Goal: Task Accomplishment & Management: Manage account settings

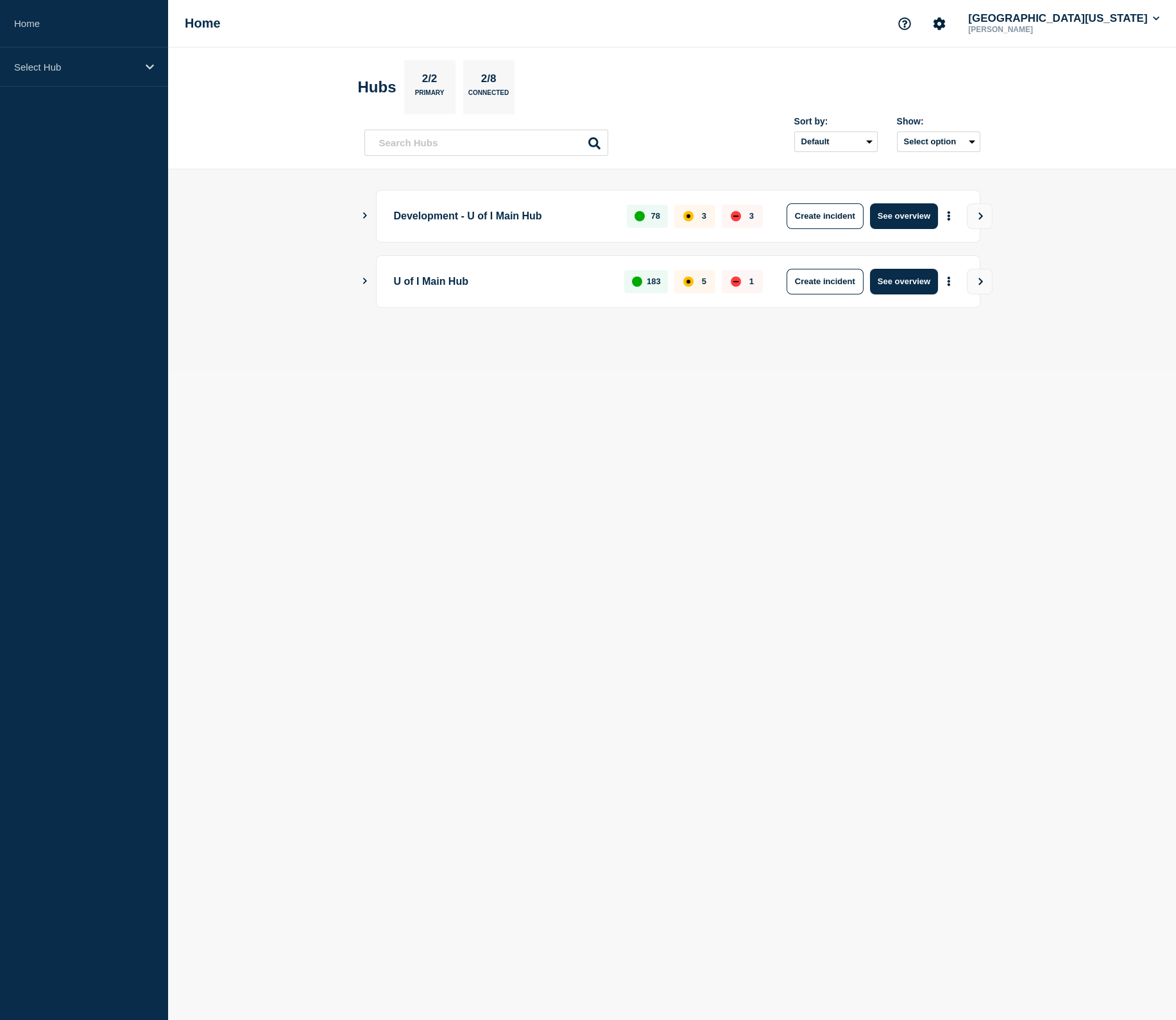
click at [366, 281] on icon "Show Connected Hubs" at bounding box center [365, 281] width 4 height 7
click at [904, 346] on button "See overview" at bounding box center [904, 347] width 68 height 25
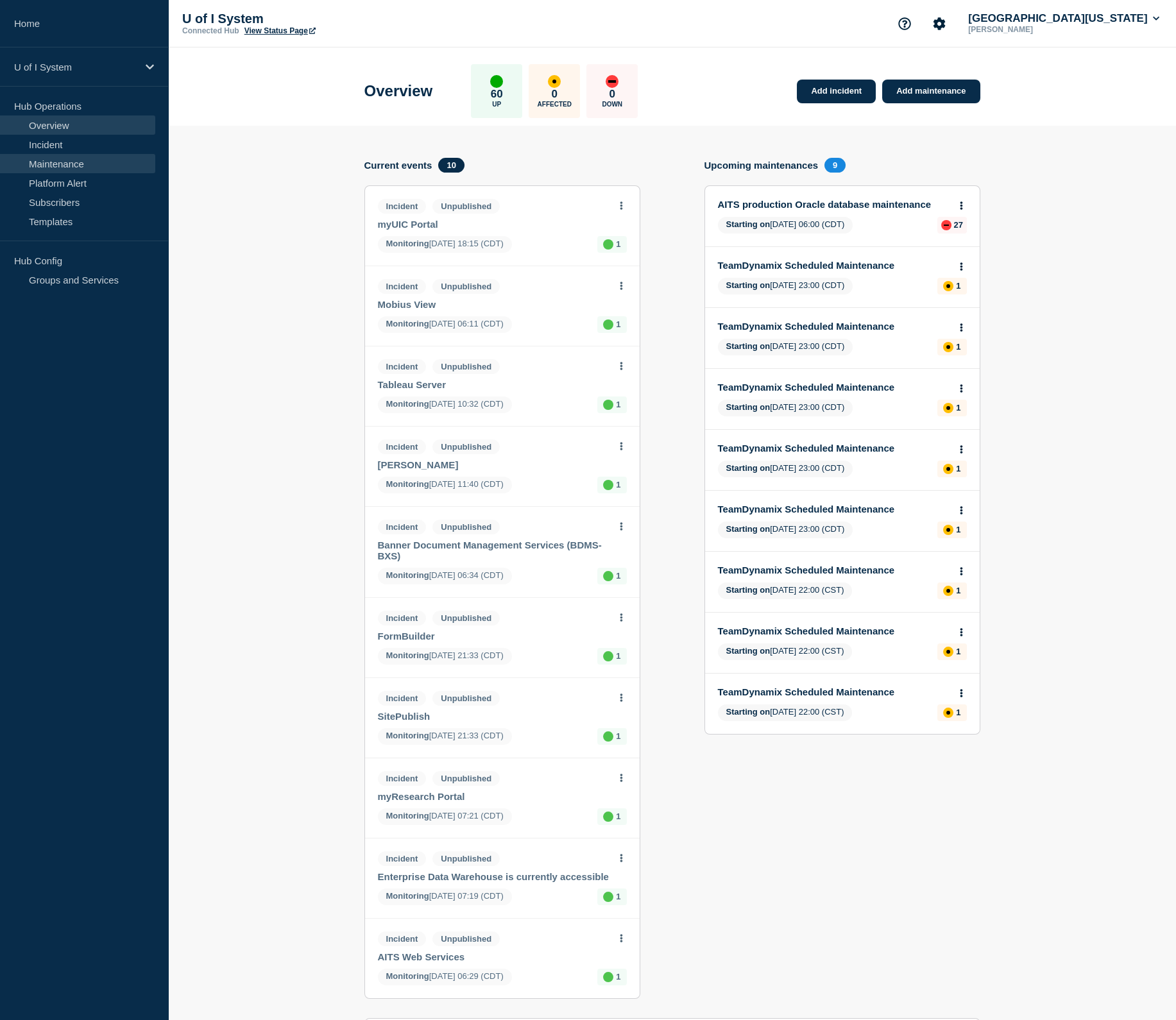
click at [31, 163] on link "Maintenance" at bounding box center [78, 163] width 155 height 19
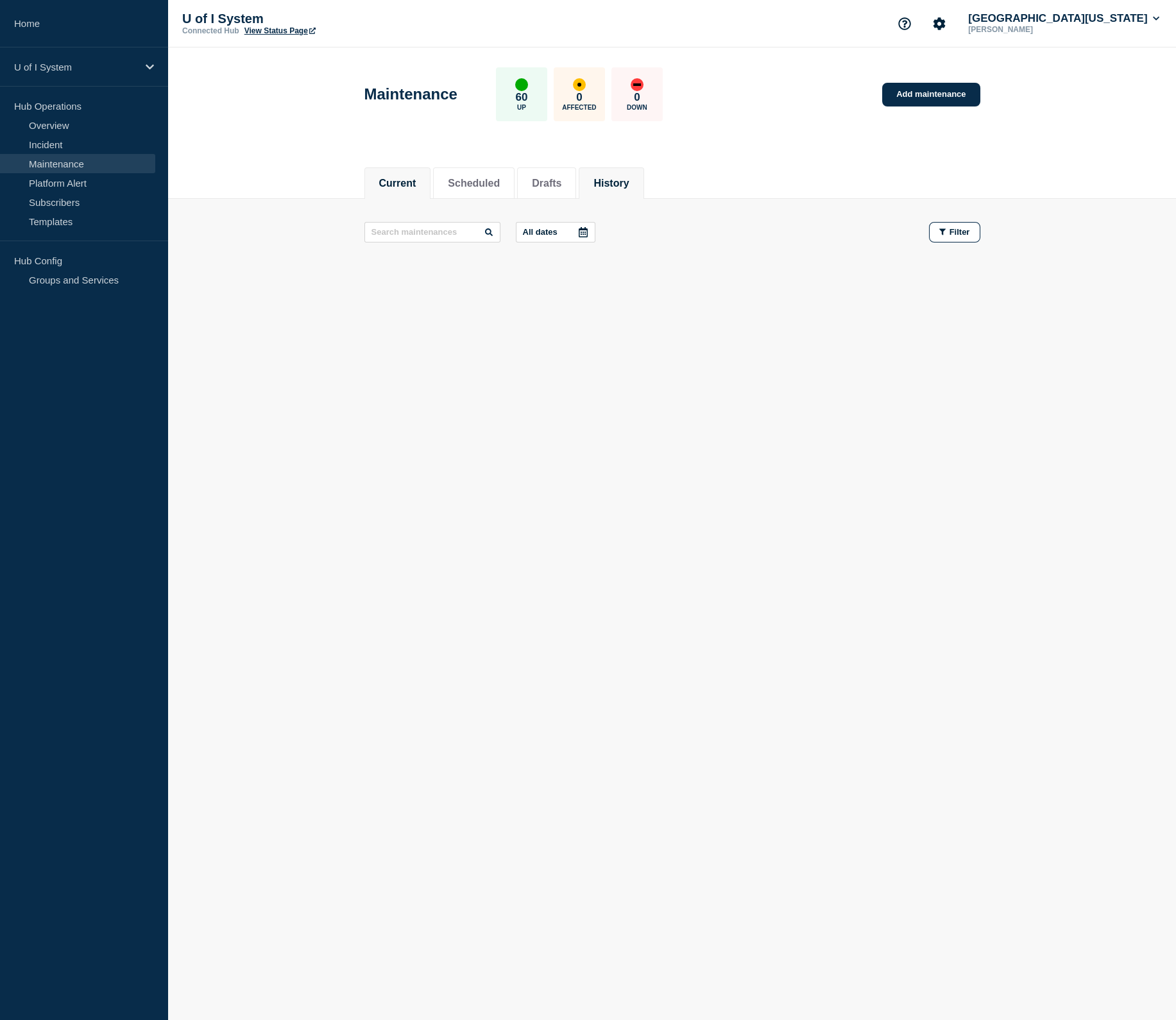
click at [628, 179] on button "History" at bounding box center [611, 184] width 35 height 12
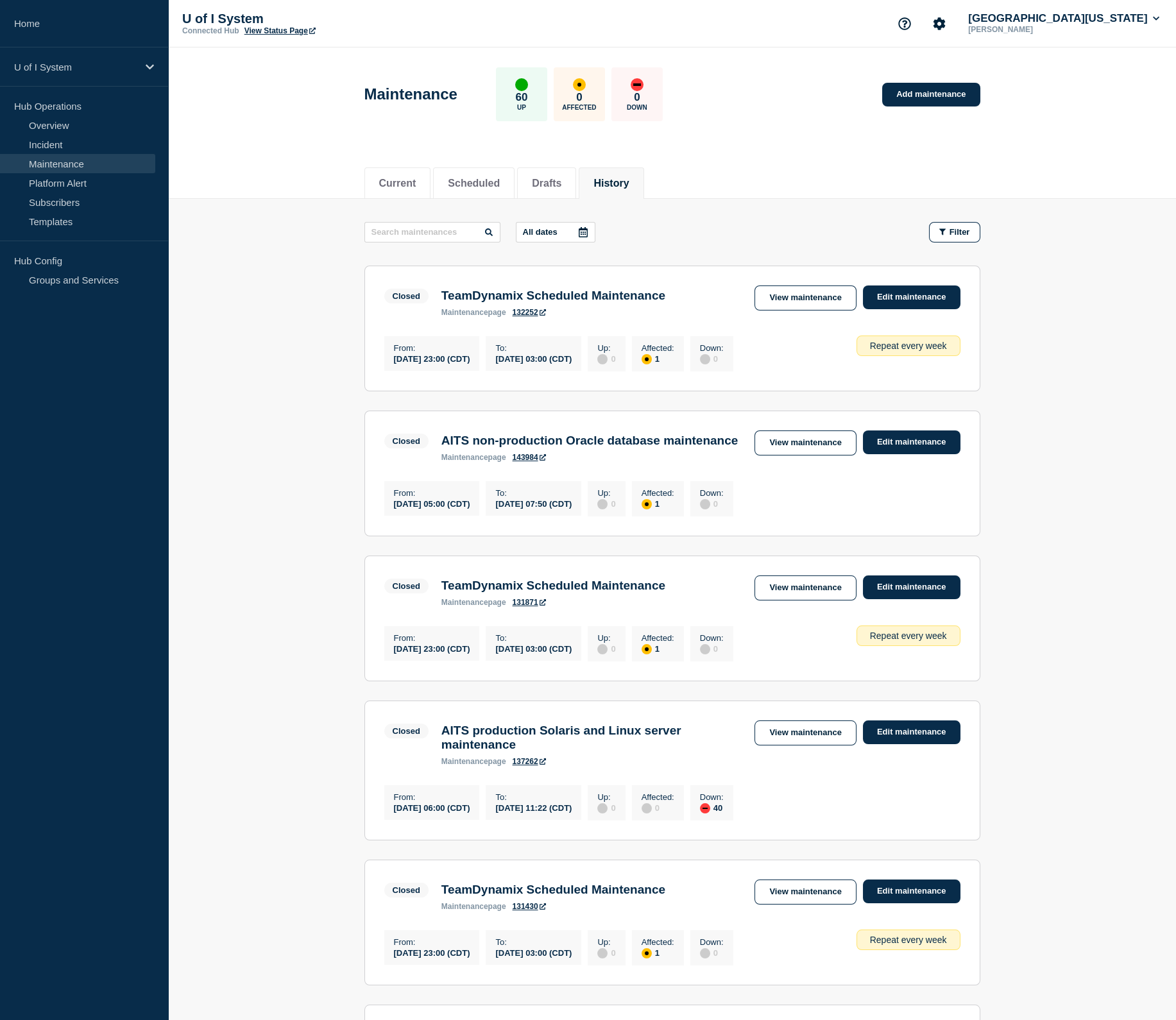
click at [578, 232] on icon at bounding box center [583, 232] width 10 height 10
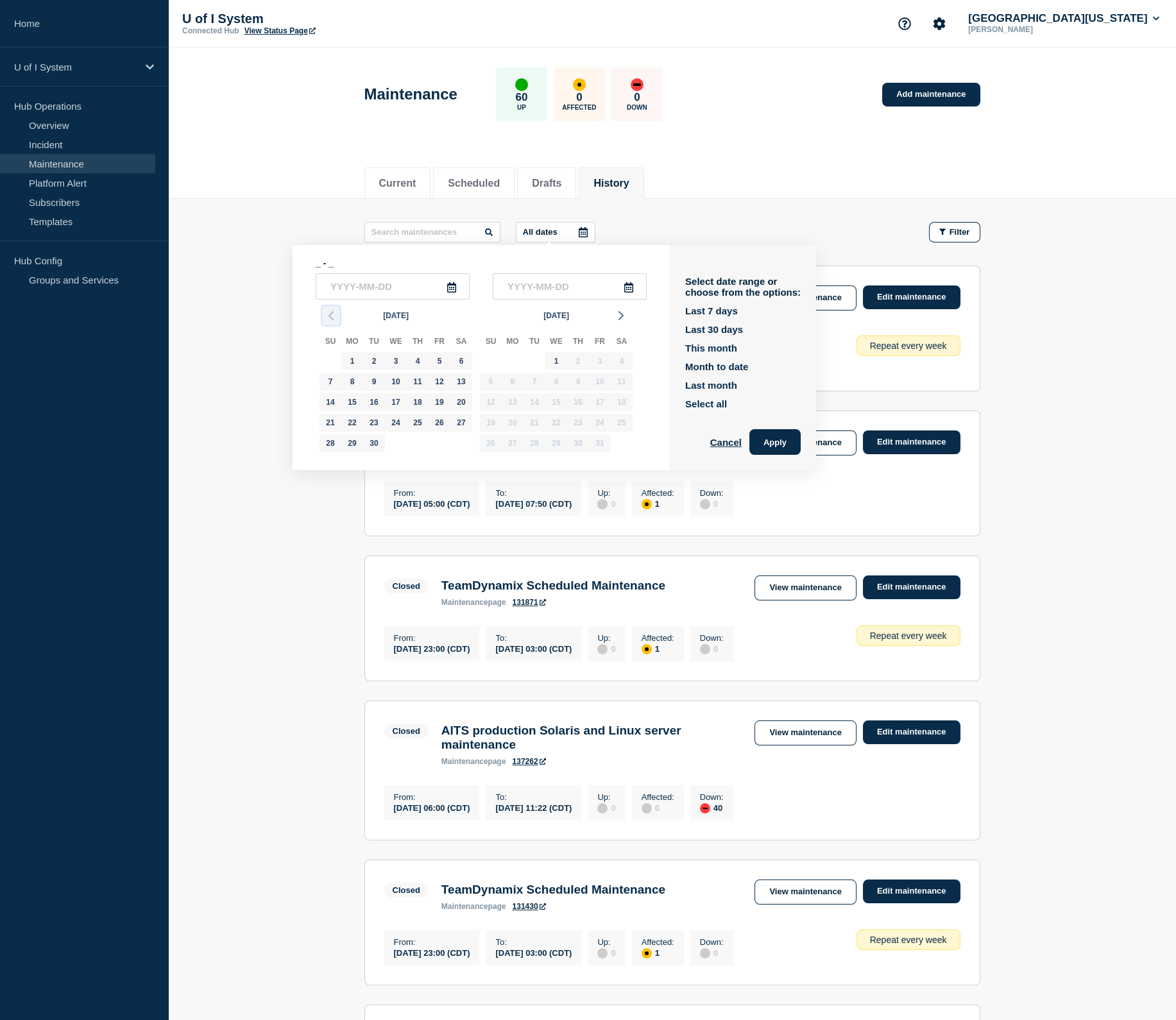
click at [329, 321] on icon "button" at bounding box center [331, 315] width 15 height 15
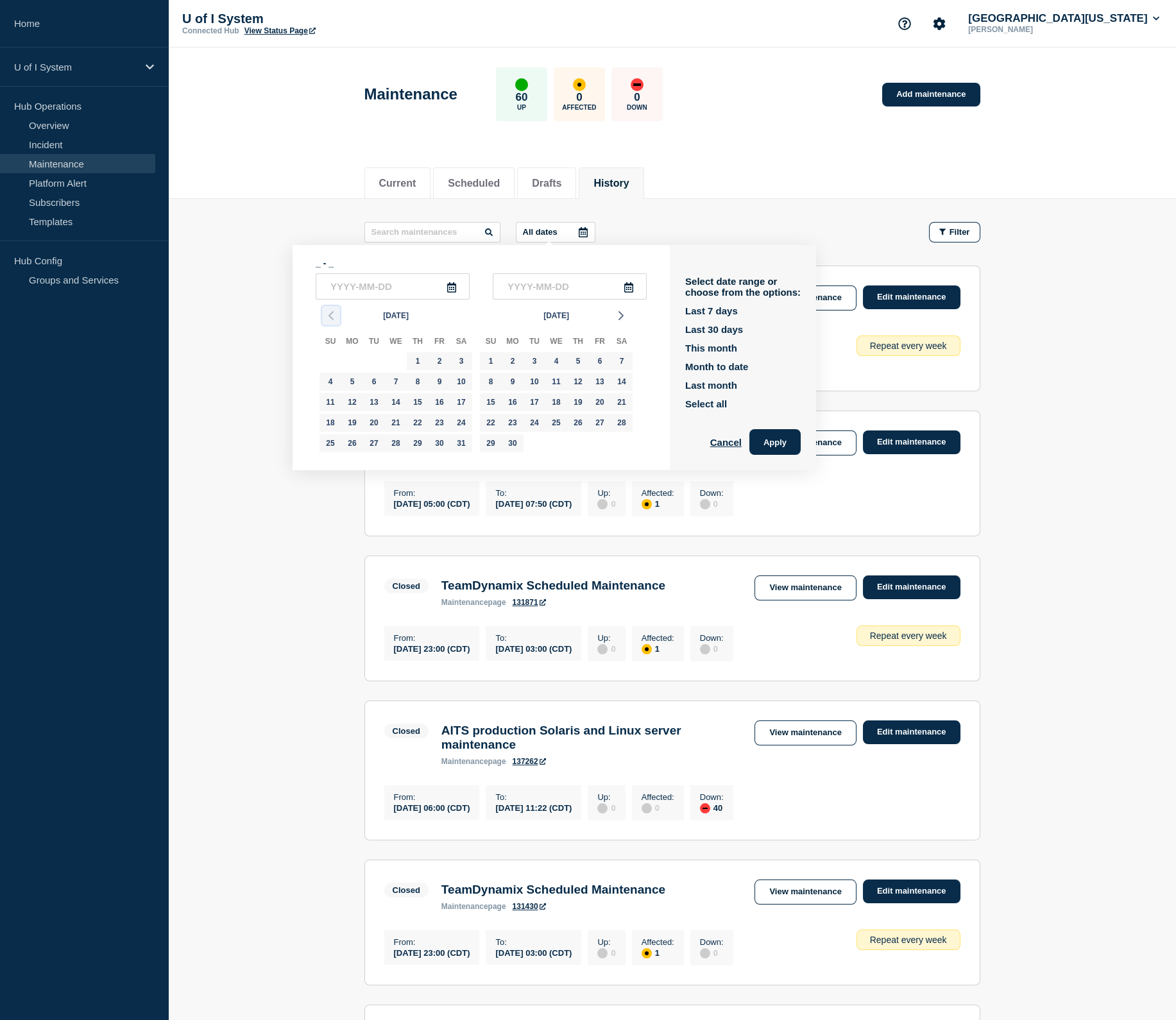
click at [329, 321] on div "[DATE] Su Mo Tu We Th Fr Sa 27 28 29 30 1 2 3 4 5 6 7 8 9 10 11 12 13 14 15 16 …" at bounding box center [476, 378] width 321 height 158
click at [329, 321] on icon "button" at bounding box center [331, 315] width 15 height 15
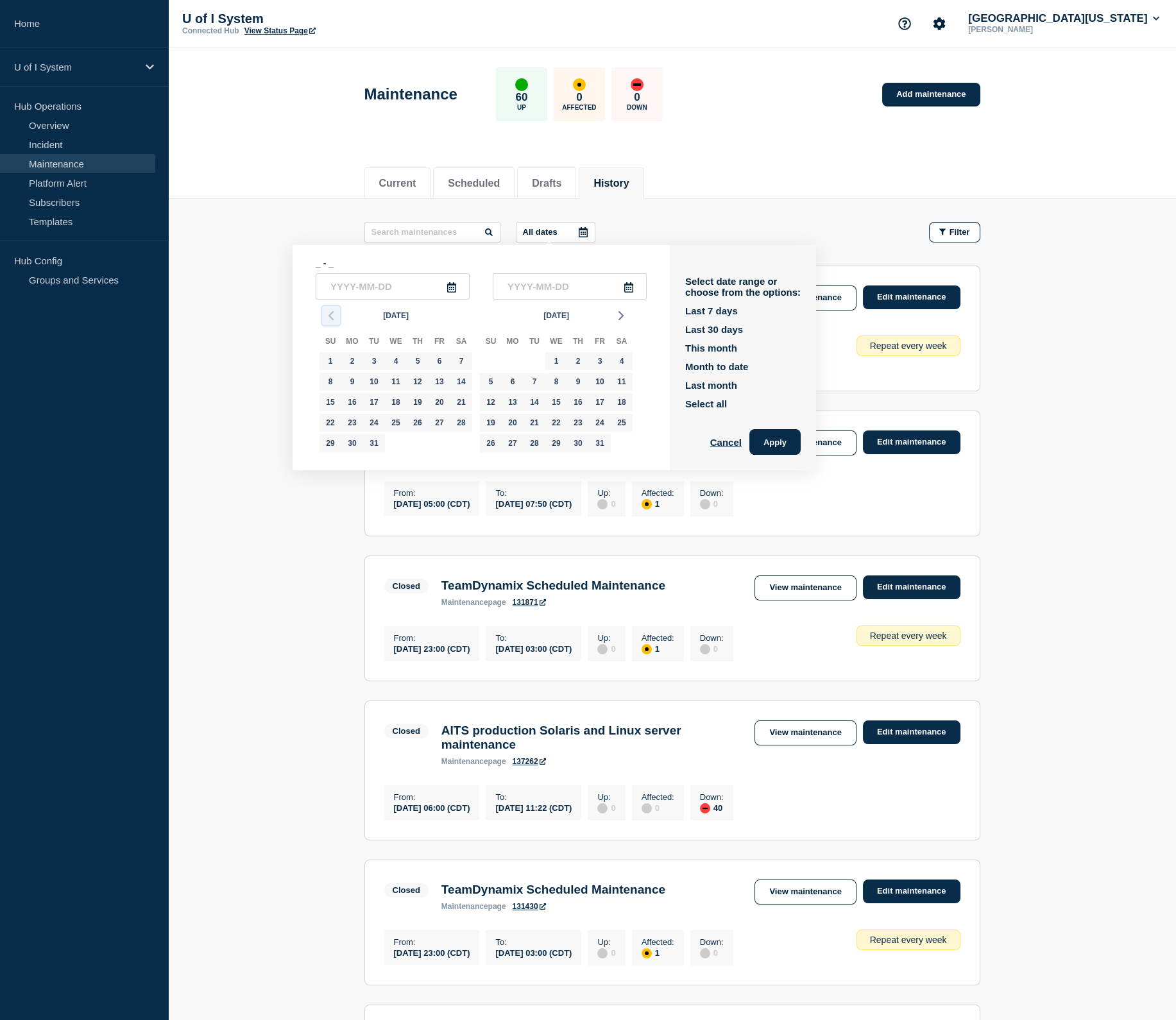
click at [329, 321] on icon "button" at bounding box center [331, 315] width 15 height 15
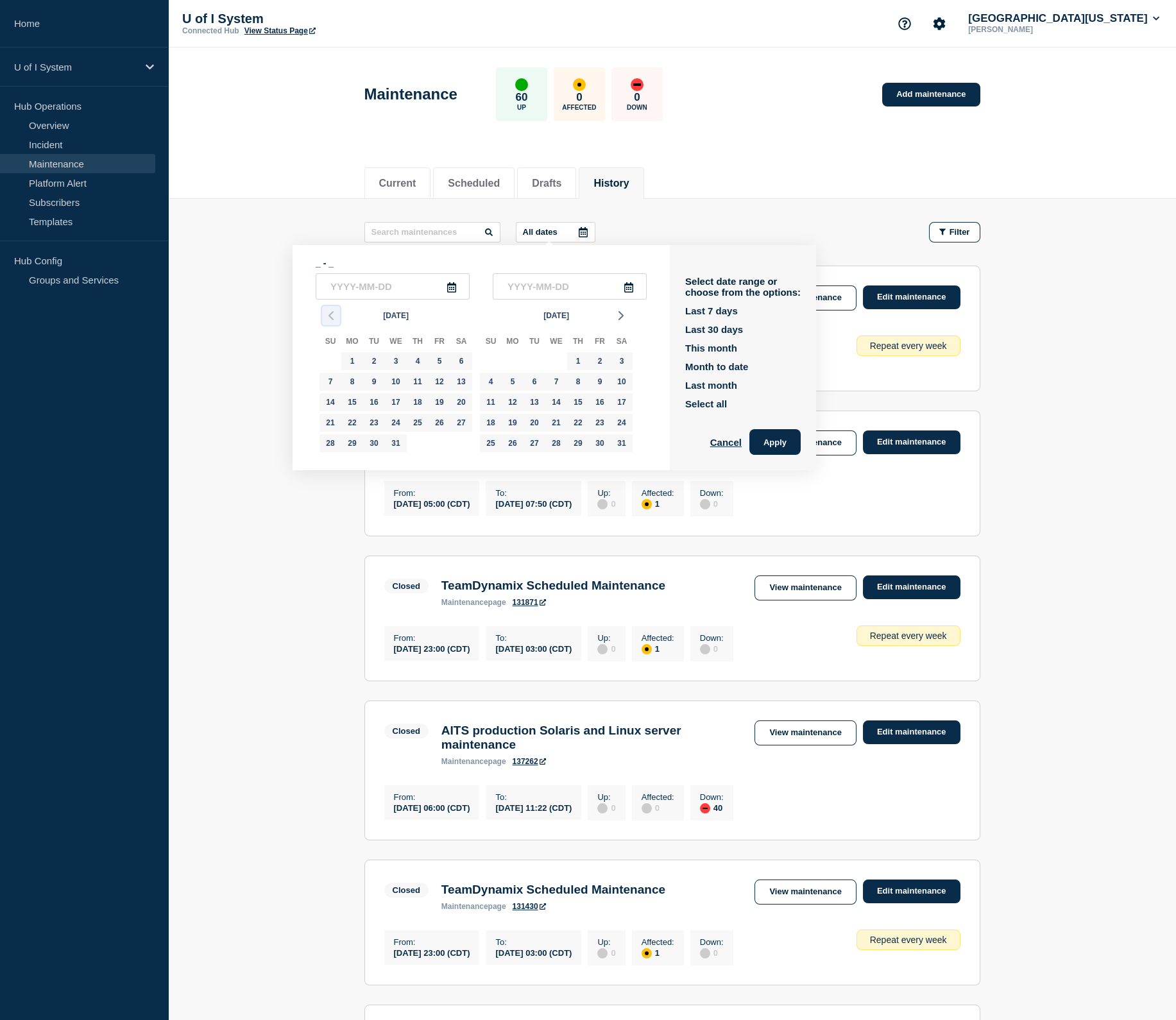
click at [329, 321] on icon "button" at bounding box center [331, 315] width 15 height 15
click at [623, 312] on icon "button" at bounding box center [621, 315] width 15 height 15
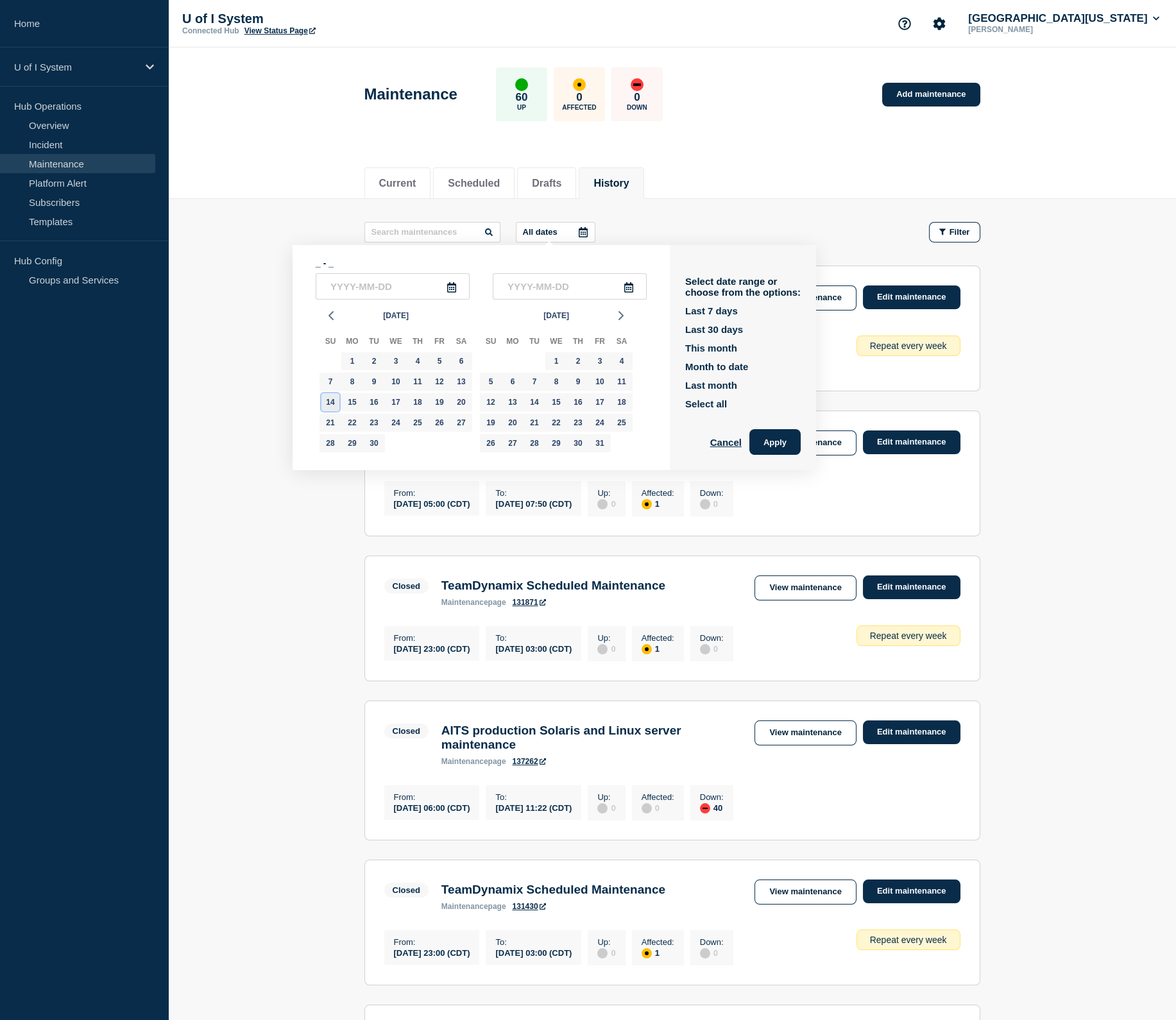
click at [334, 406] on div "14" at bounding box center [329, 402] width 18 height 18
click at [355, 360] on div "1" at bounding box center [351, 360] width 18 height 18
type input "[DATE]"
click at [713, 334] on button "Last 30 days" at bounding box center [714, 329] width 58 height 11
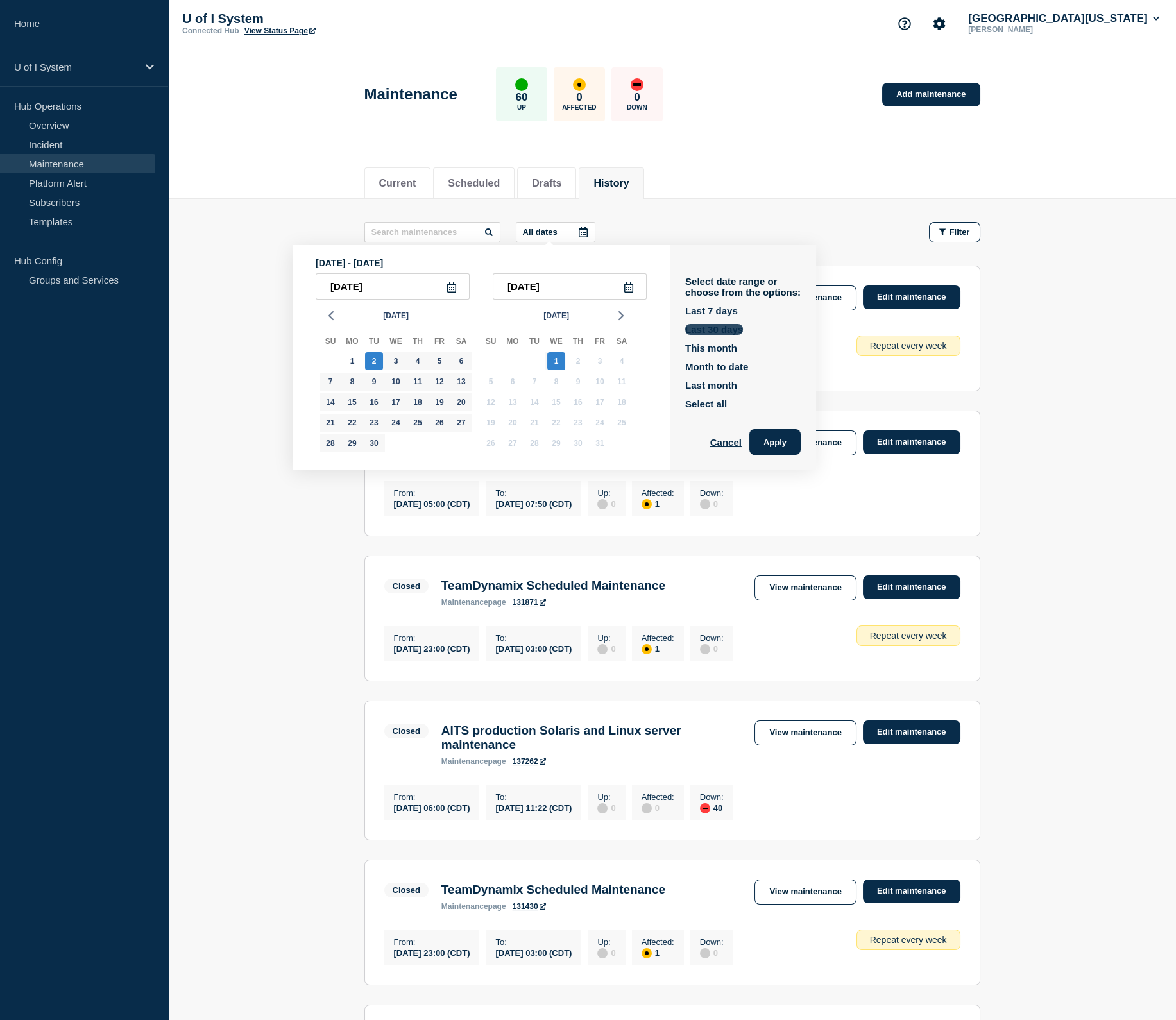
type input "[DATE]"
click at [710, 444] on button "Cancel" at bounding box center [725, 441] width 31 height 25
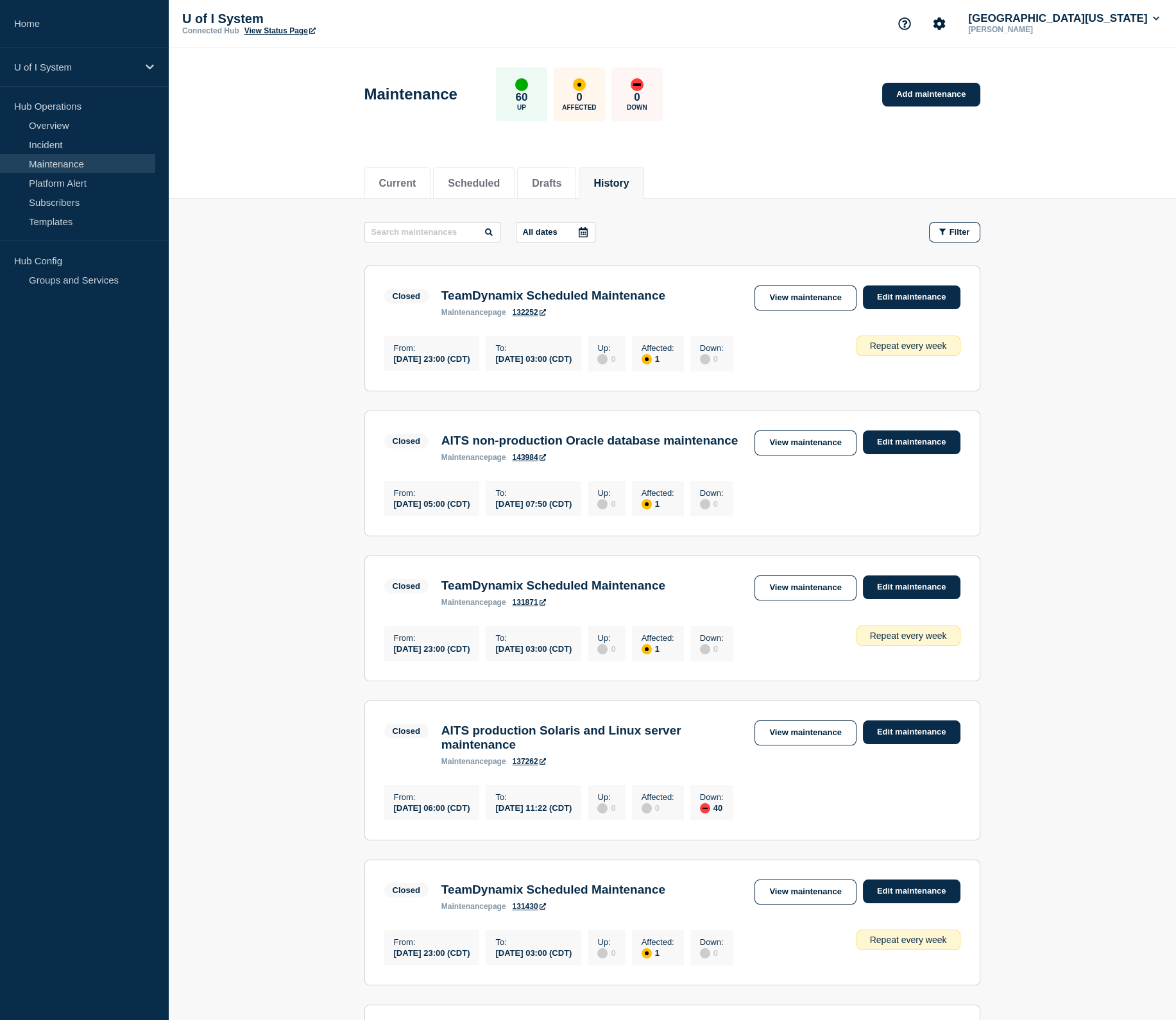
click at [579, 230] on icon at bounding box center [583, 232] width 9 height 10
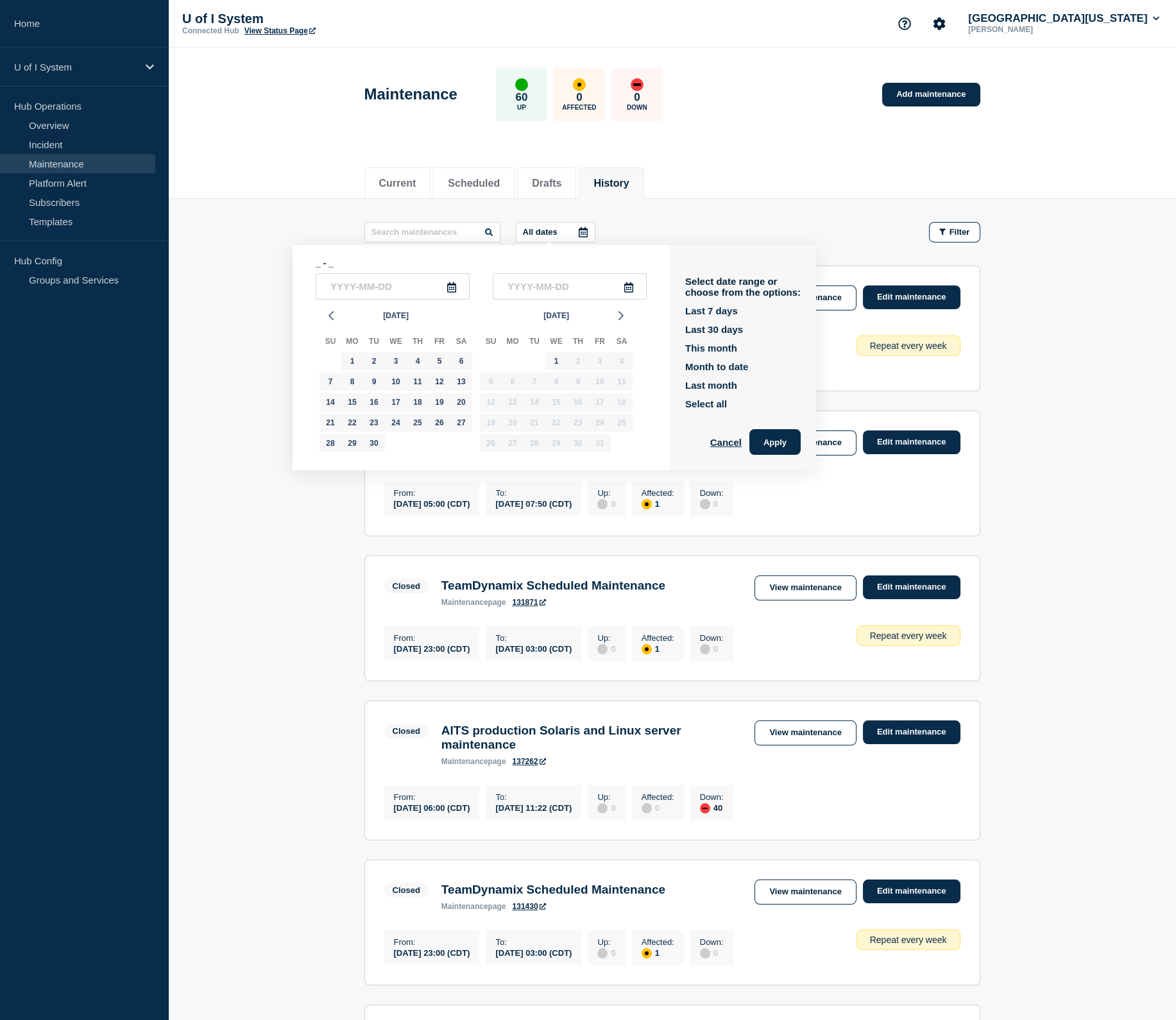
click at [447, 288] on icon at bounding box center [452, 287] width 9 height 10
click at [327, 316] on icon "button" at bounding box center [331, 315] width 15 height 15
click at [355, 288] on input "text" at bounding box center [393, 286] width 154 height 26
type input "2024-__-__"
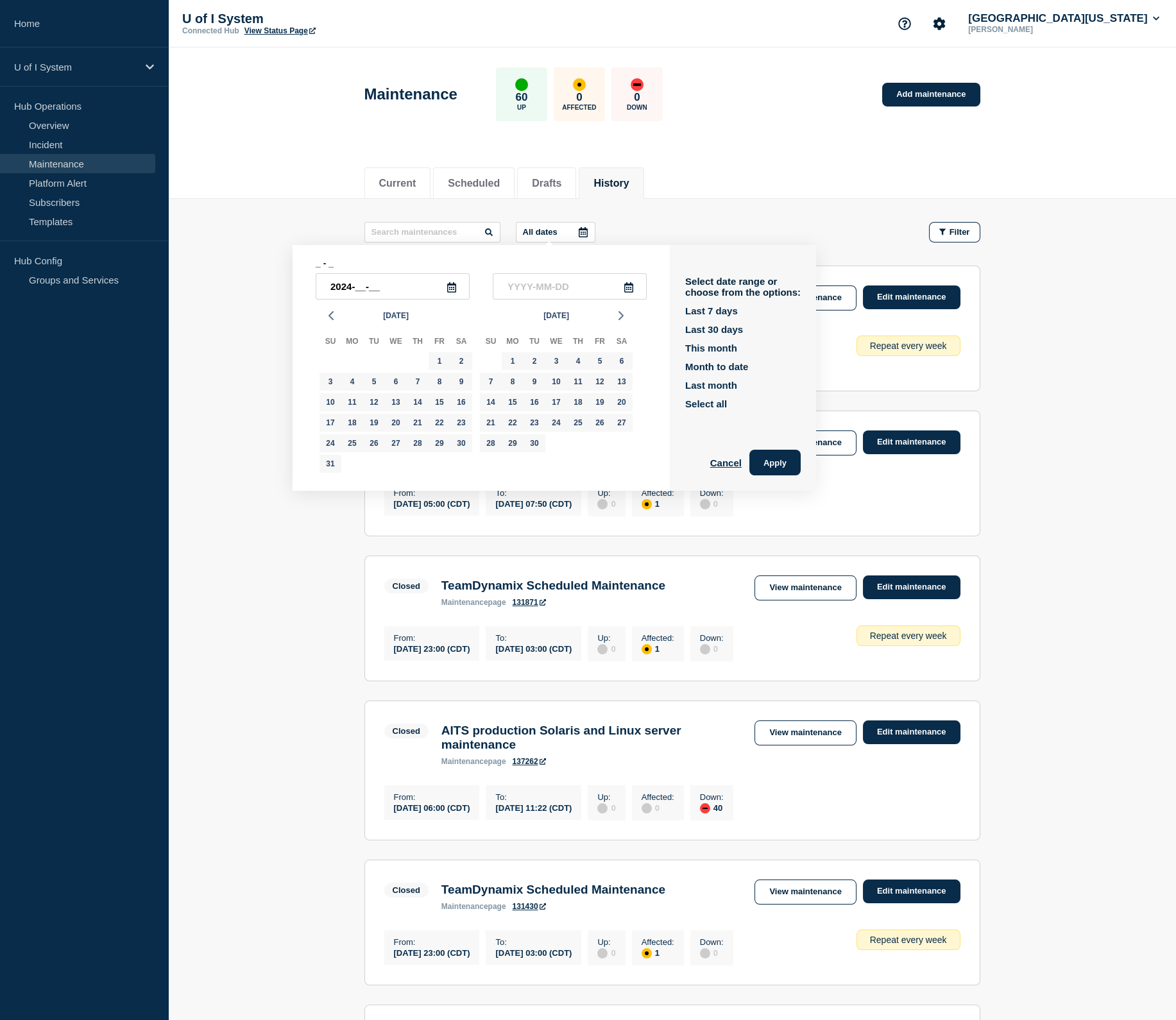
click at [1083, 147] on header "Maintenance 60 Up 0 Affected 0 Down Add maintenance" at bounding box center [672, 100] width 1008 height 107
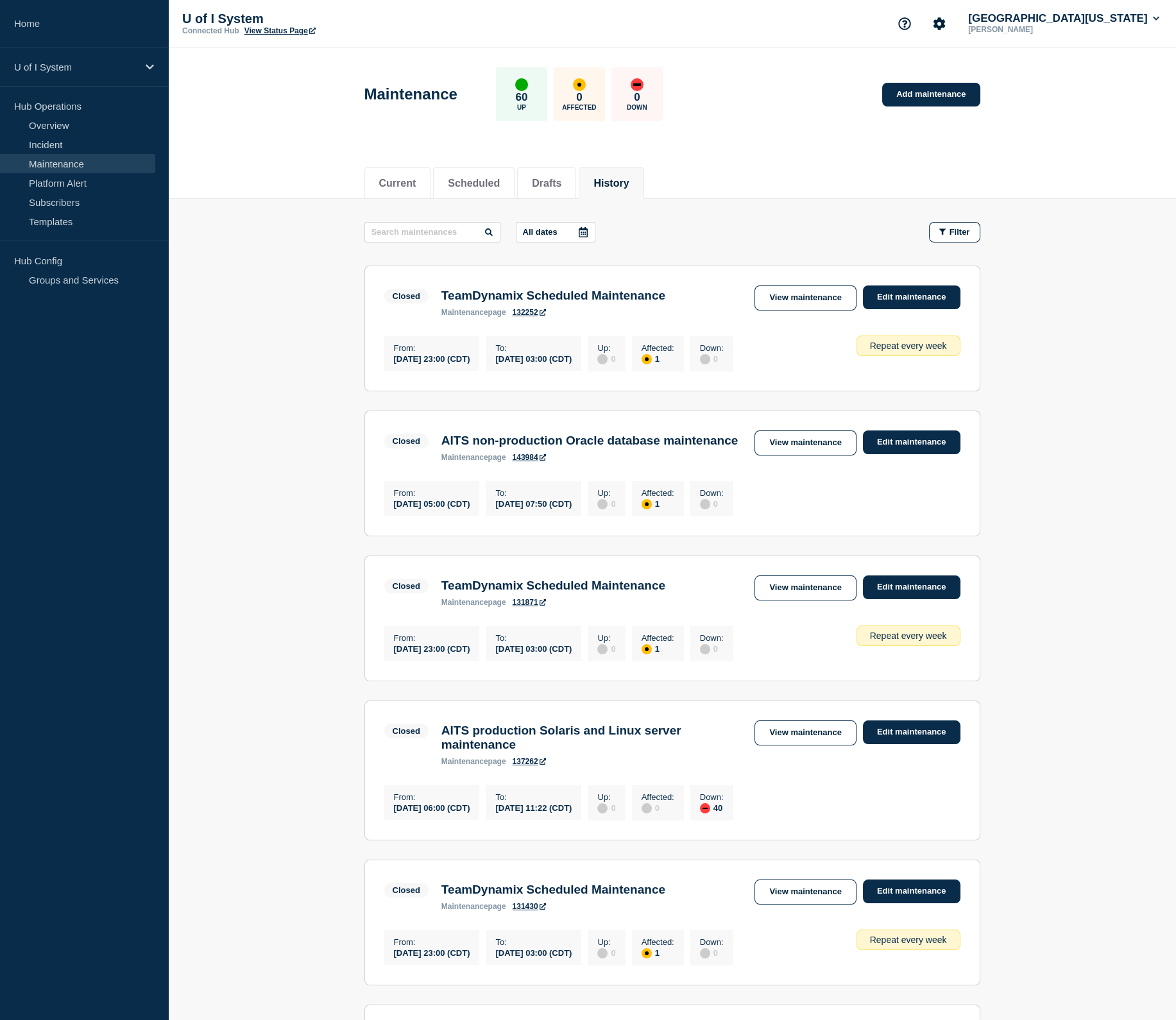
click at [578, 232] on icon at bounding box center [583, 232] width 10 height 10
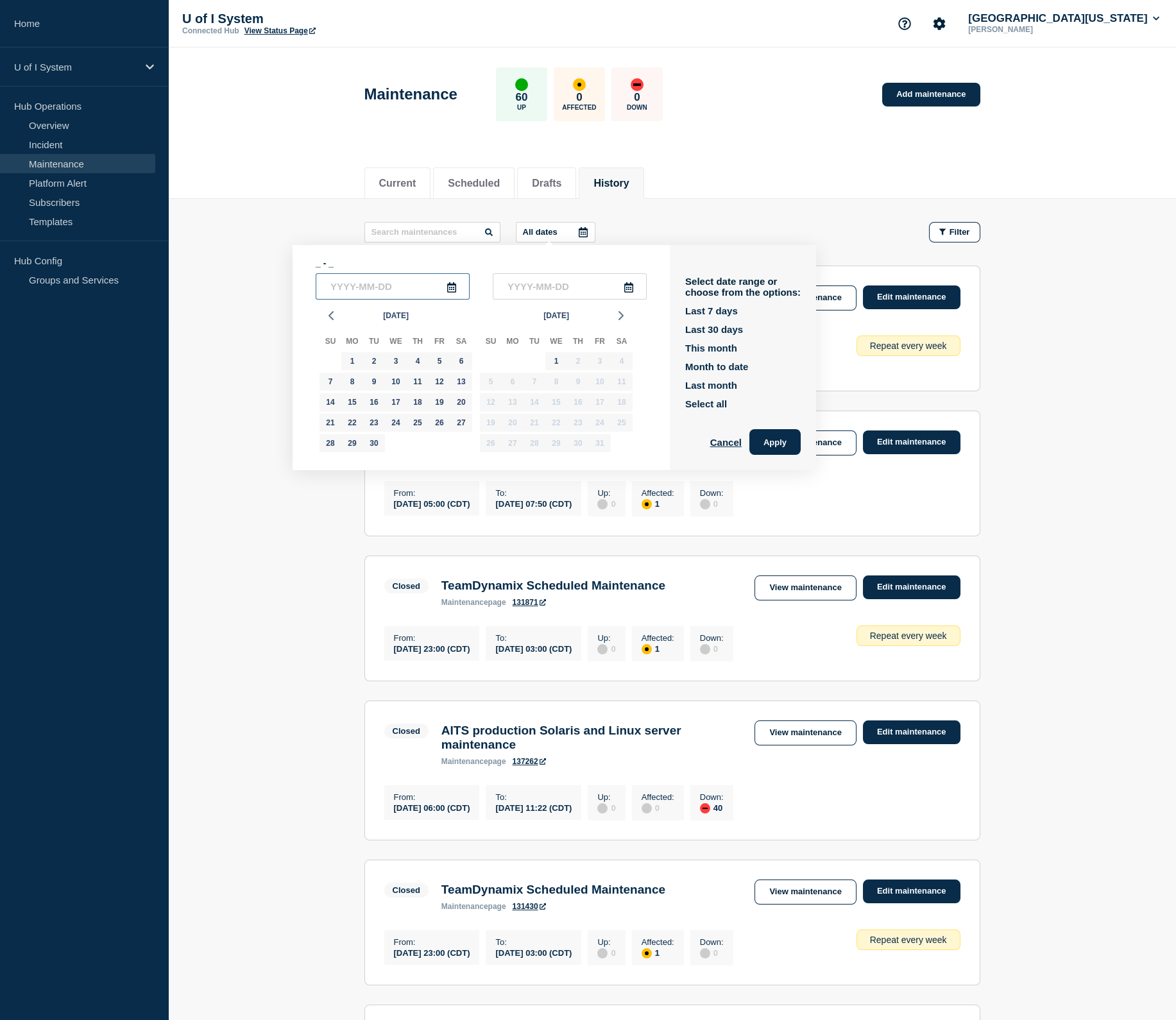
click at [332, 286] on input "text" at bounding box center [393, 286] width 154 height 26
type input "[DATE]"
click at [553, 283] on input "text" at bounding box center [569, 286] width 154 height 26
type input "[DATE]"
click at [760, 445] on button "Apply" at bounding box center [774, 441] width 51 height 25
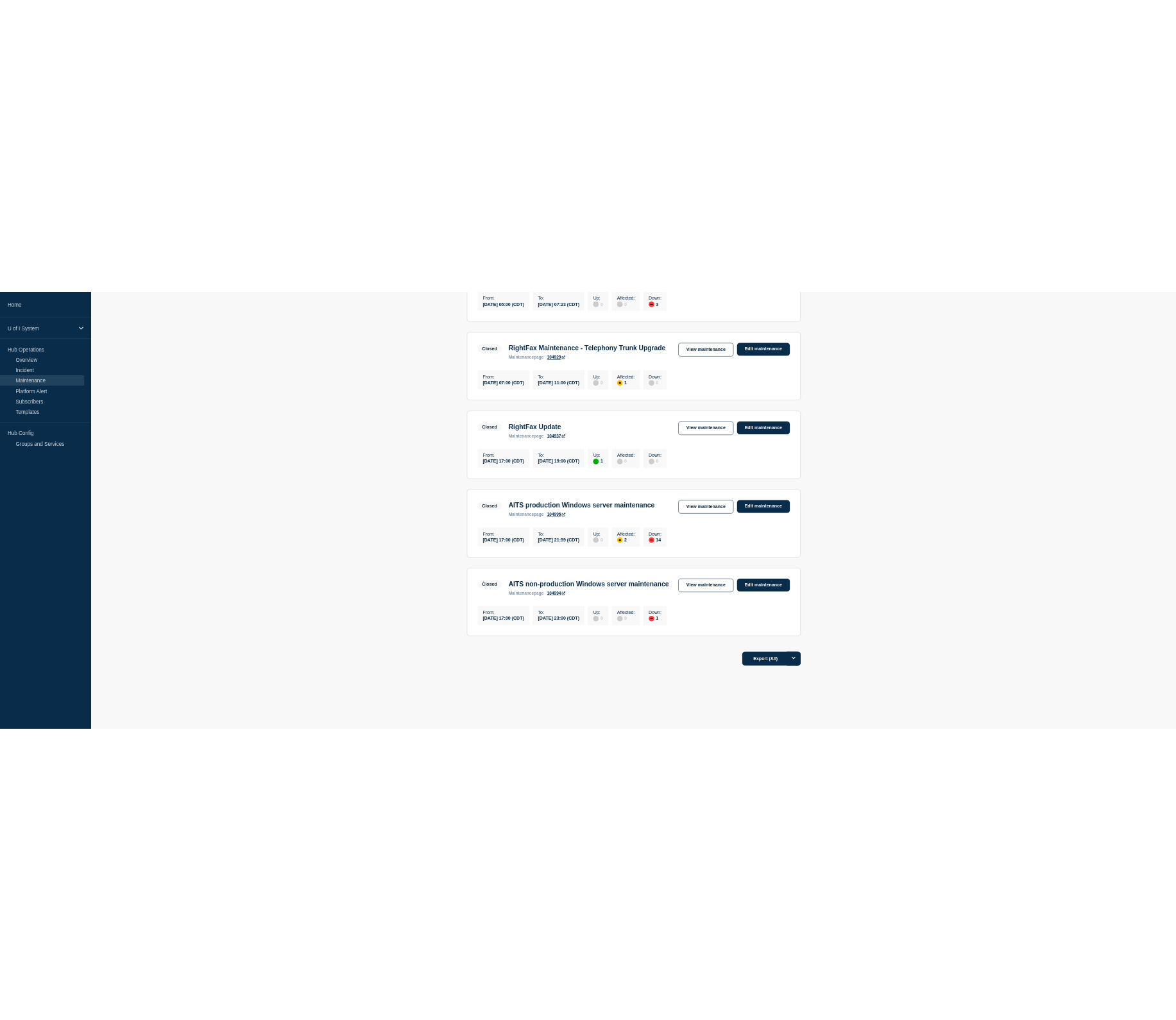
scroll to position [501, 0]
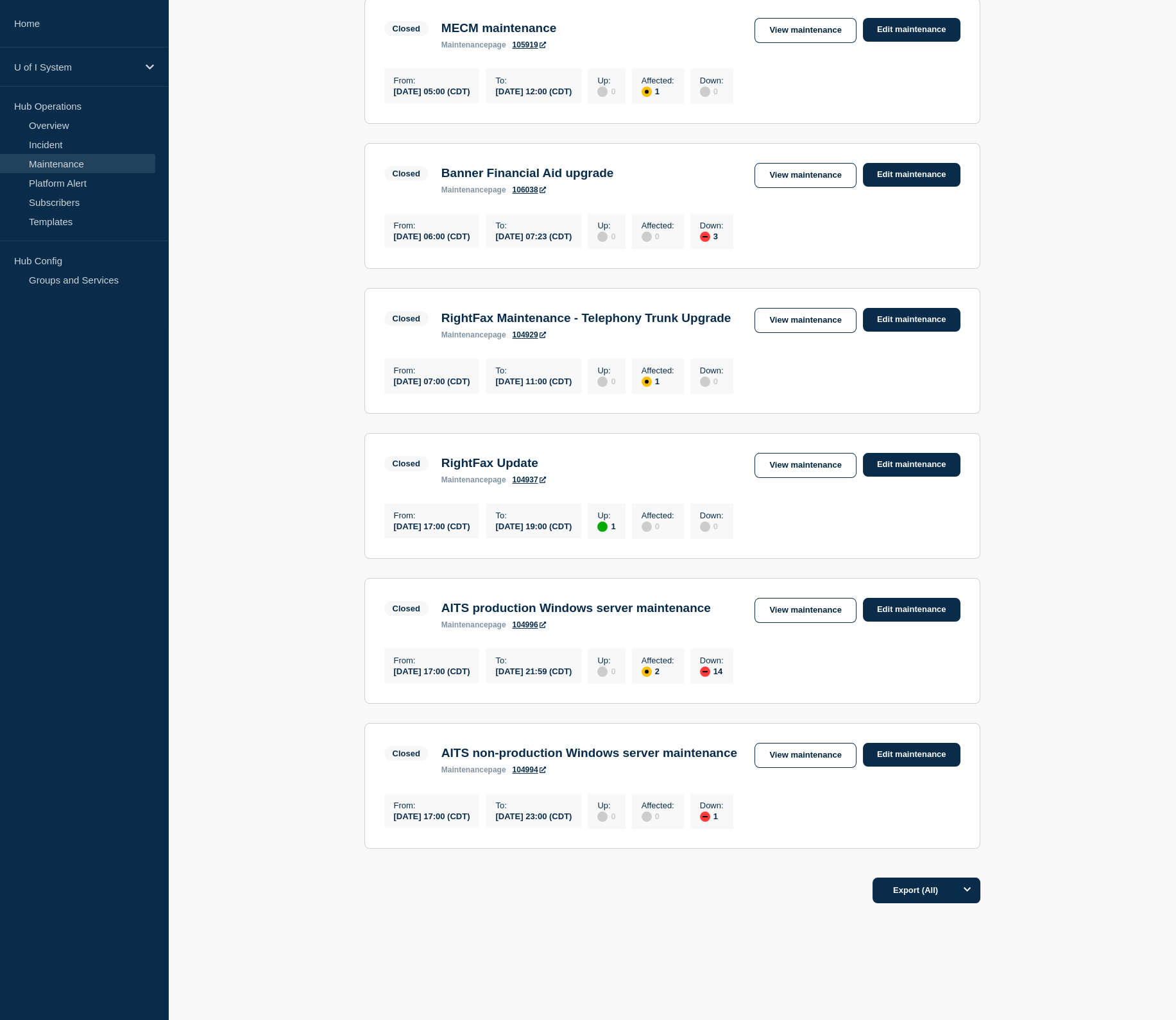
click at [1026, 203] on main "[DATE] - [DATE] Filter Closed 1 Affected MECM maintenance From [DATE] 05:00 (CD…" at bounding box center [672, 327] width 1008 height 1081
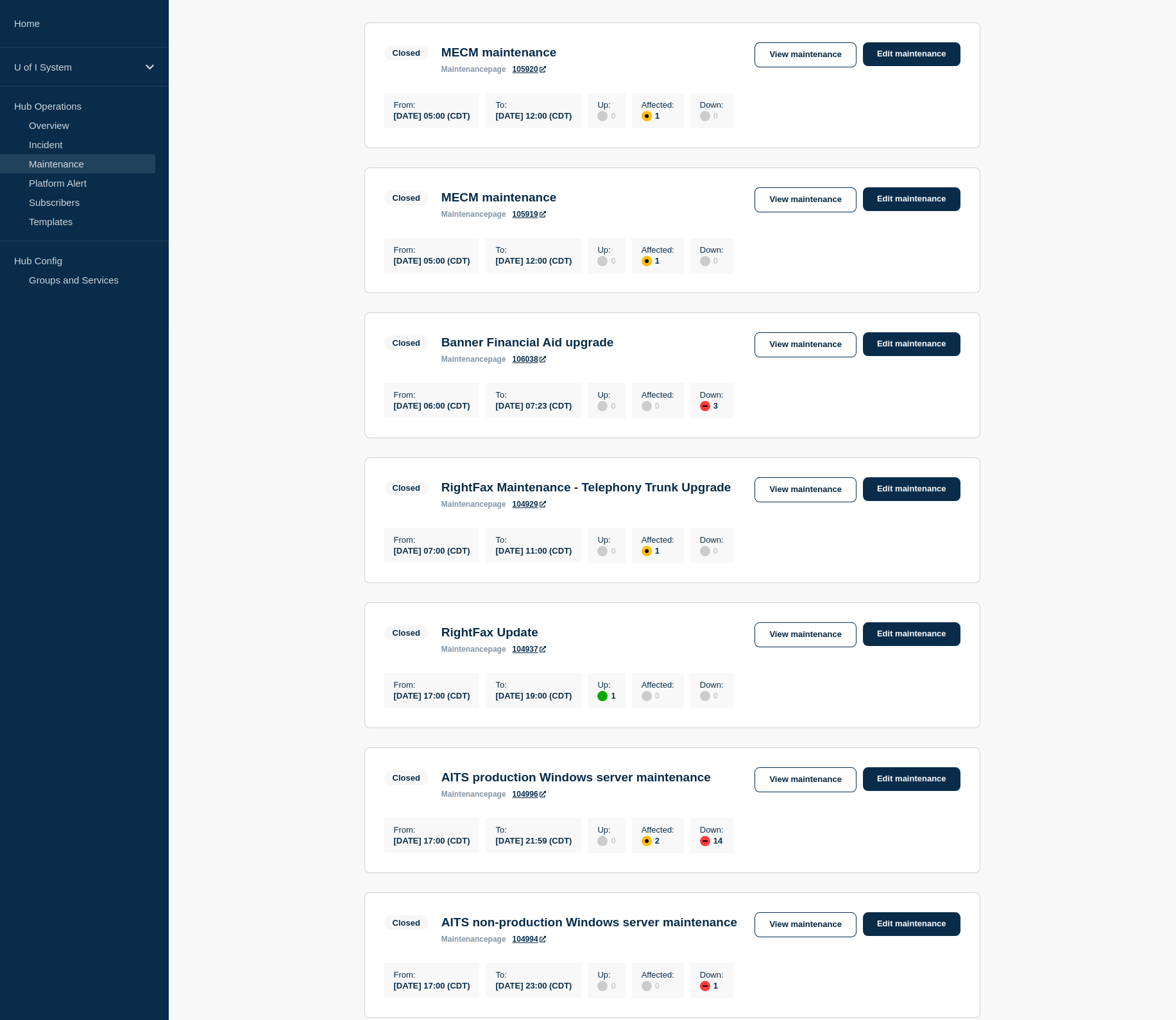
scroll to position [229, 0]
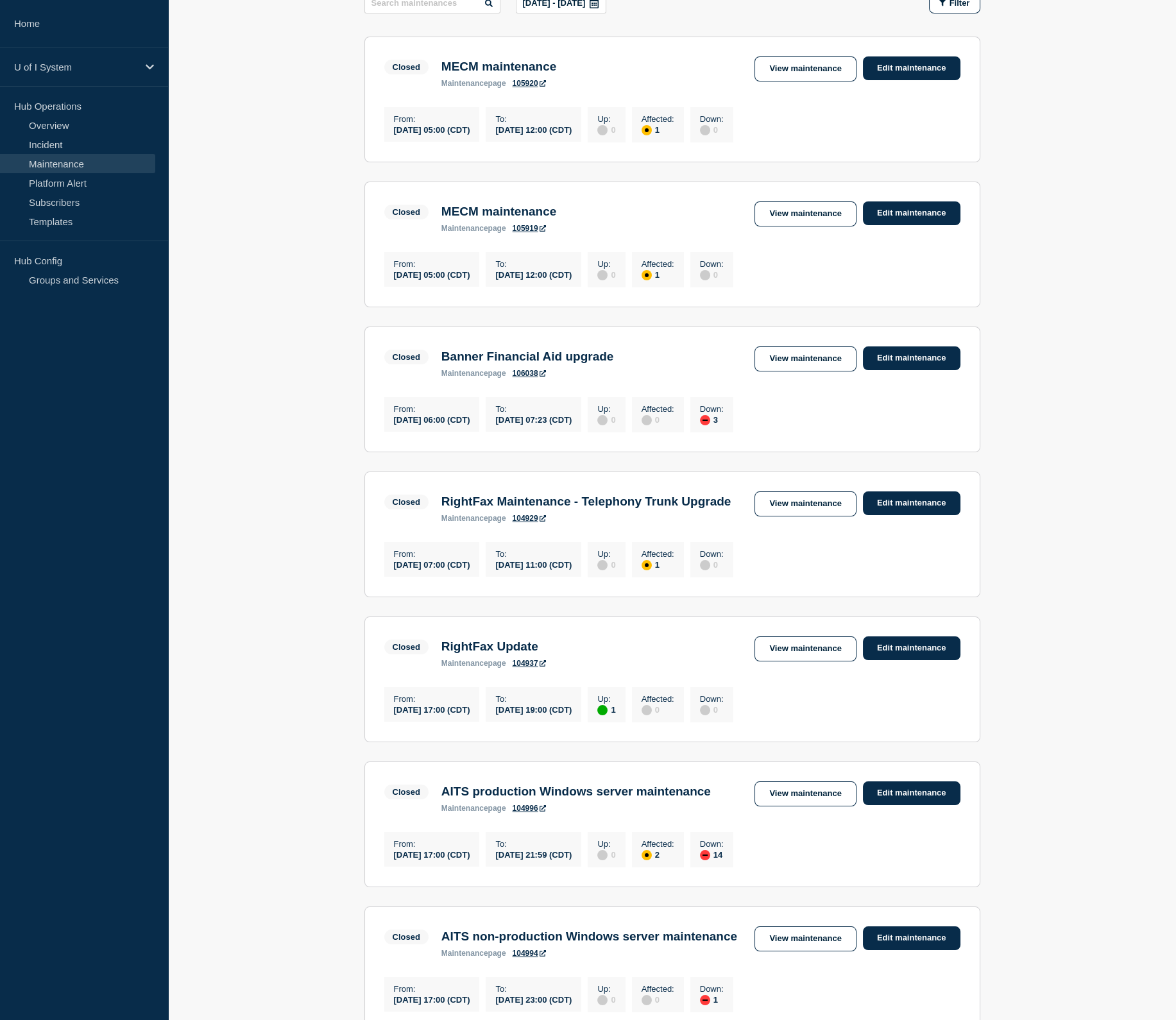
click at [470, 132] on div "[DATE] 05:00 (CDT)" at bounding box center [432, 129] width 77 height 11
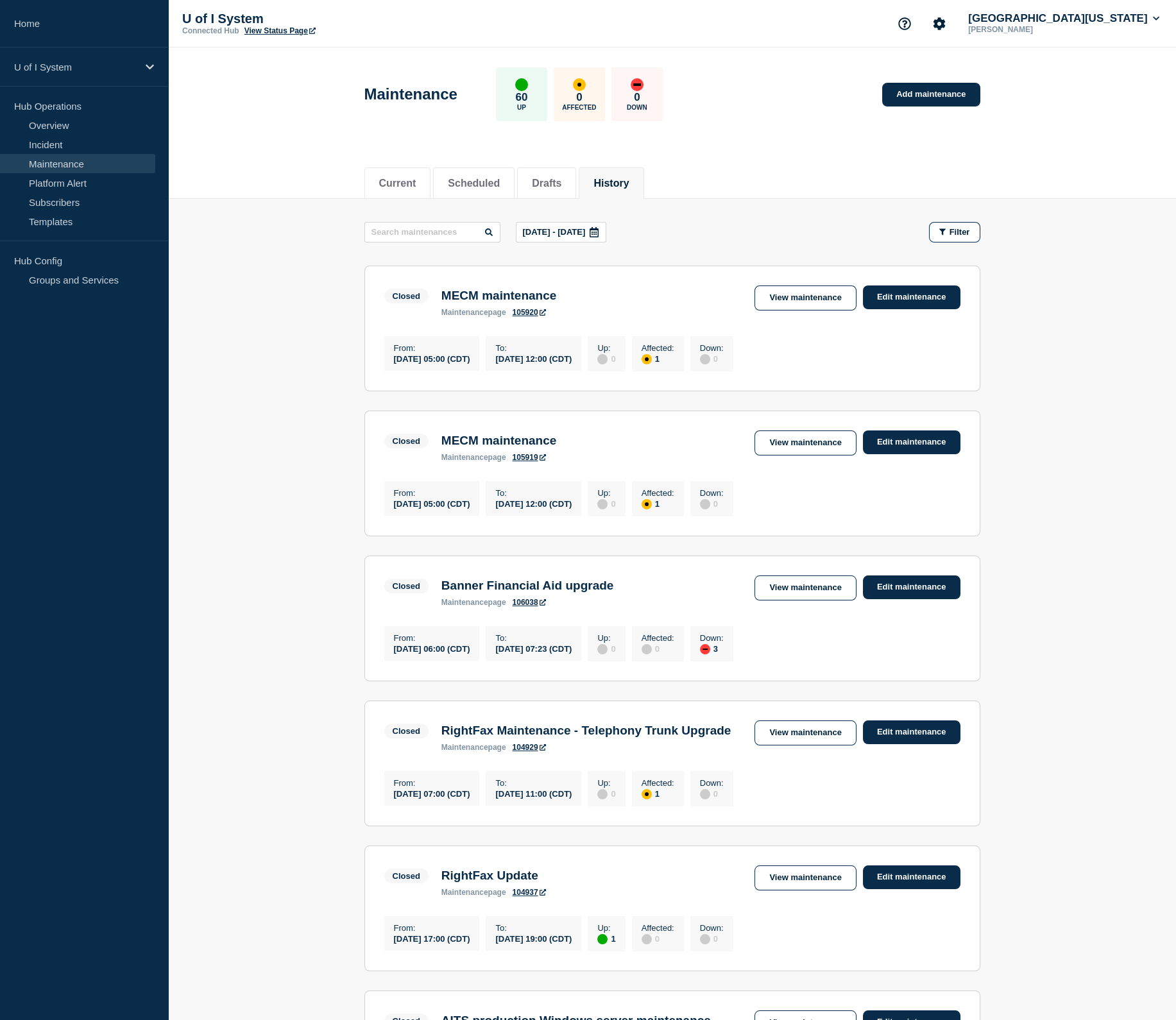
click at [555, 229] on p "[DATE] - [DATE]" at bounding box center [554, 232] width 63 height 9
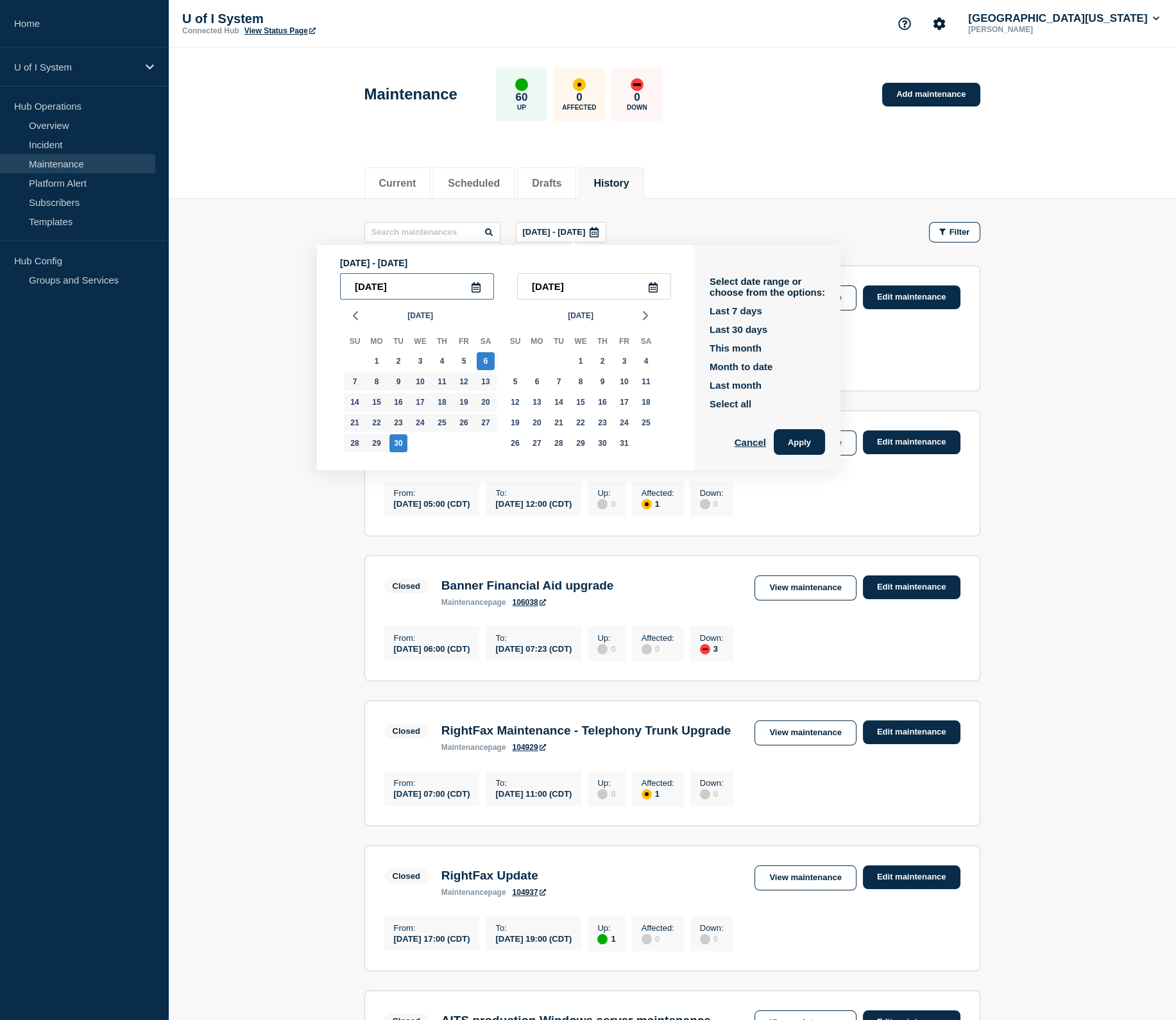
drag, startPoint x: 382, startPoint y: 284, endPoint x: 391, endPoint y: 284, distance: 9.0
click at [391, 284] on input "[DATE]" at bounding box center [417, 286] width 154 height 26
type input "[DATE]"
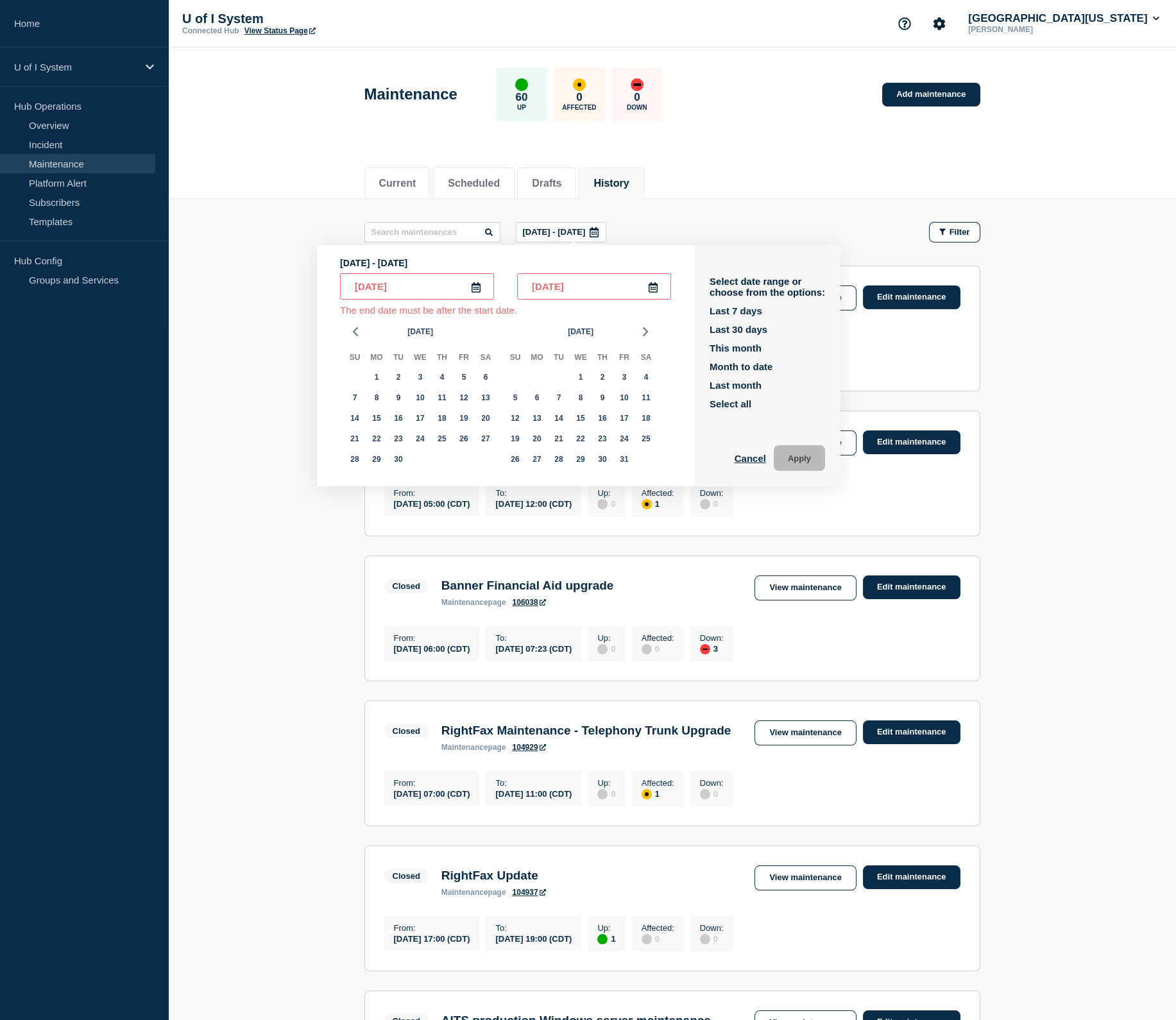
drag, startPoint x: 553, startPoint y: 286, endPoint x: 561, endPoint y: 286, distance: 8.0
click at [561, 286] on input "[DATE]" at bounding box center [594, 286] width 154 height 26
type input "[DATE]"
click at [794, 443] on button "Apply" at bounding box center [799, 441] width 51 height 25
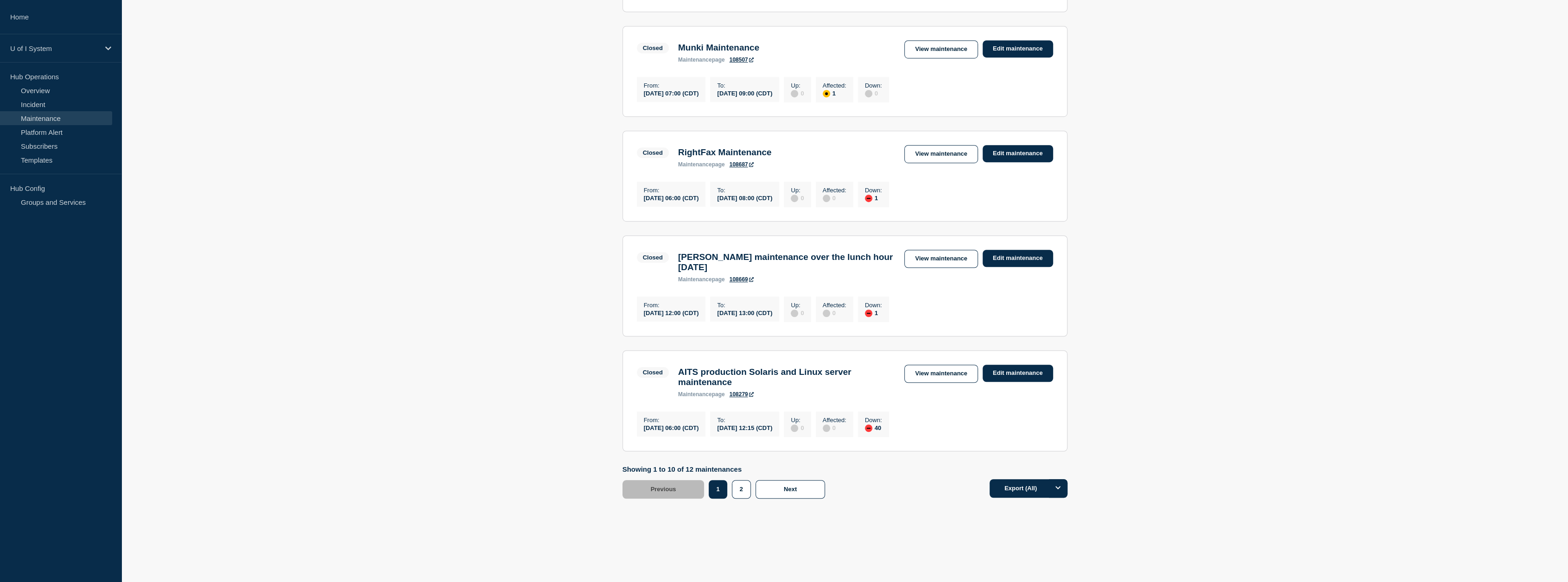
scroll to position [875, 0]
click at [743, 492] on button "2" at bounding box center [741, 489] width 19 height 18
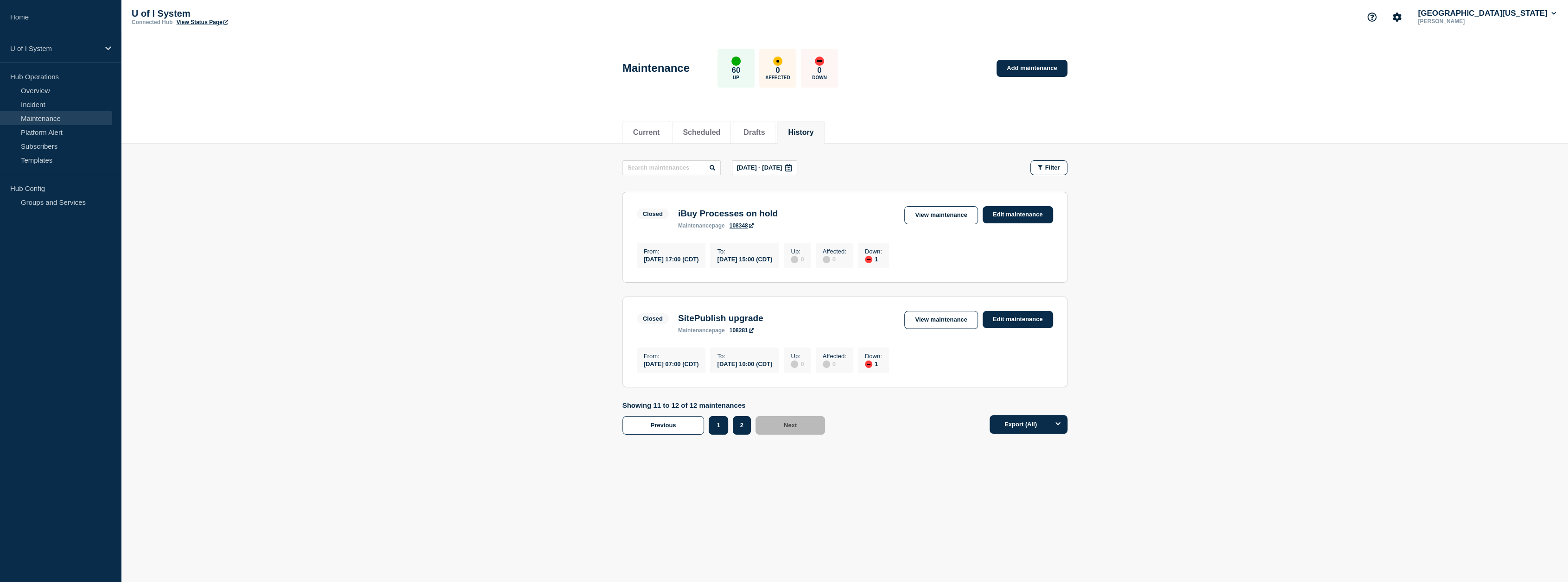
click at [724, 430] on button "1" at bounding box center [718, 426] width 19 height 18
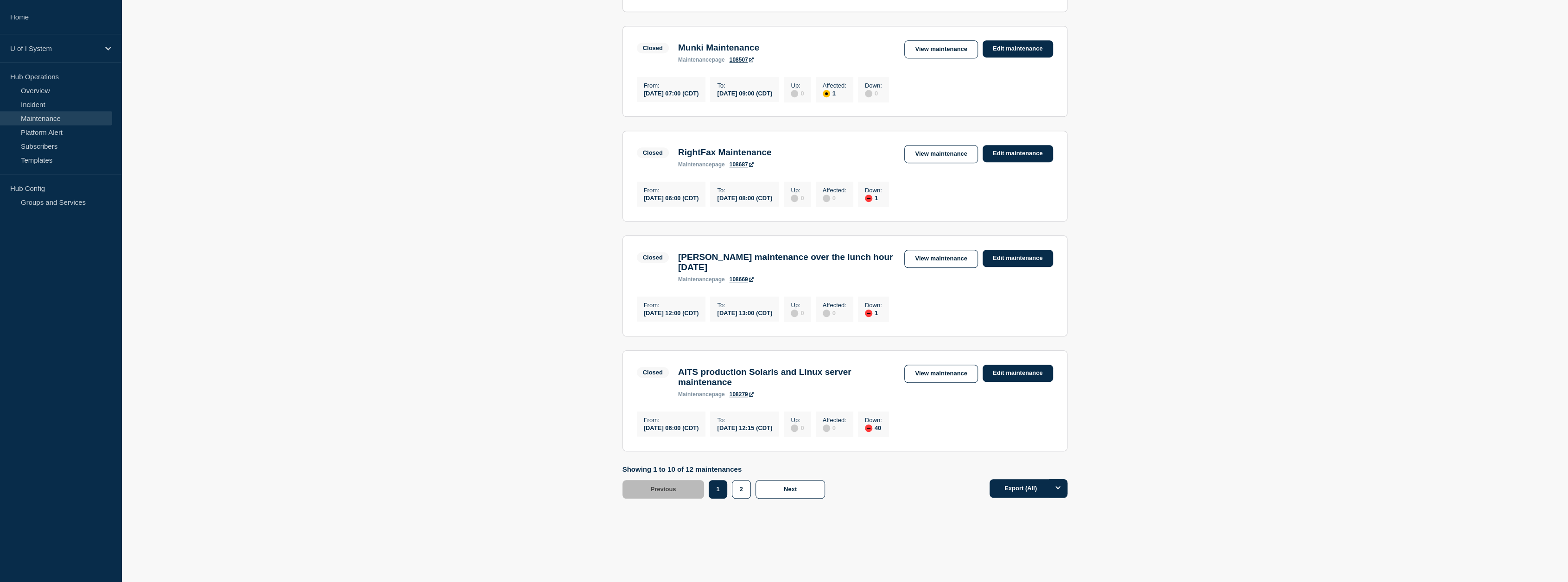
scroll to position [875, 0]
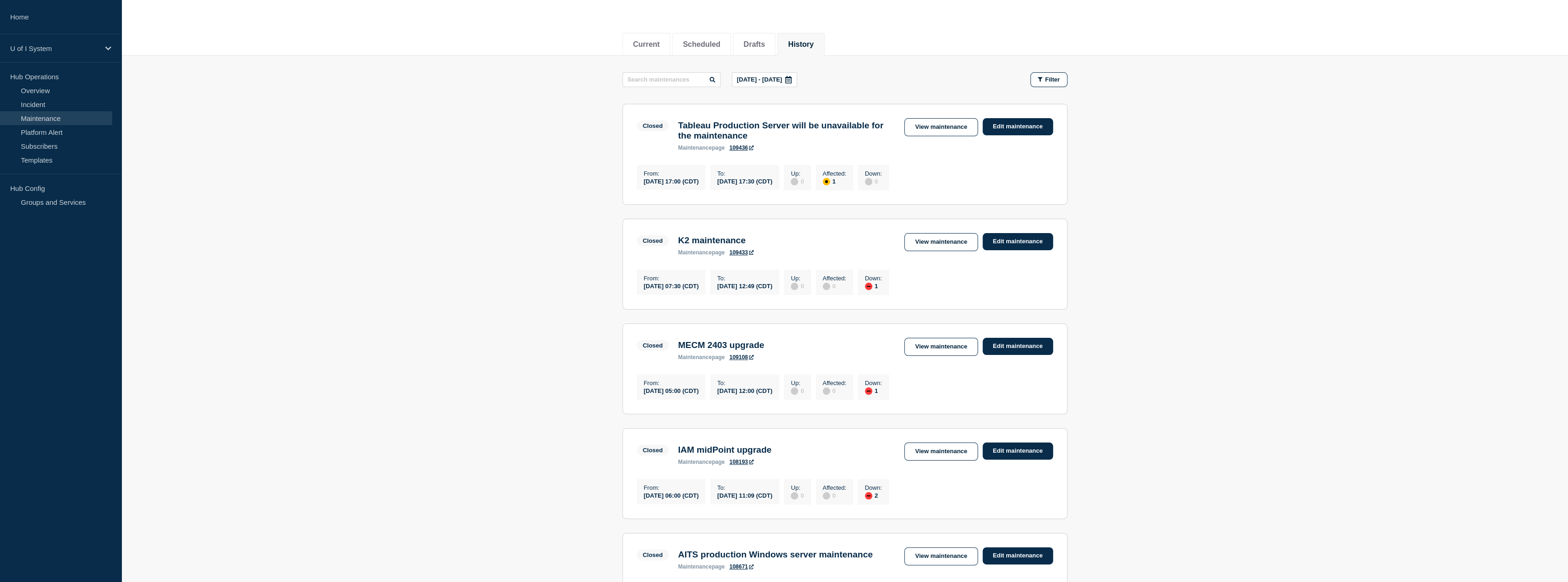
scroll to position [0, 0]
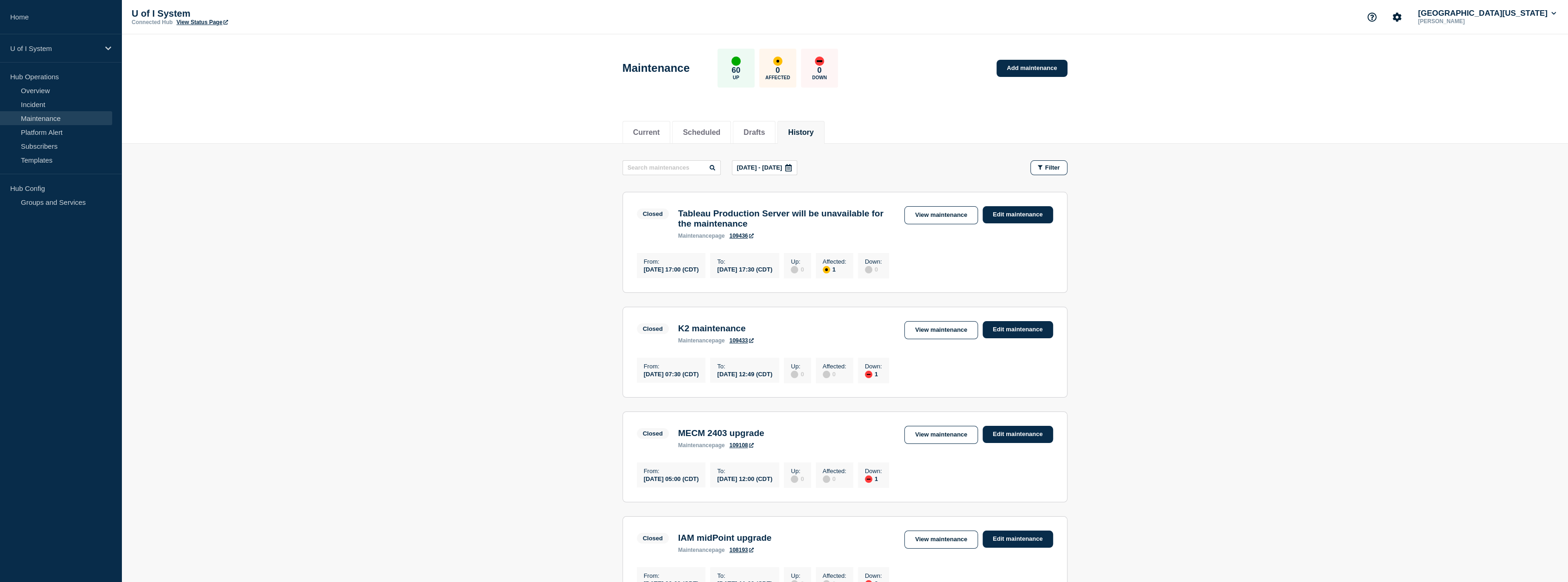
click at [757, 170] on p "[DATE] - [DATE]" at bounding box center [760, 167] width 46 height 7
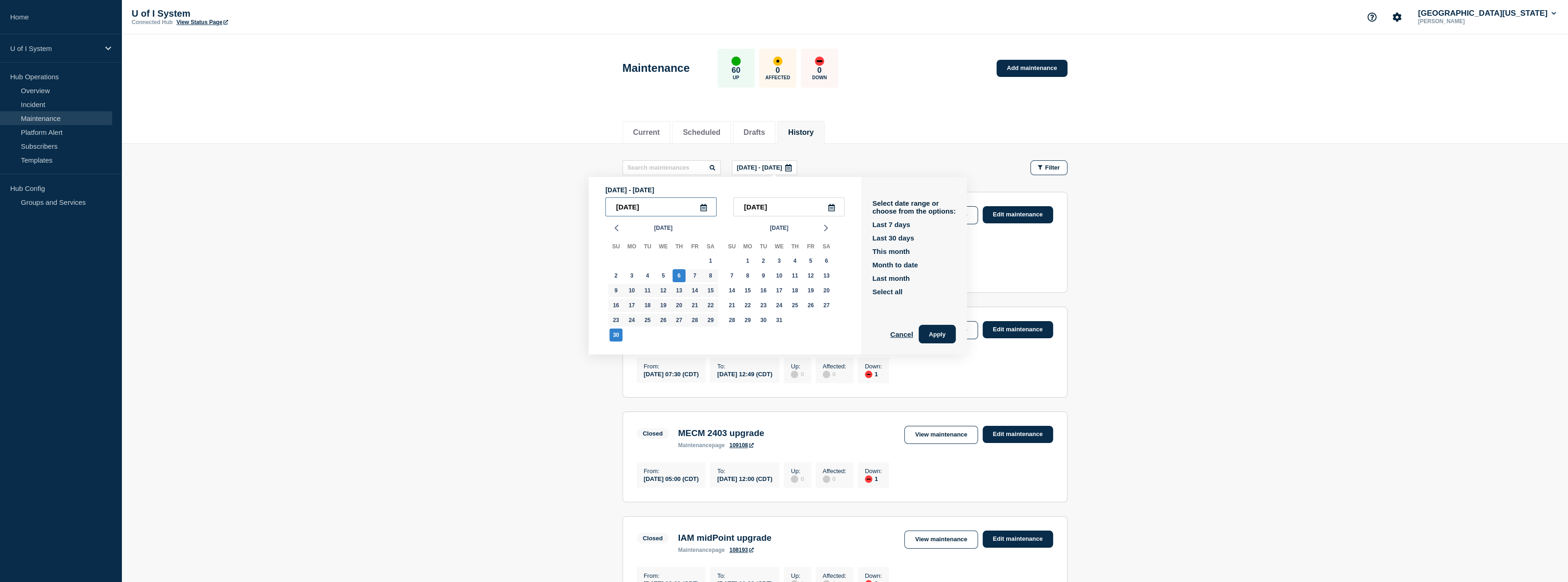
drag, startPoint x: 636, startPoint y: 205, endPoint x: 642, endPoint y: 205, distance: 6.0
click at [642, 205] on input "[DATE]" at bounding box center [660, 206] width 111 height 19
drag, startPoint x: 646, startPoint y: 205, endPoint x: 651, endPoint y: 206, distance: 5.1
click at [651, 206] on input "[DATE]" at bounding box center [660, 206] width 111 height 19
drag, startPoint x: 643, startPoint y: 206, endPoint x: 651, endPoint y: 205, distance: 8.1
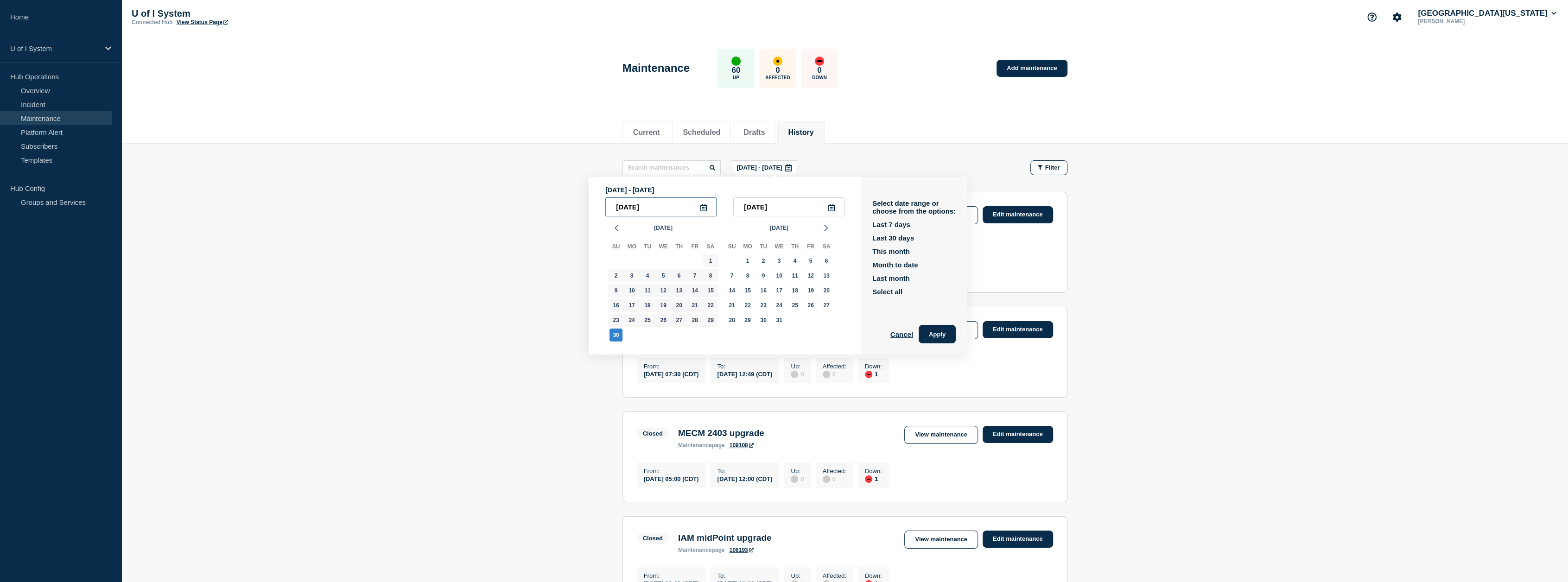
click at [651, 205] on input "[DATE]" at bounding box center [660, 206] width 111 height 19
type input "[DATE]"
drag, startPoint x: 928, startPoint y: 333, endPoint x: 933, endPoint y: 330, distance: 5.8
click at [849, 333] on button "Apply" at bounding box center [937, 334] width 37 height 18
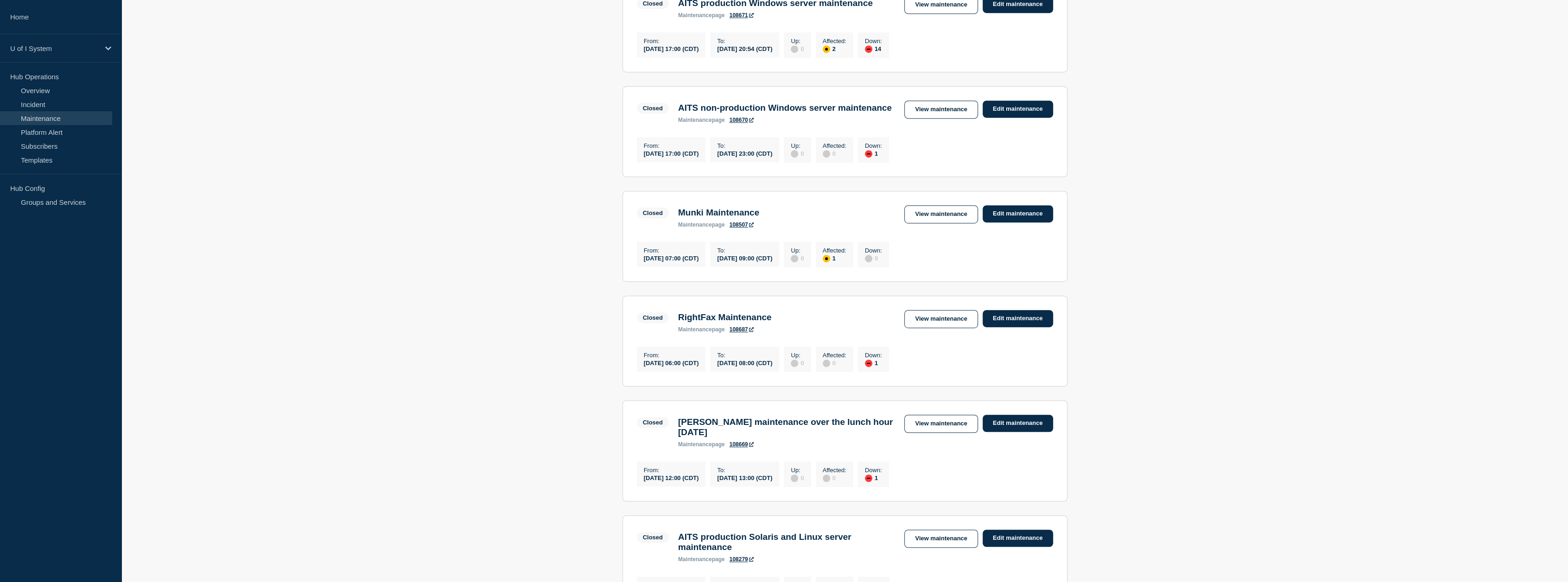
scroll to position [875, 0]
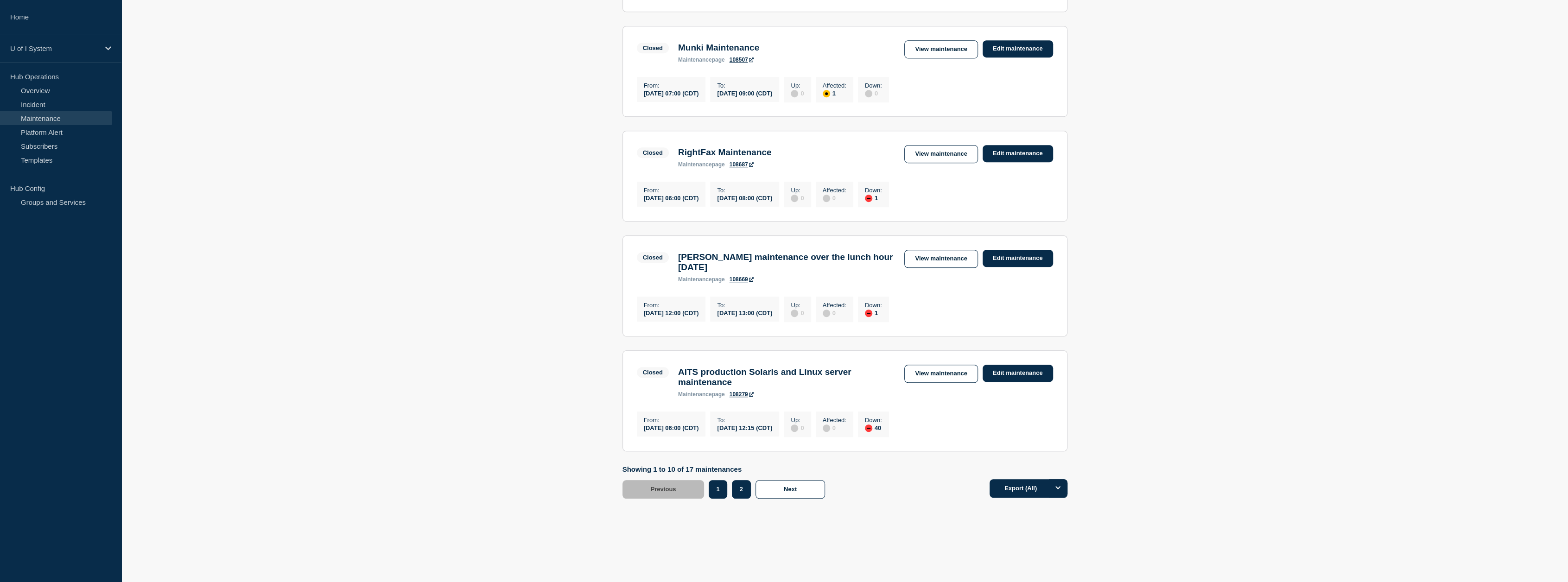
click at [747, 485] on button "2" at bounding box center [741, 489] width 19 height 18
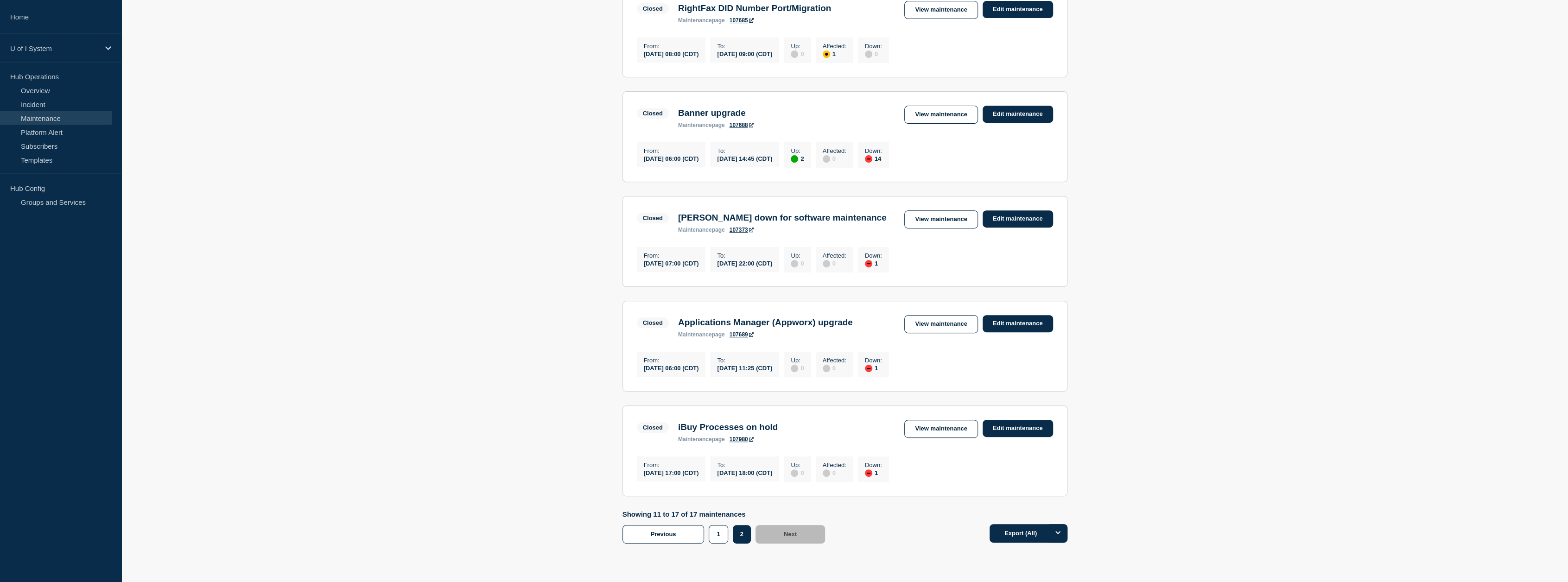
scroll to position [390, 0]
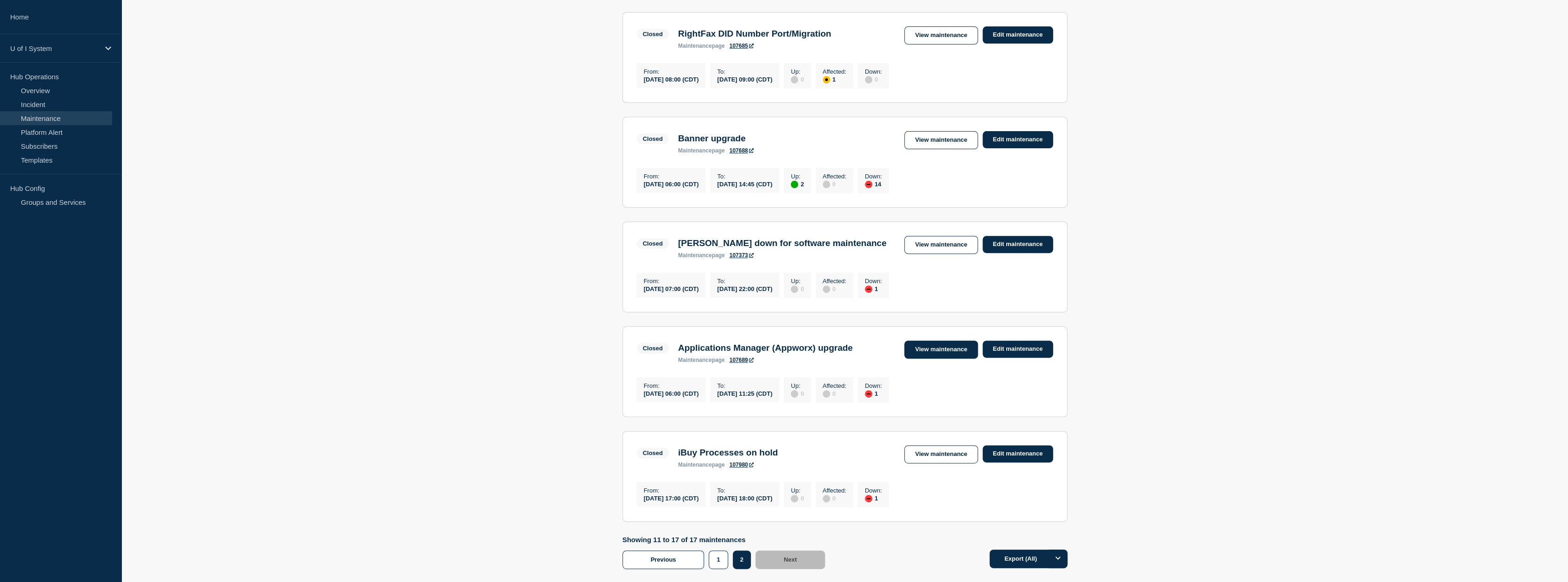
click at [849, 359] on link "View maintenance" at bounding box center [941, 350] width 73 height 18
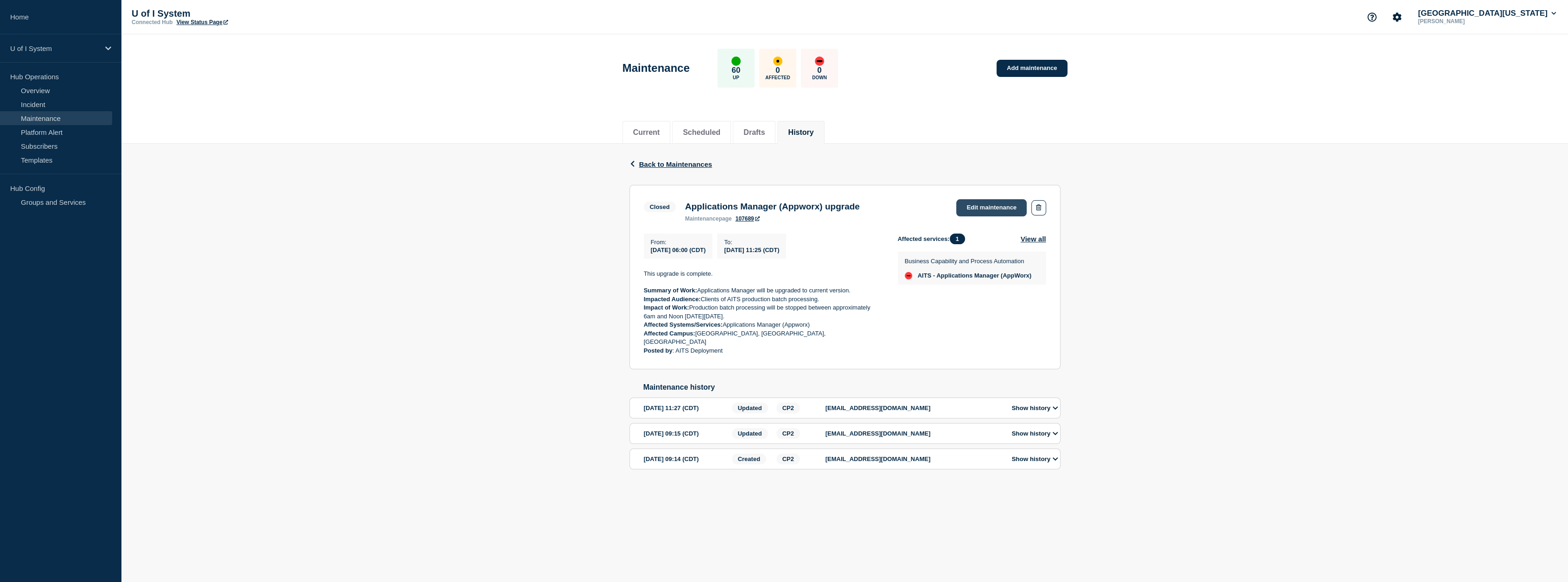
click at [849, 209] on link "Edit maintenance" at bounding box center [992, 208] width 71 height 17
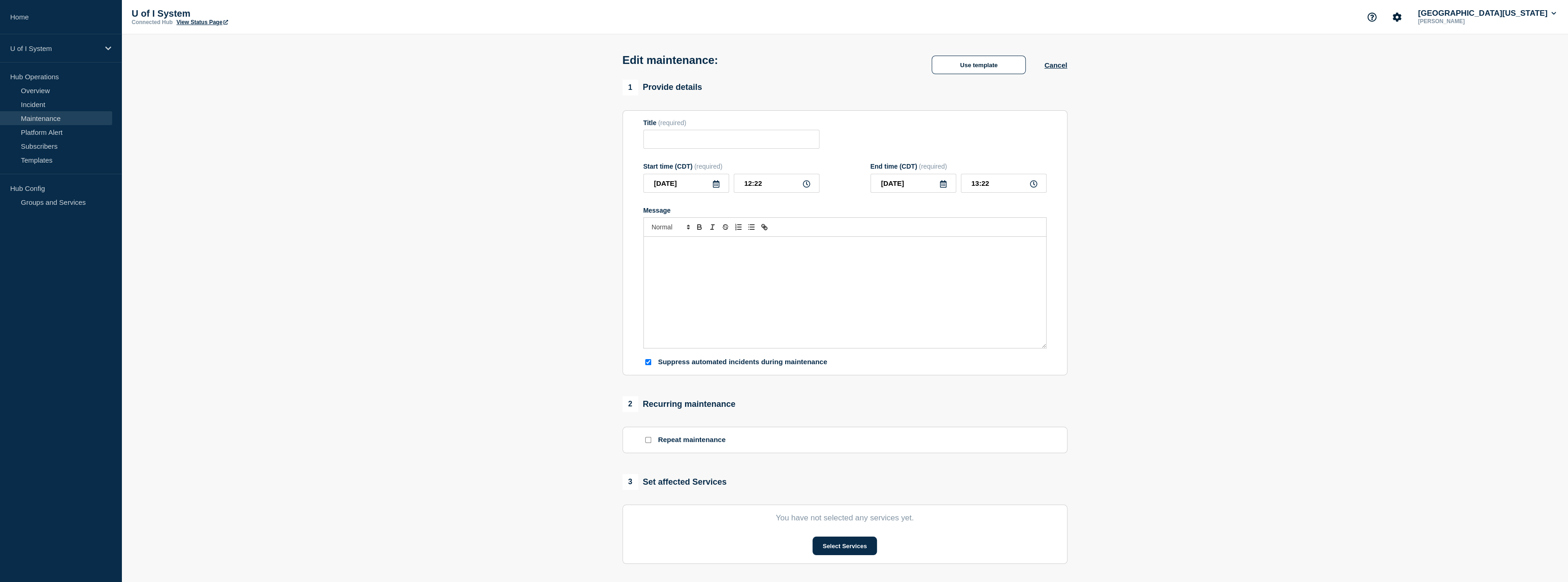
type input "Applications Manager (Appworx) upgrade"
type input "[DATE]"
type input "06:00"
type input "[DATE]"
type input "11:25"
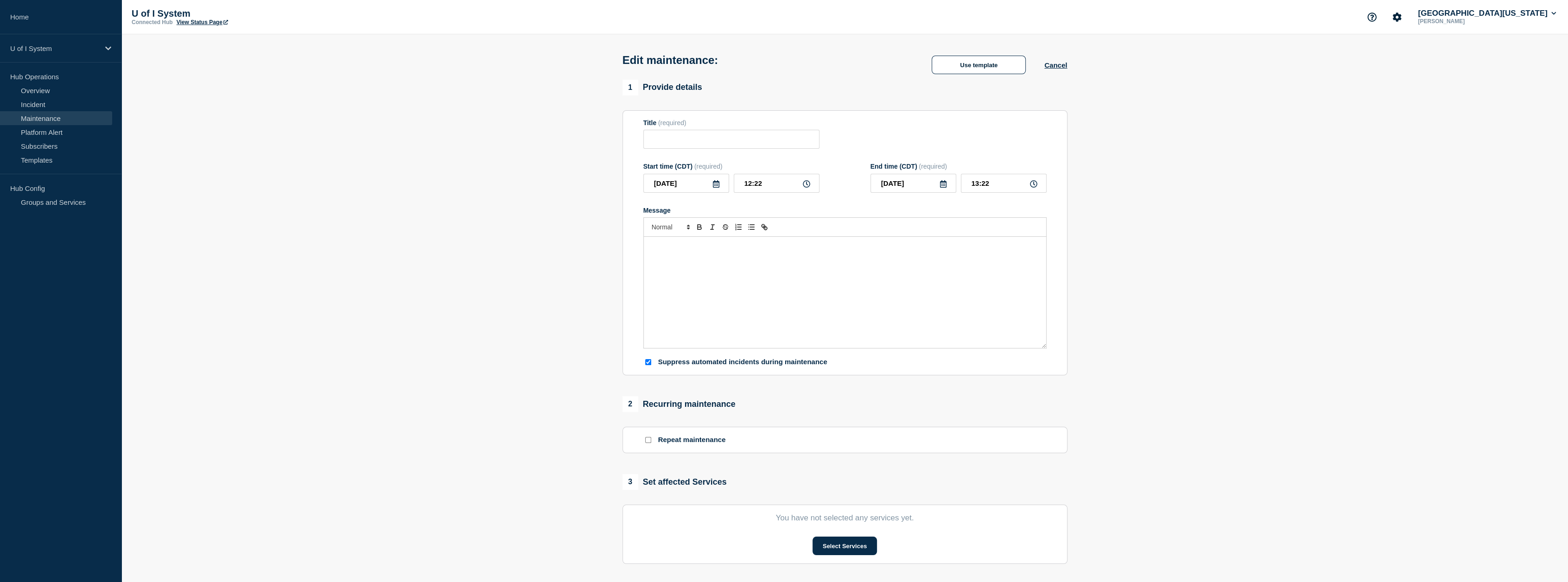
checkbox input "true"
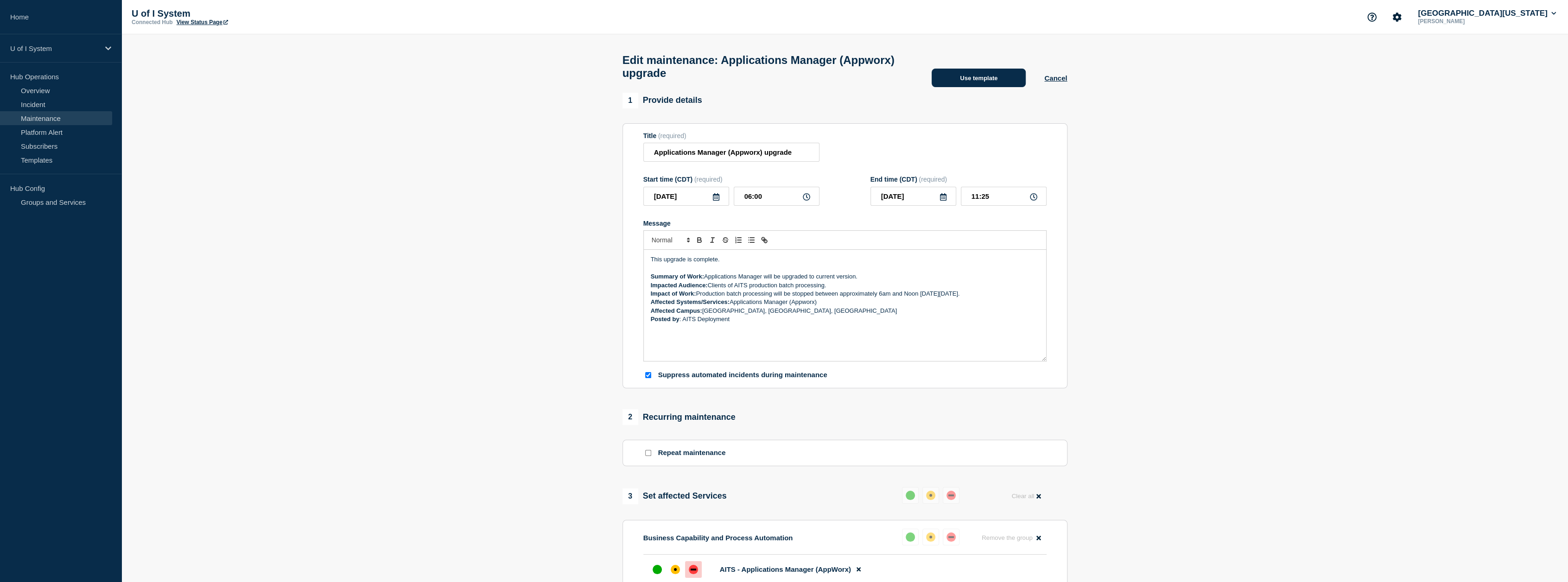
click at [849, 87] on button "Use template" at bounding box center [979, 78] width 94 height 18
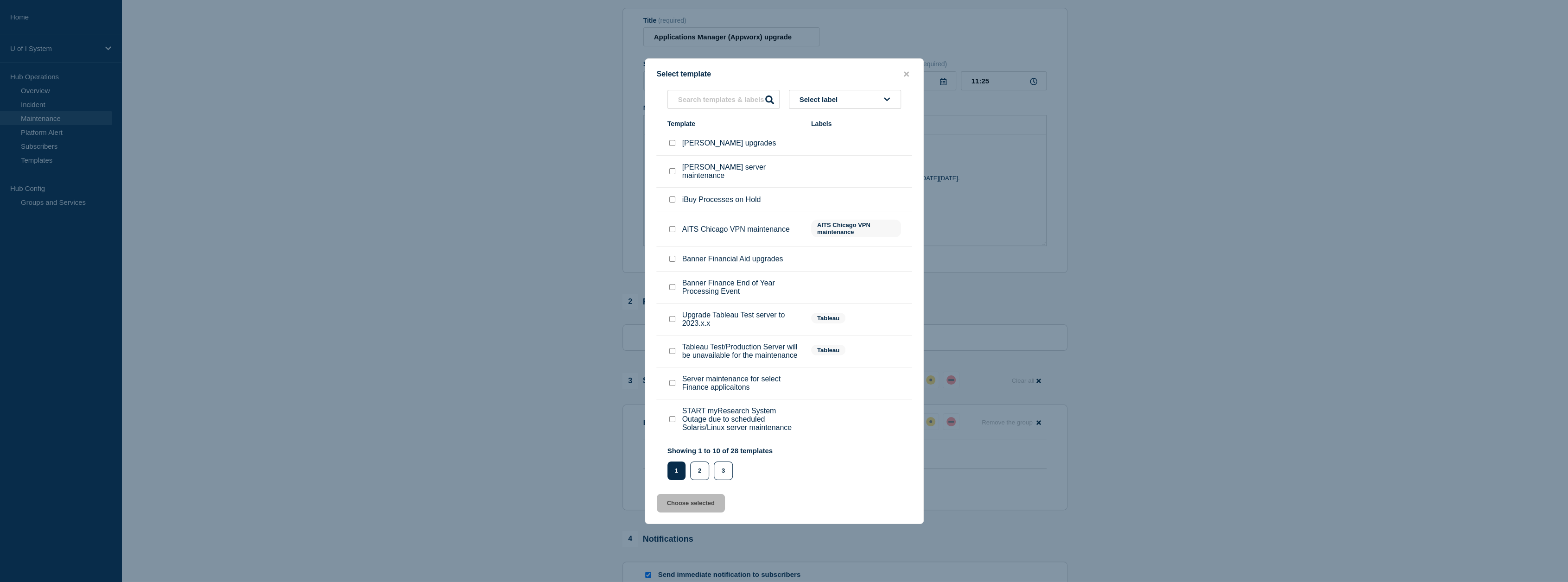
scroll to position [147, 0]
click at [704, 471] on button "2" at bounding box center [699, 471] width 19 height 18
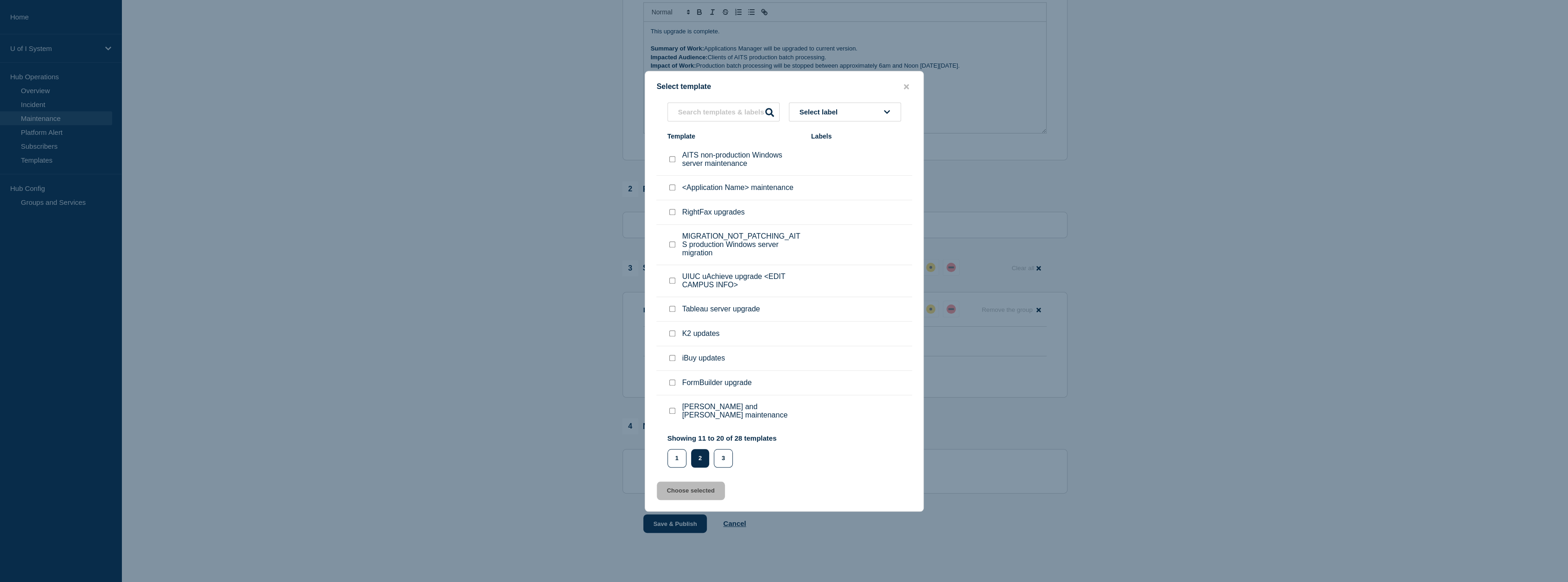
scroll to position [246, 0]
click at [724, 457] on button "3" at bounding box center [723, 458] width 19 height 18
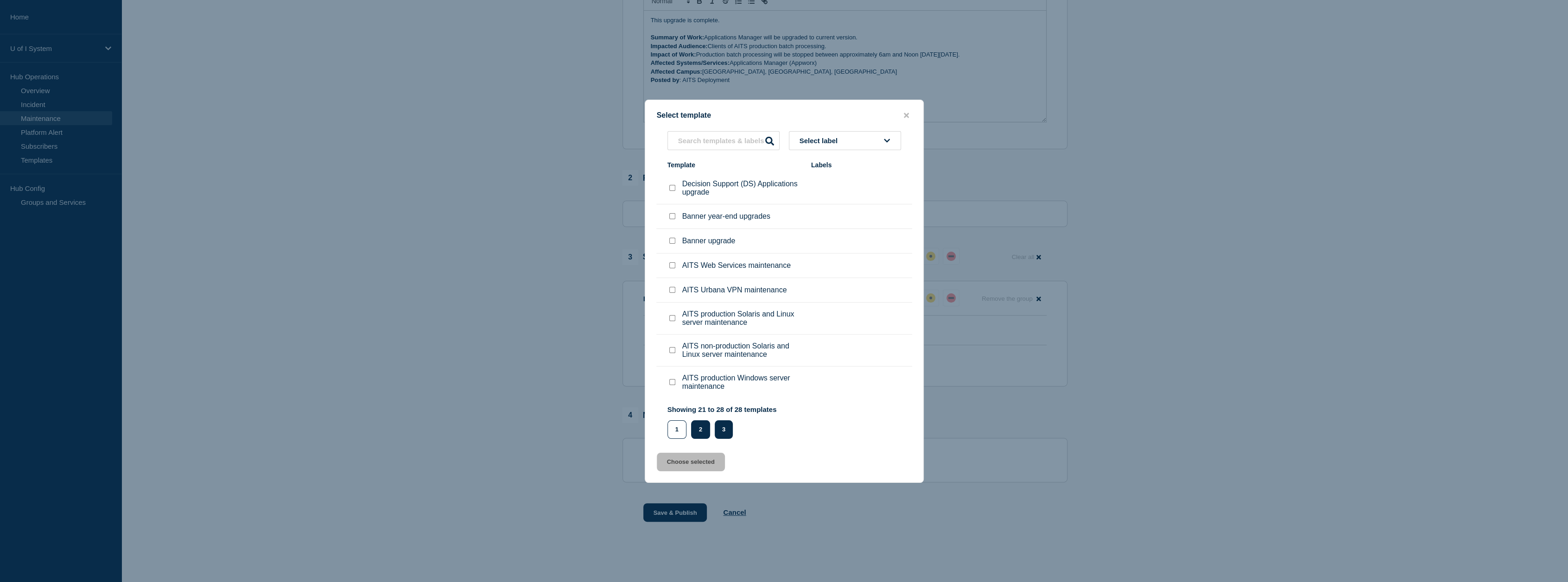
click at [701, 432] on button "2" at bounding box center [700, 430] width 19 height 18
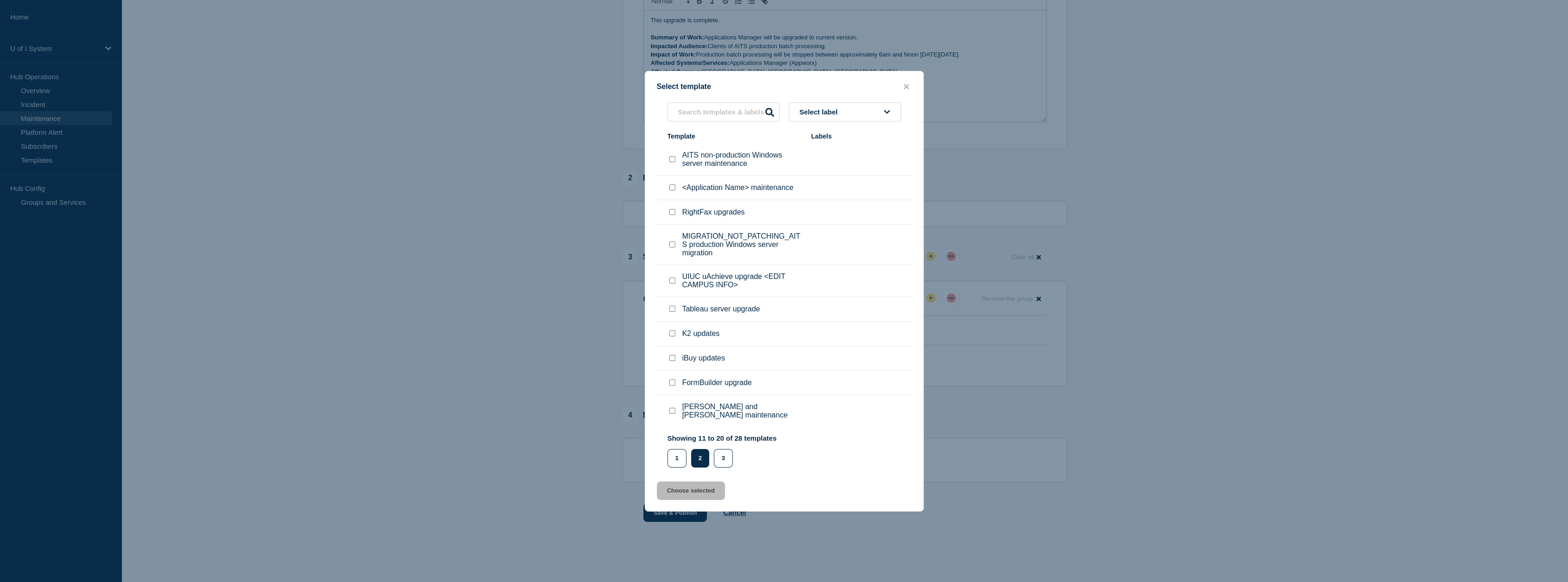
click at [849, 82] on div "Select template Select label Template Labels AITS non-production Windows server…" at bounding box center [784, 292] width 279 height 441
click at [849, 88] on icon "close button" at bounding box center [906, 86] width 5 height 5
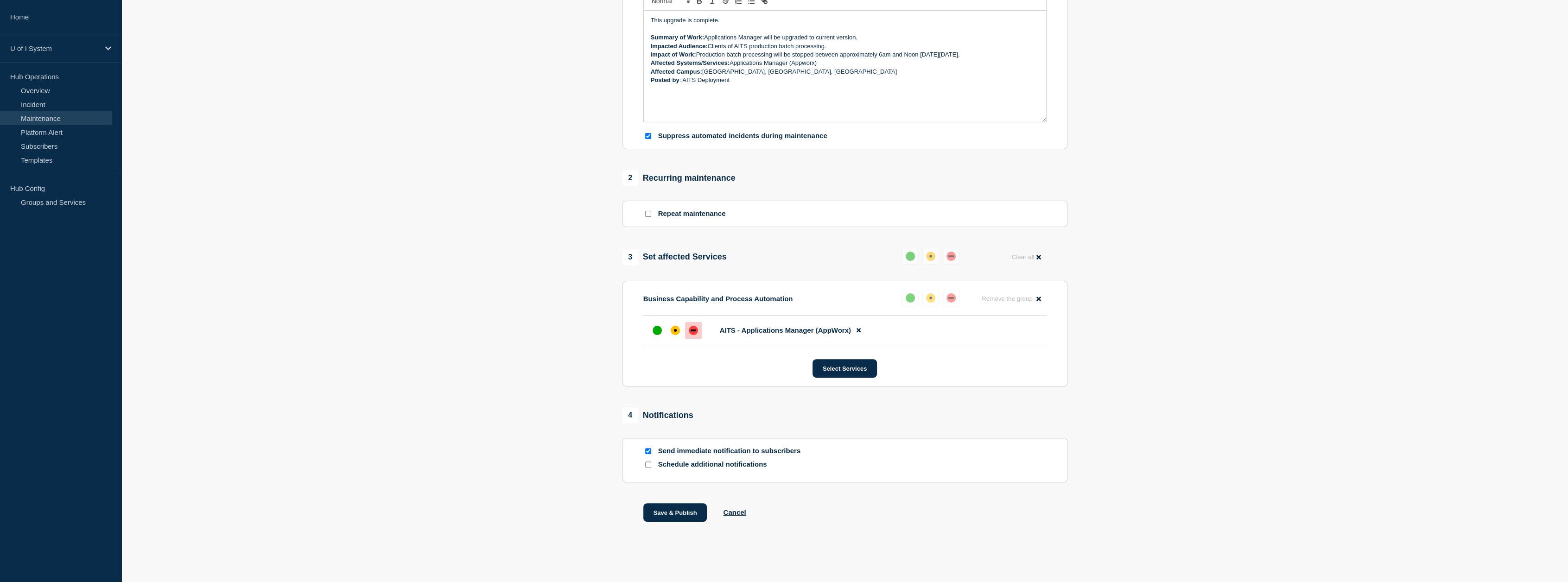
click at [849, 135] on section "1 Provide details Title (required) Applications Manager (Appworx) upgrade Start…" at bounding box center [845, 199] width 1446 height 692
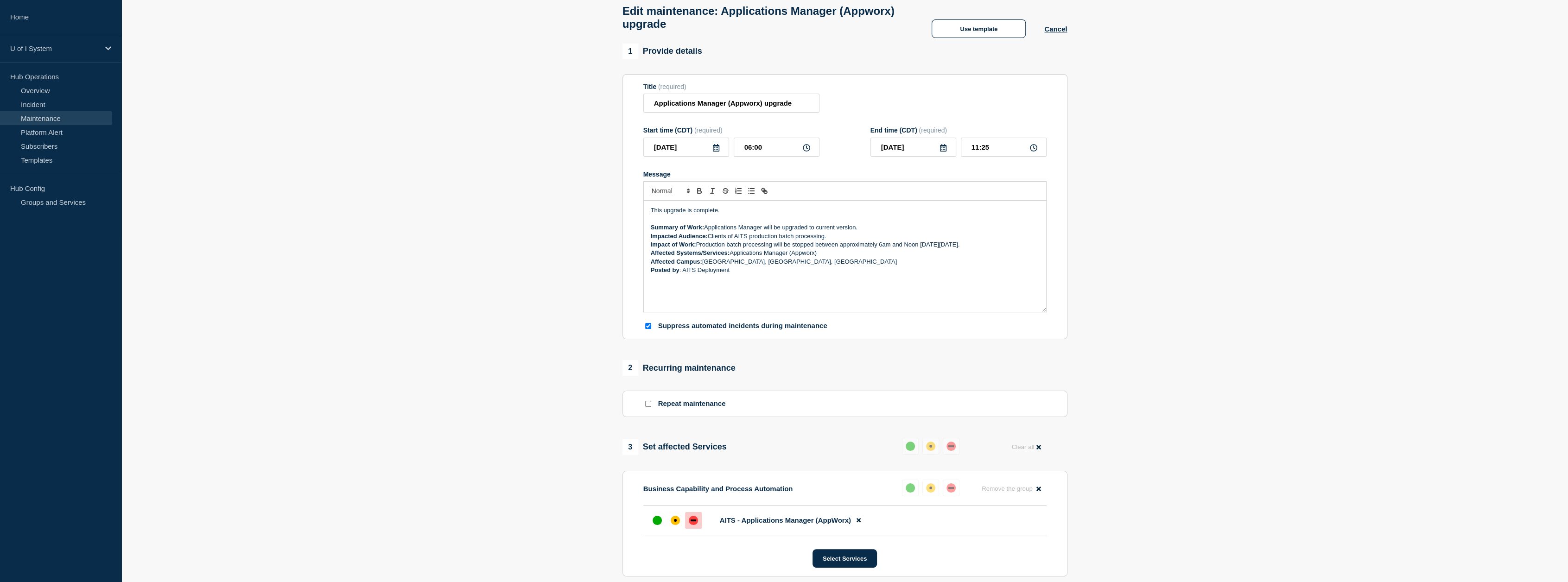
scroll to position [0, 0]
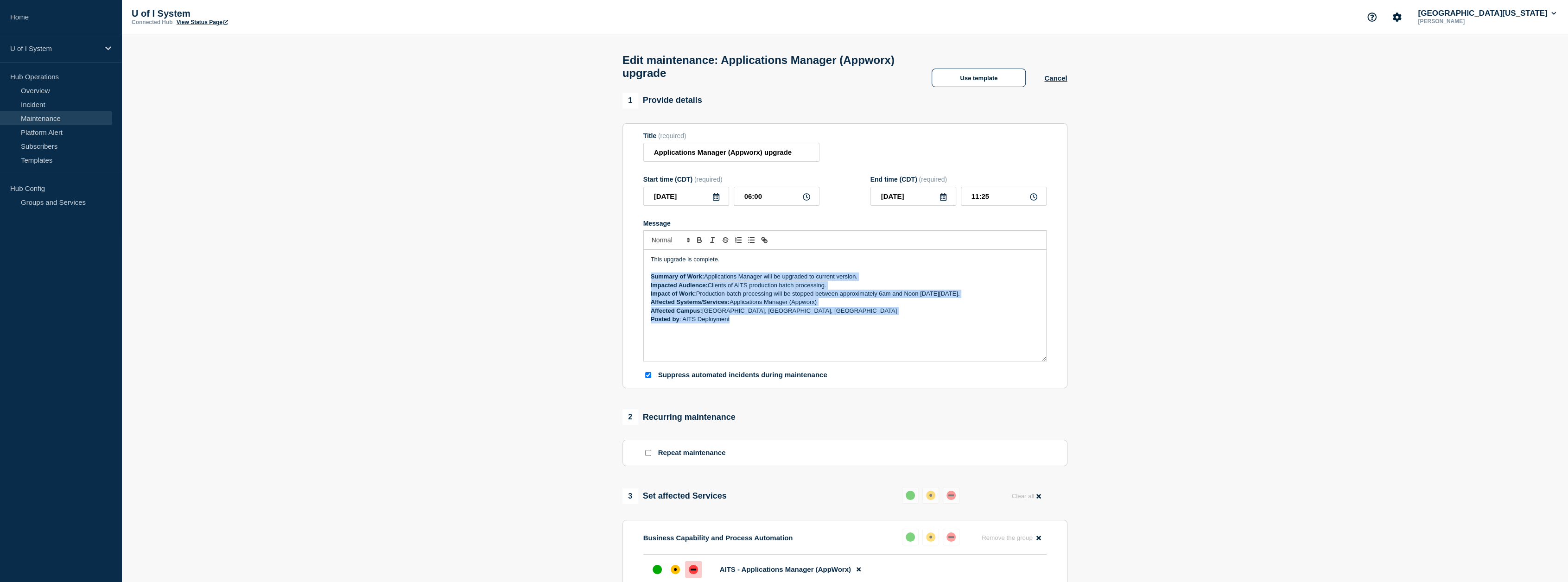
drag, startPoint x: 650, startPoint y: 285, endPoint x: 909, endPoint y: 326, distance: 262.2
click at [849, 326] on div "This upgrade is complete. Summary of Work: Applications Manager will be upgrade…" at bounding box center [845, 305] width 402 height 111
copy div "Summary of Work: Applications Manager will be upgraded to current version. Impa…"
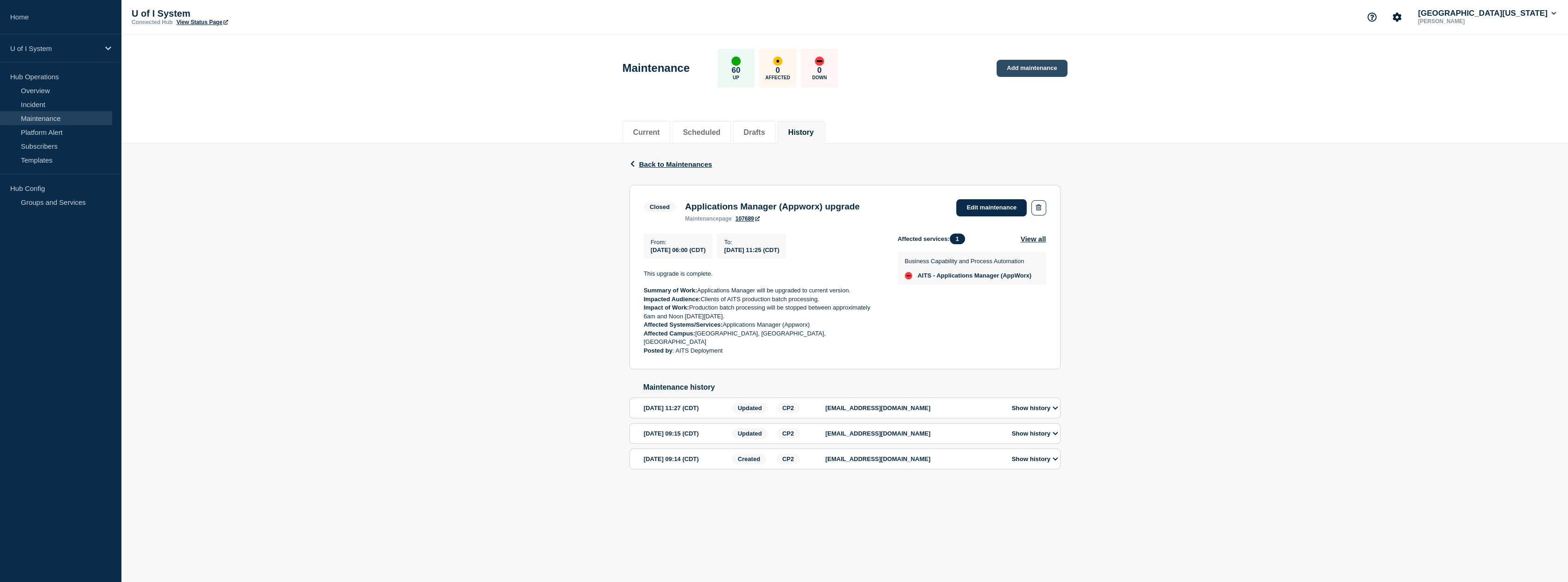
click at [849, 75] on link "Add maintenance" at bounding box center [1032, 68] width 71 height 17
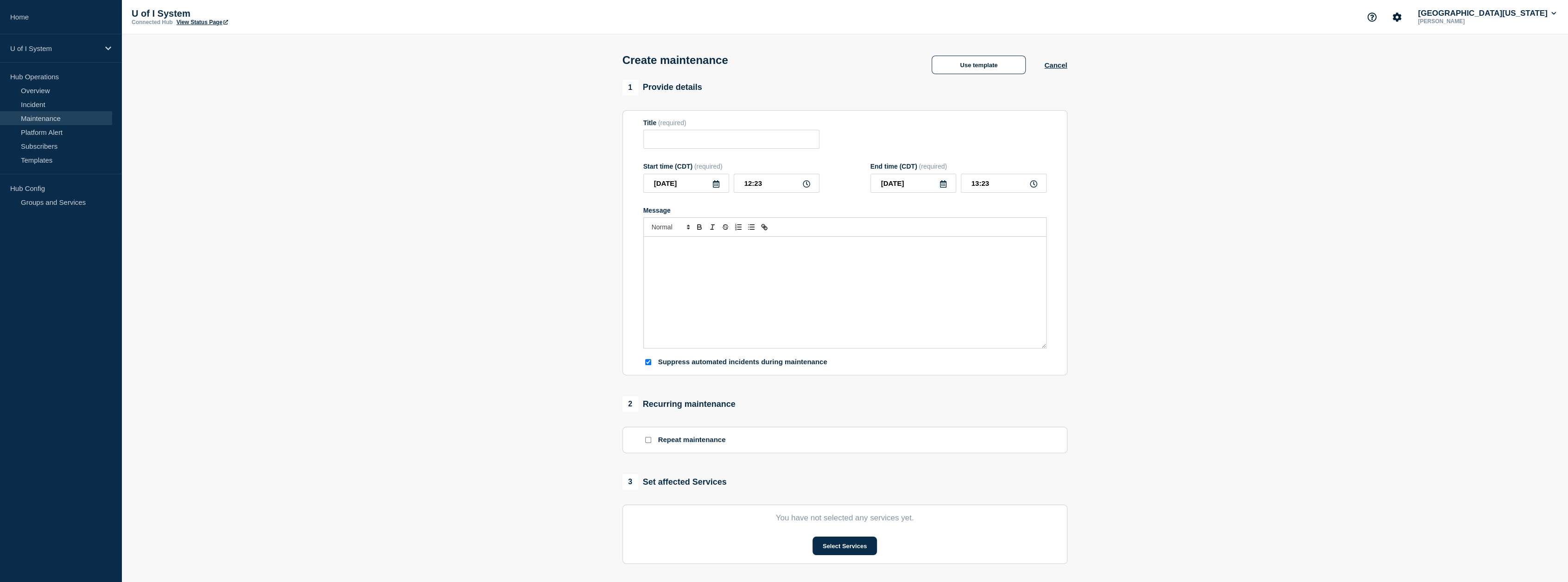
checkbox input "true"
click at [752, 147] on input "Title" at bounding box center [731, 139] width 176 height 19
click at [849, 71] on button "Use template" at bounding box center [979, 65] width 94 height 18
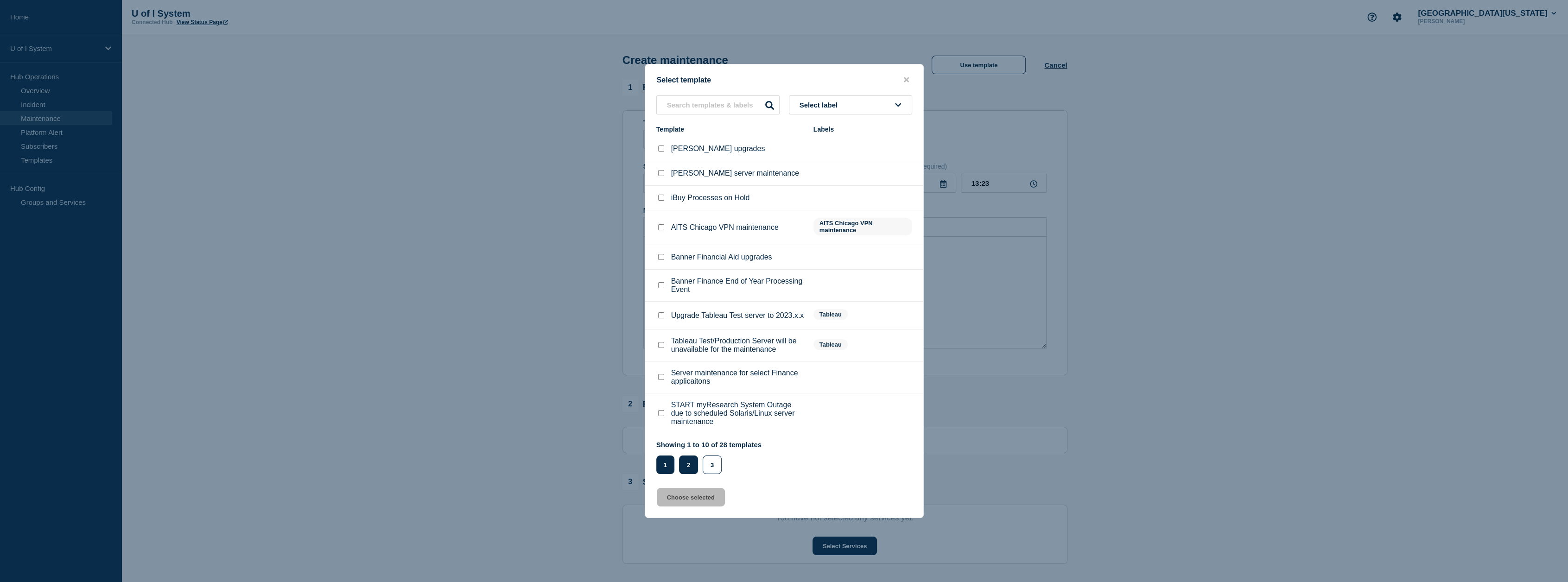
click at [693, 474] on button "2" at bounding box center [688, 465] width 19 height 18
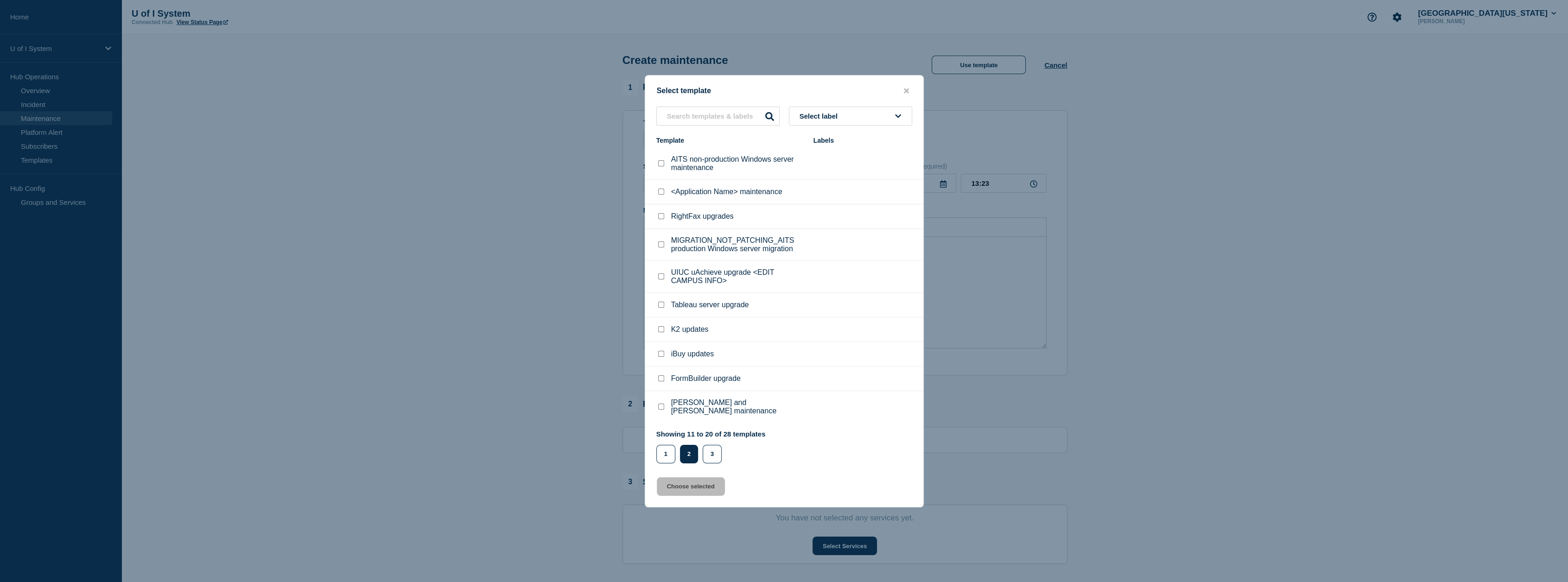
click at [662, 195] on input "<Application Name> maintenance checkbox" at bounding box center [661, 192] width 6 height 6
checkbox input "true"
click at [701, 487] on button "Choose selected" at bounding box center [691, 486] width 68 height 18
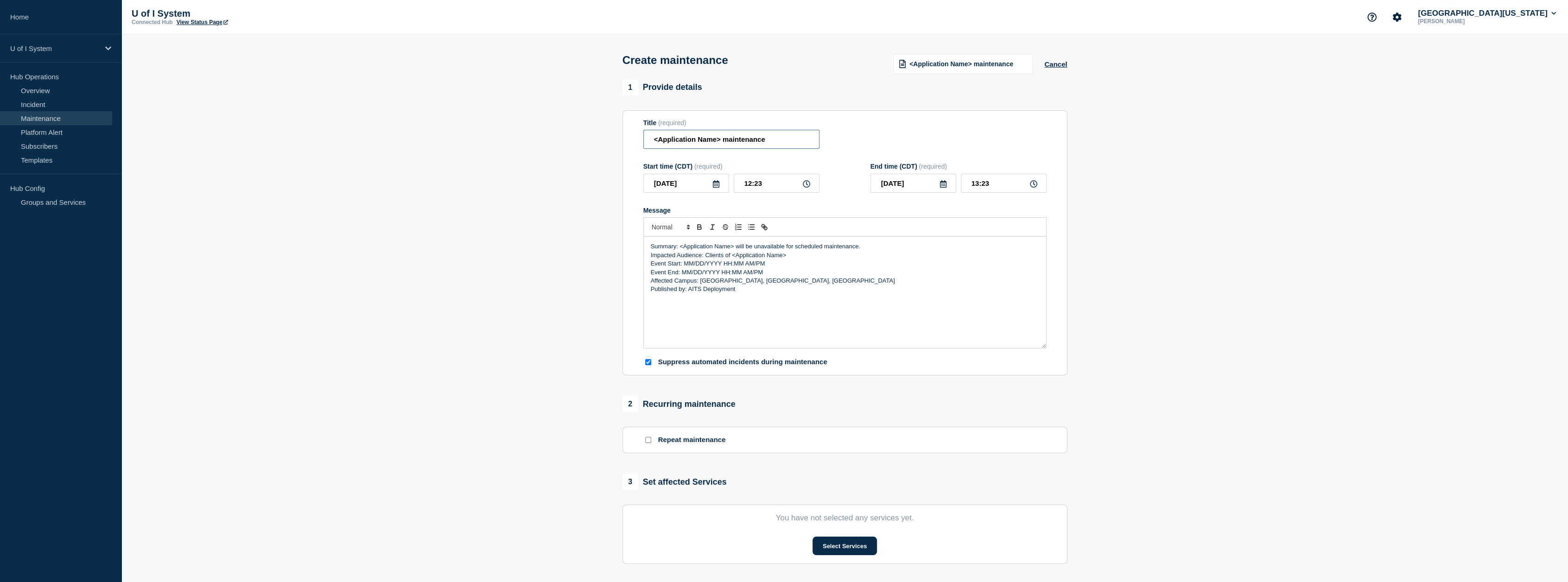
drag, startPoint x: 653, startPoint y: 141, endPoint x: 721, endPoint y: 143, distance: 68.0
click at [721, 143] on input "<Application Name> maintenance" at bounding box center [731, 139] width 176 height 19
drag, startPoint x: 648, startPoint y: 250, endPoint x: 864, endPoint y: 290, distance: 219.7
click at [849, 290] on div "Summary: <Application Name> will be unavailable for scheduled maintenance. Impa…" at bounding box center [845, 292] width 402 height 111
drag, startPoint x: 733, startPoint y: 273, endPoint x: 825, endPoint y: 275, distance: 92.0
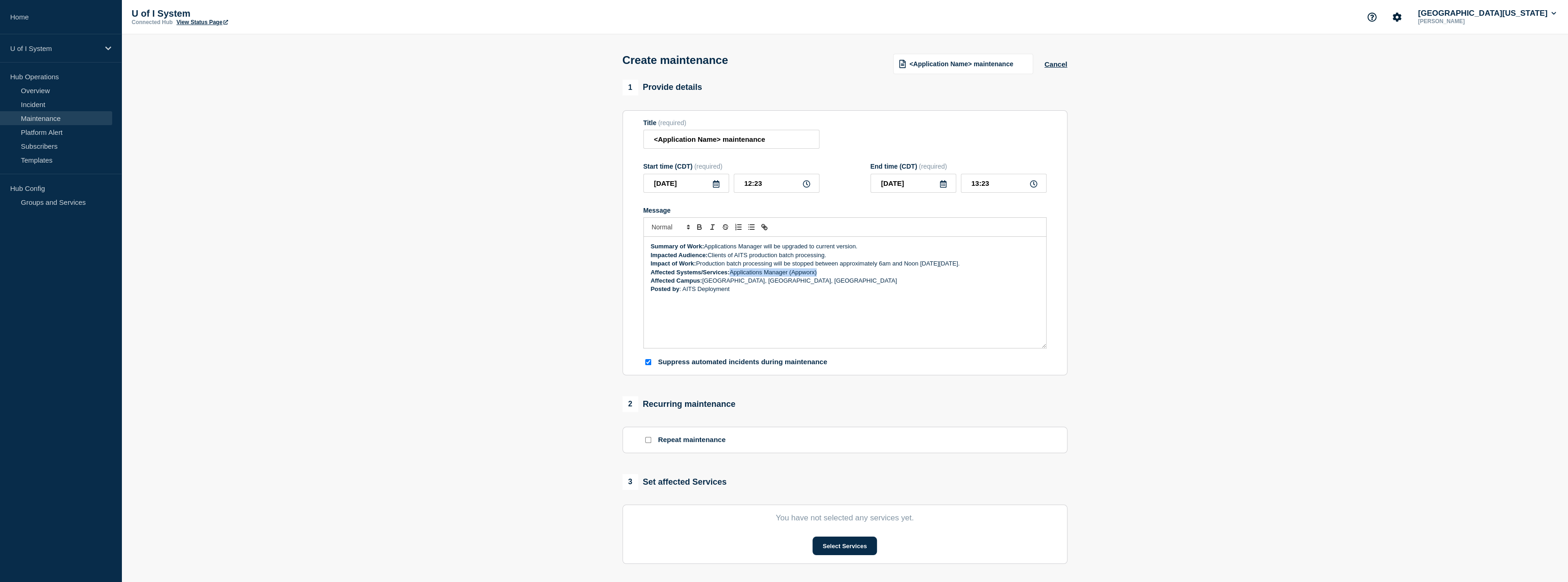
click at [825, 275] on p "Affected Systems/Services: Applications Manager (Appworx)" at bounding box center [845, 273] width 388 height 9
copy p "Applications Manager (Appworx)"
paste input "Applications Manager (Appworx)"
type input "Applications Manager (Appworx) maintenance"
drag, startPoint x: 957, startPoint y: 267, endPoint x: 987, endPoint y: 268, distance: 30.0
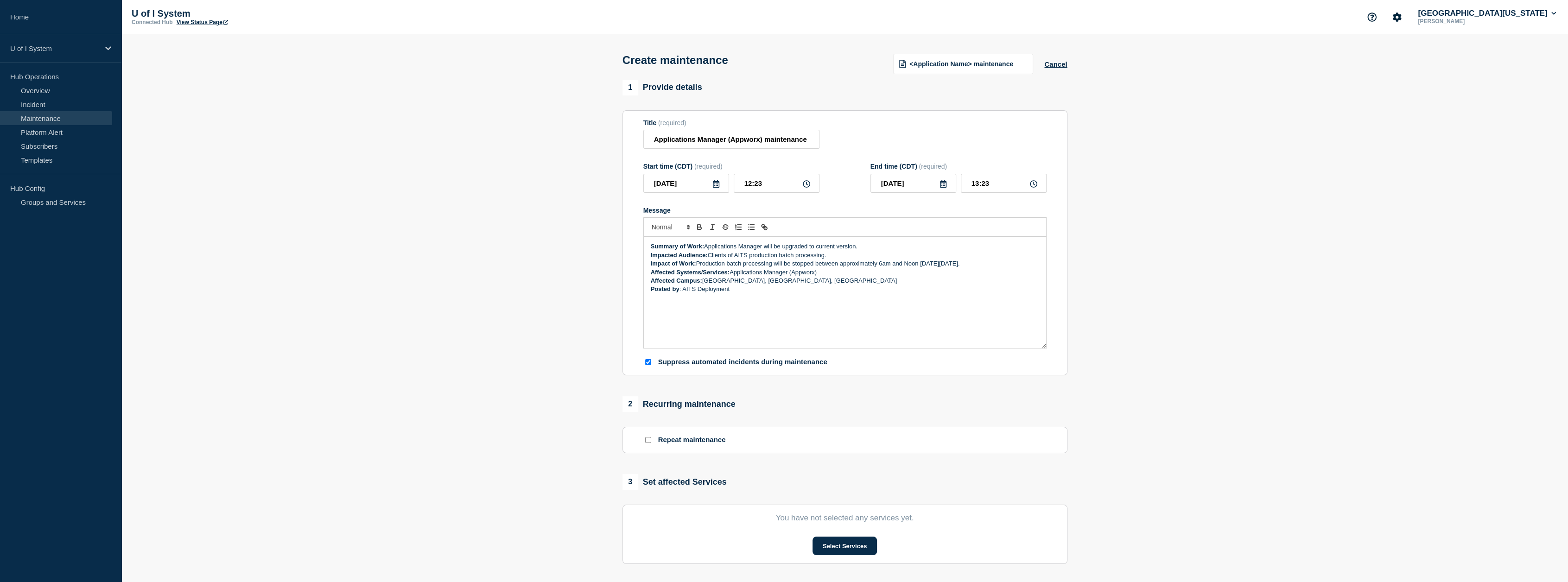
click at [849, 268] on p "Impact of Work: Production batch processing will be stopped between approximate…" at bounding box center [845, 264] width 388 height 9
click at [825, 285] on p "Affected Campus: [GEOGRAPHIC_DATA], [GEOGRAPHIC_DATA], [GEOGRAPHIC_DATA]" at bounding box center [845, 281] width 388 height 9
click at [714, 186] on icon at bounding box center [716, 184] width 7 height 7
click at [751, 276] on div "18" at bounding box center [748, 272] width 13 height 13
type input "[DATE]"
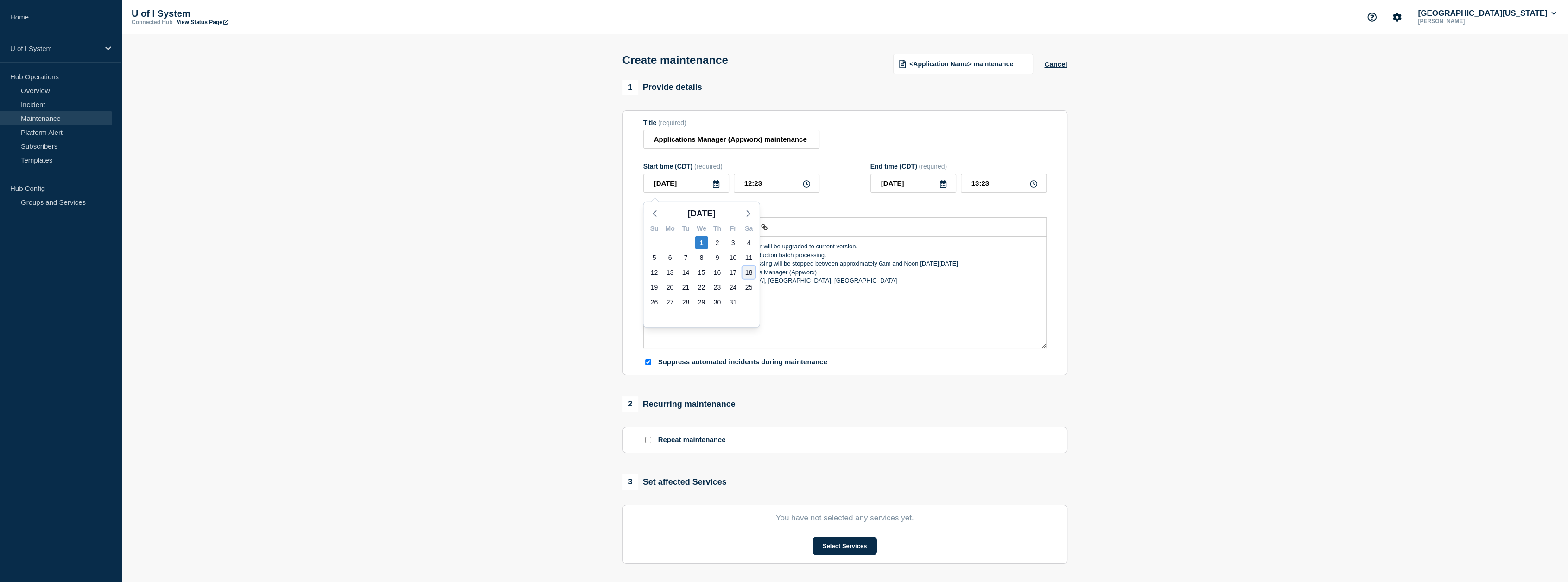
type input "[DATE]"
drag, startPoint x: 784, startPoint y: 188, endPoint x: 747, endPoint y: 191, distance: 37.1
click at [747, 191] on input "12:23" at bounding box center [776, 183] width 86 height 19
drag, startPoint x: 765, startPoint y: 186, endPoint x: 743, endPoint y: 188, distance: 22.1
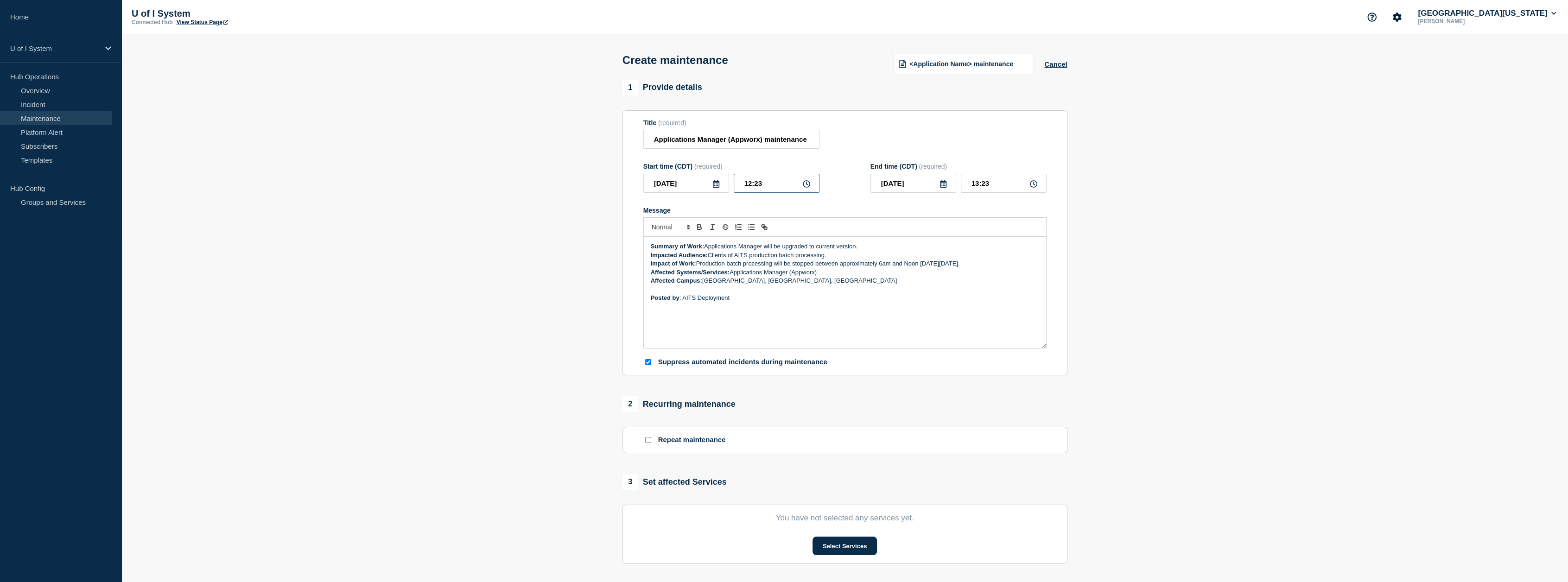
click at [743, 188] on input "12:23" at bounding box center [776, 183] width 86 height 19
type input "06:00"
click at [849, 186] on input "07:00" at bounding box center [1003, 183] width 86 height 19
drag, startPoint x: 995, startPoint y: 184, endPoint x: 961, endPoint y: 188, distance: 34.2
click at [849, 188] on input "07:00" at bounding box center [1003, 183] width 86 height 19
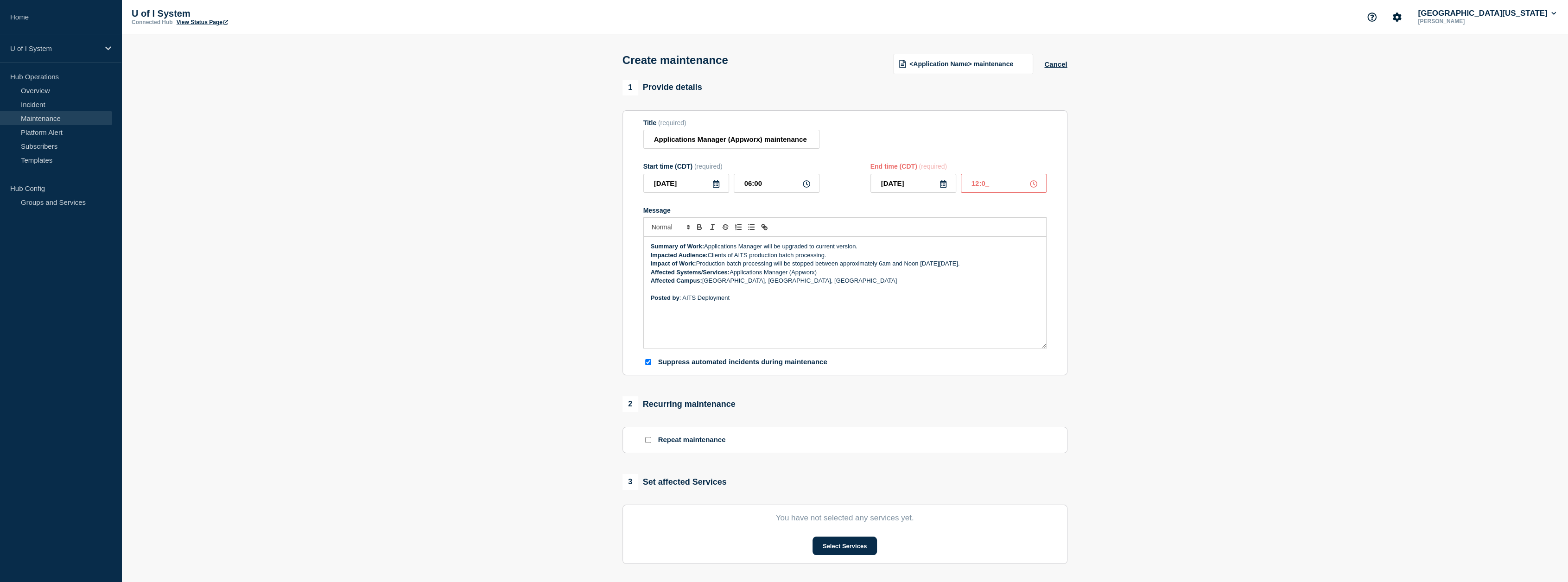
type input "12:00"
click at [849, 188] on icon at bounding box center [1034, 184] width 7 height 7
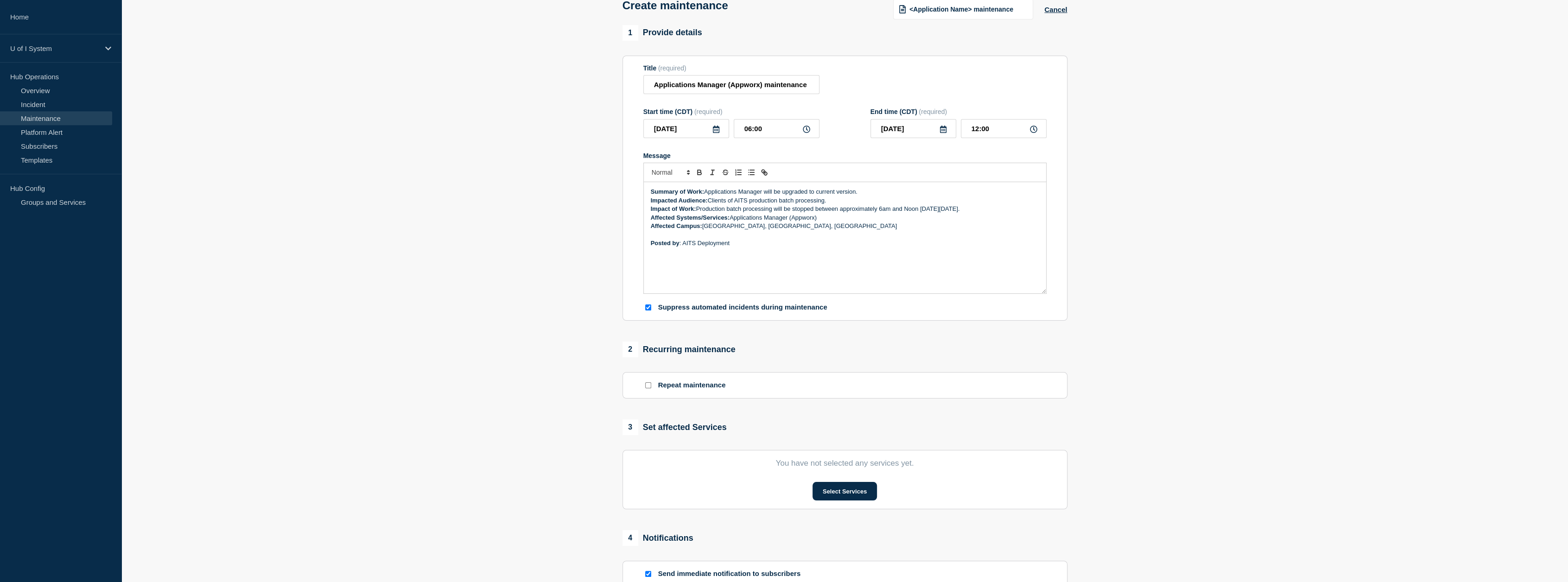
scroll to position [147, 0]
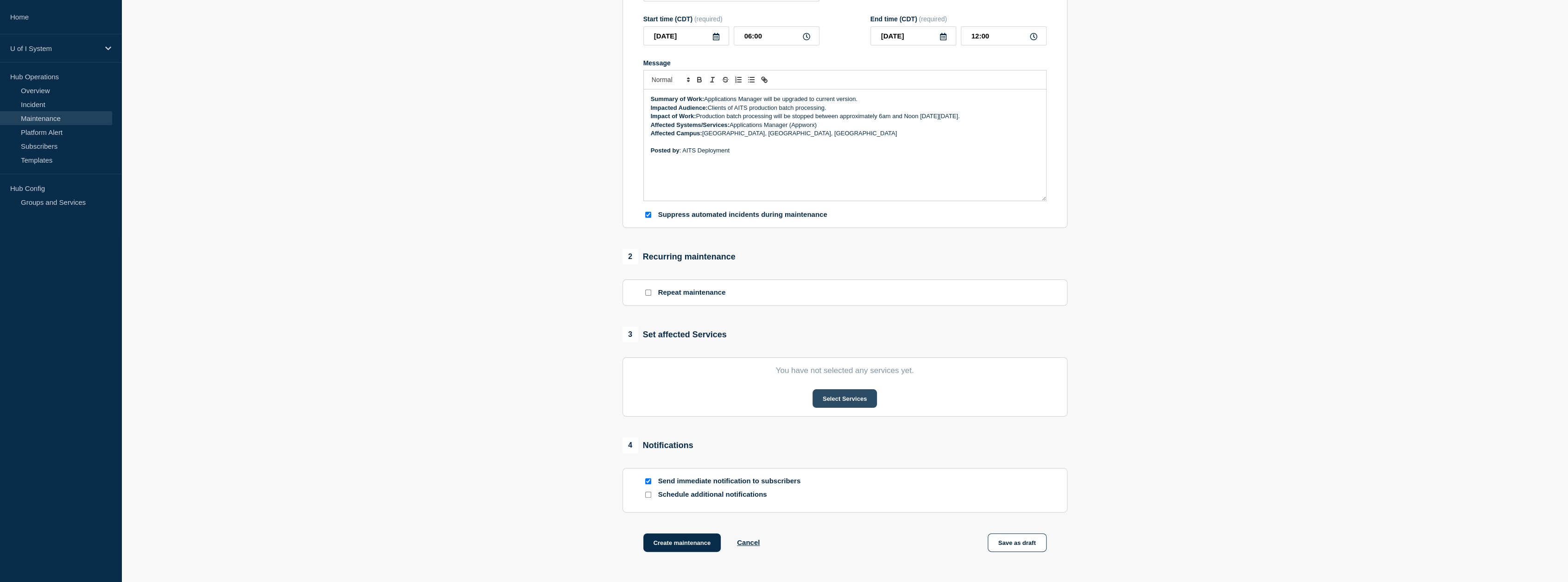
click at [849, 404] on button "Select Services" at bounding box center [845, 399] width 65 height 18
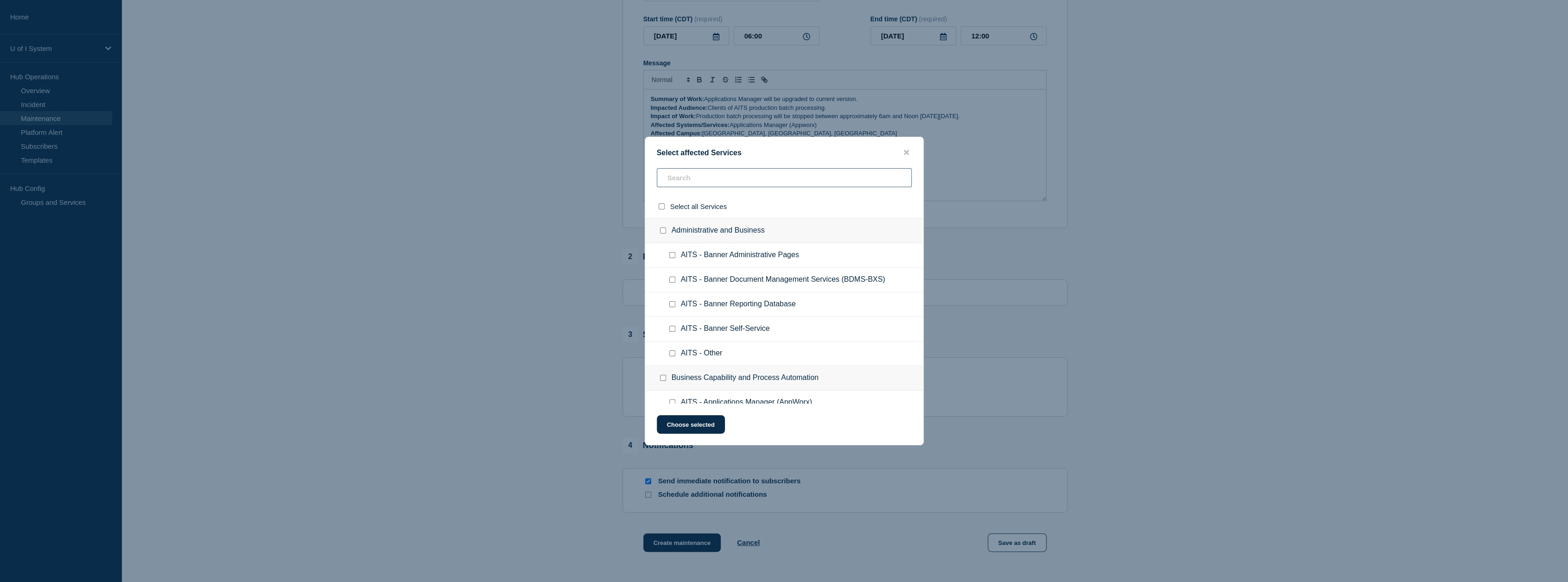
click at [723, 175] on input "text" at bounding box center [784, 177] width 255 height 19
paste input "Applications Manager (Appworx)"
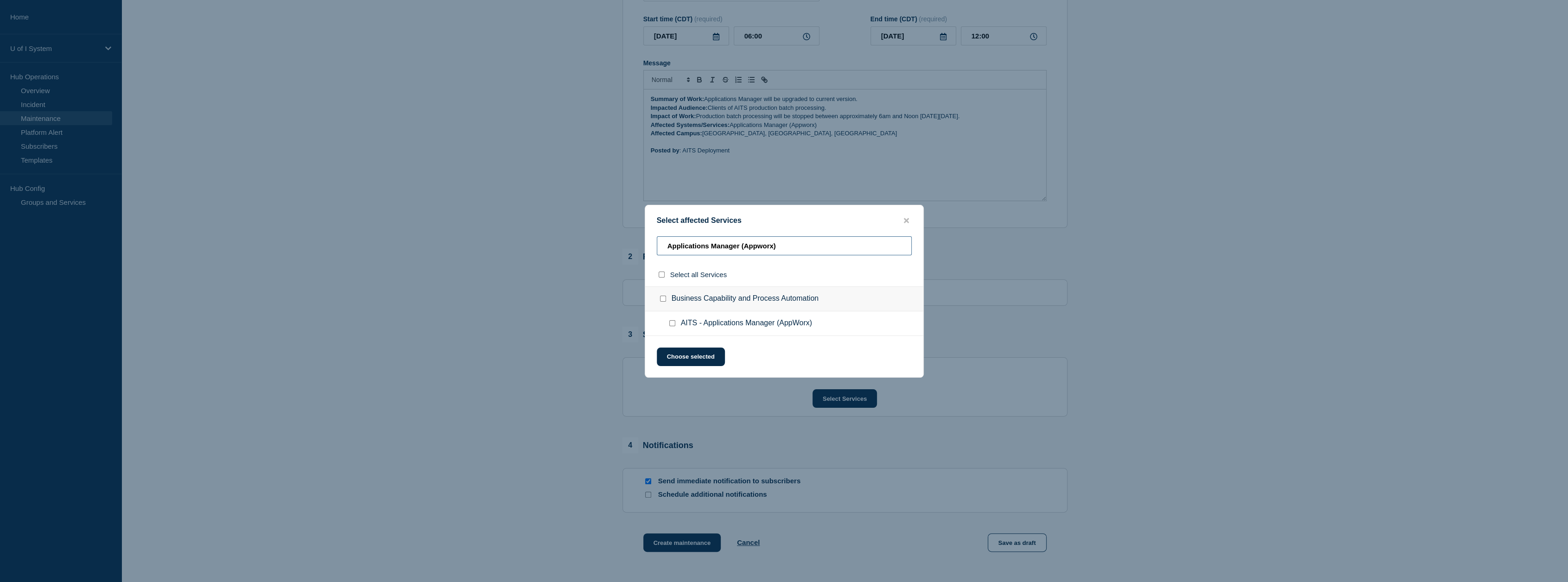
type input "Applications Manager (Appworx)"
click at [671, 320] on div at bounding box center [674, 323] width 13 height 9
click at [674, 324] on input "AITS - Applications Manager (AppWorx) checkbox" at bounding box center [673, 323] width 6 height 6
checkbox input "true"
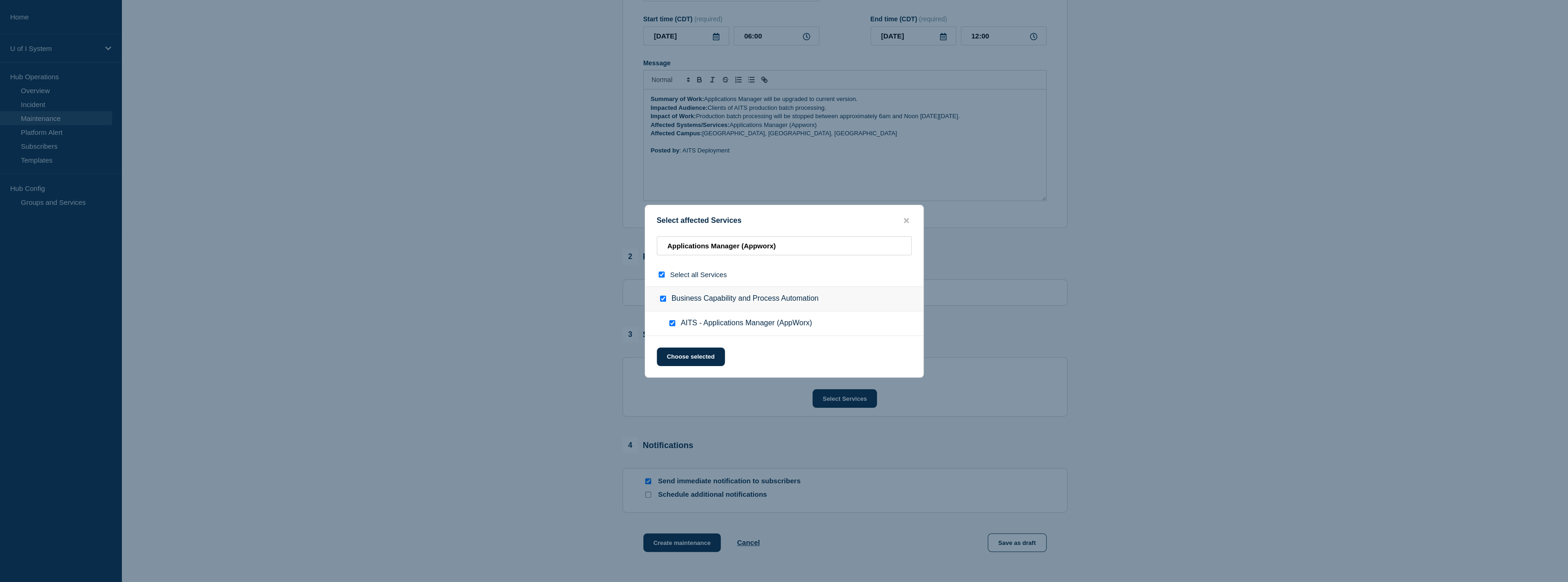
checkbox input "true"
click at [695, 359] on button "Choose selected" at bounding box center [691, 357] width 68 height 18
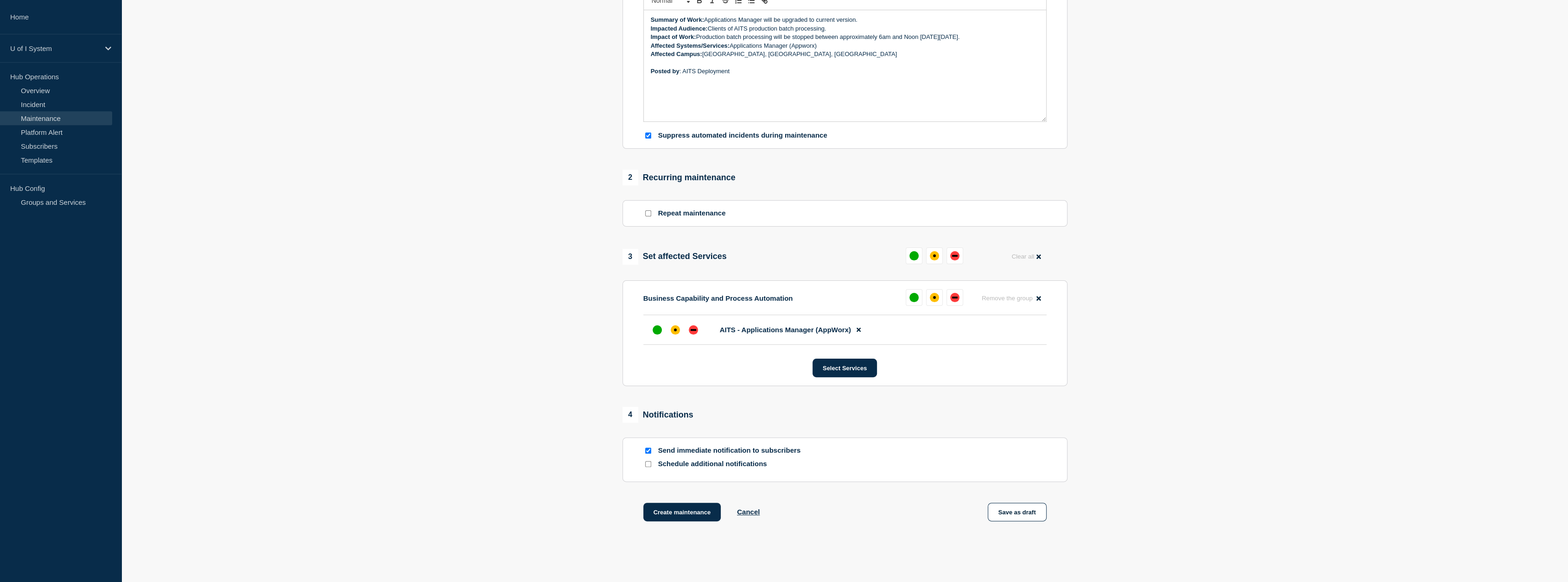
scroll to position [246, 0]
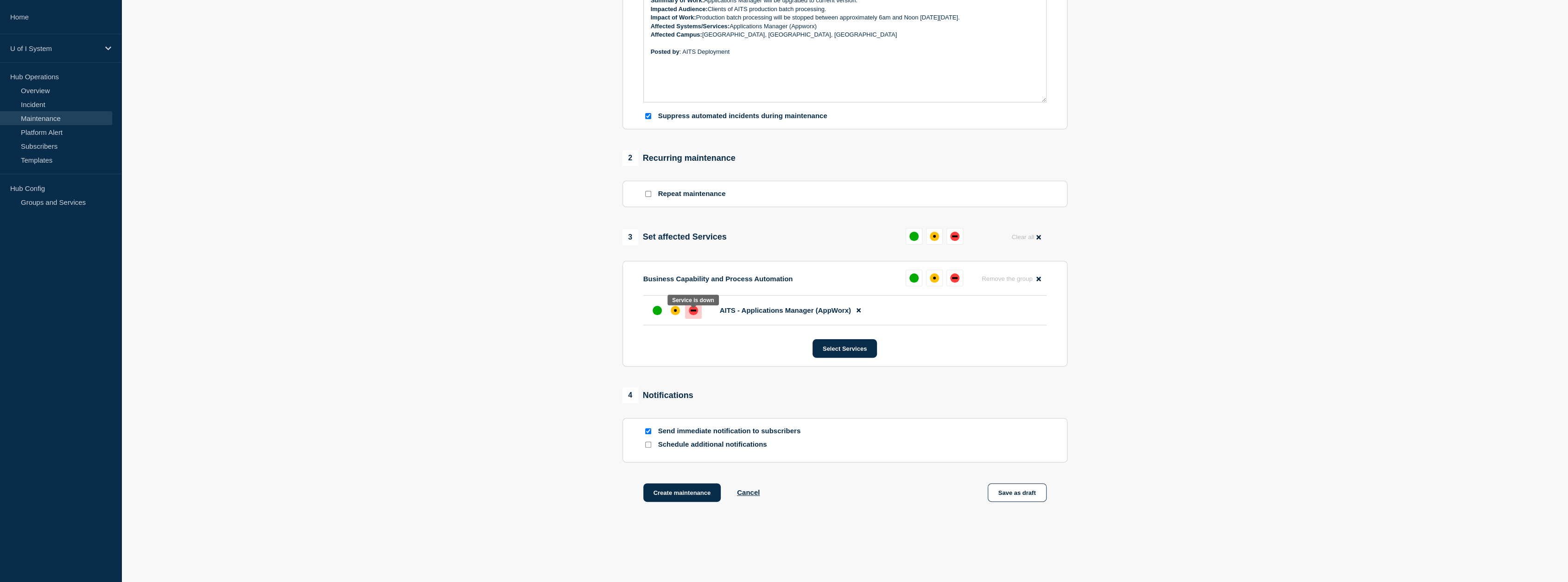
click at [694, 315] on div "down" at bounding box center [693, 310] width 9 height 9
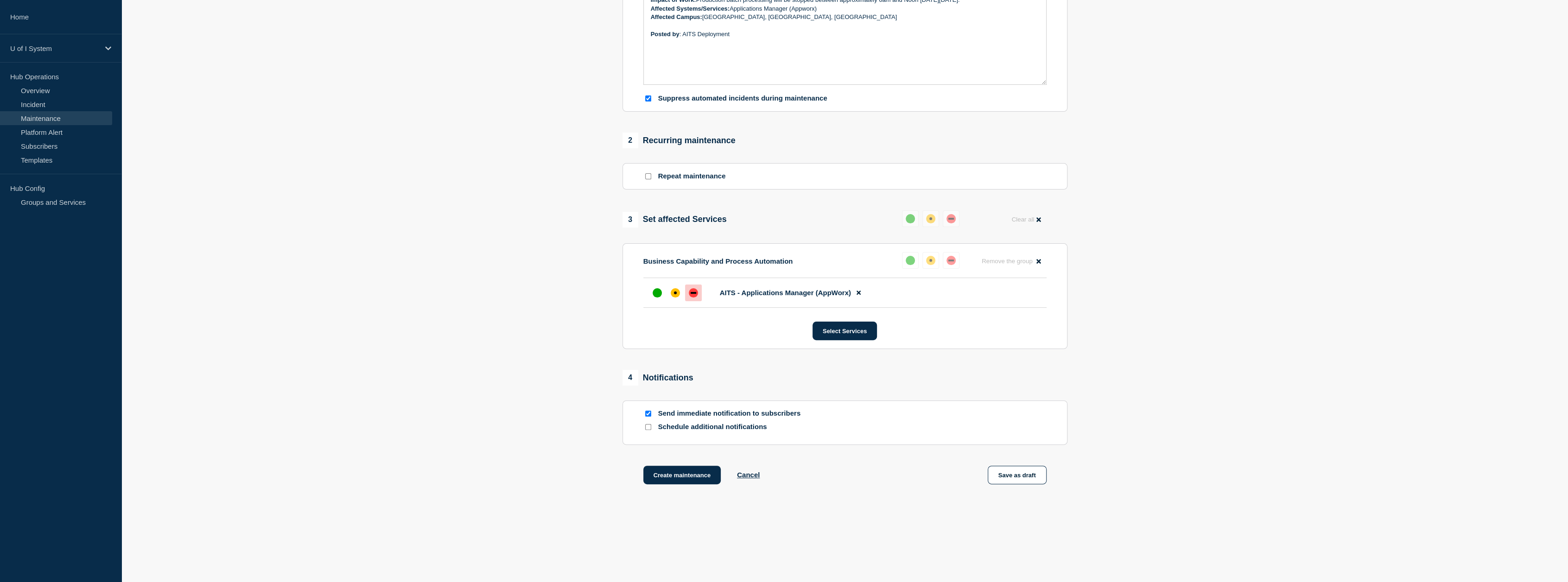
scroll to position [280, 0]
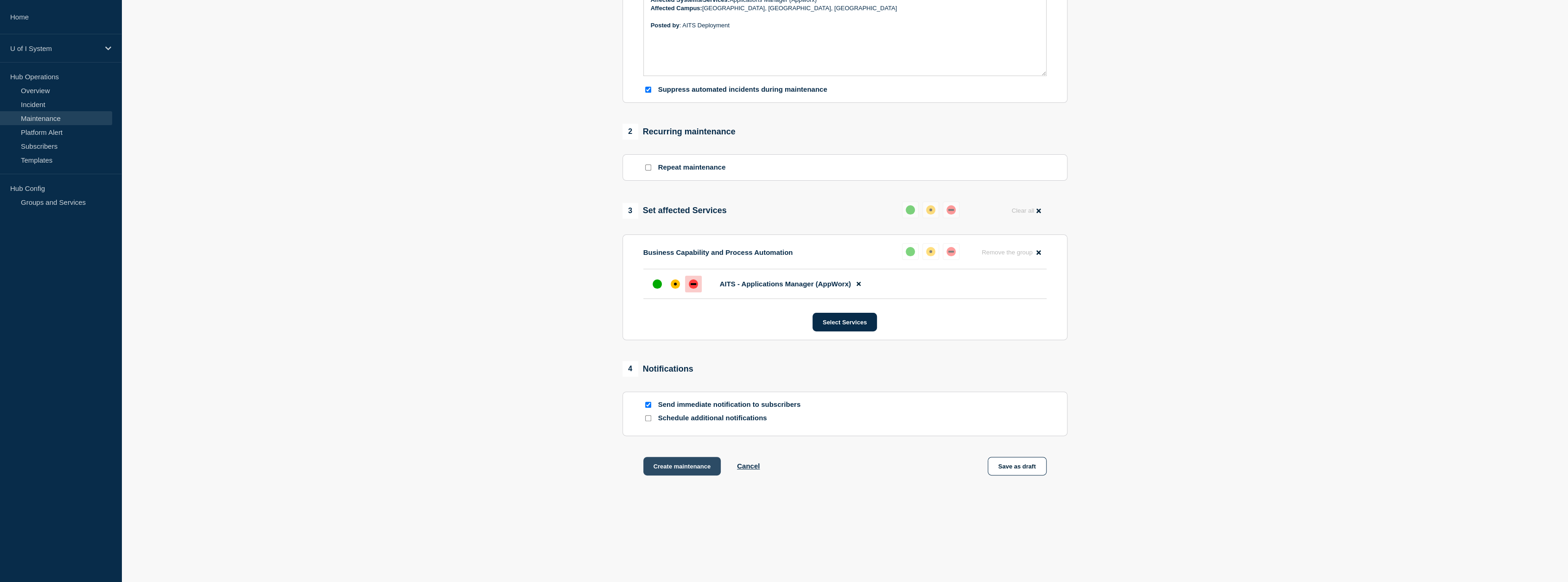
click at [688, 466] on button "Create maintenance" at bounding box center [682, 466] width 78 height 18
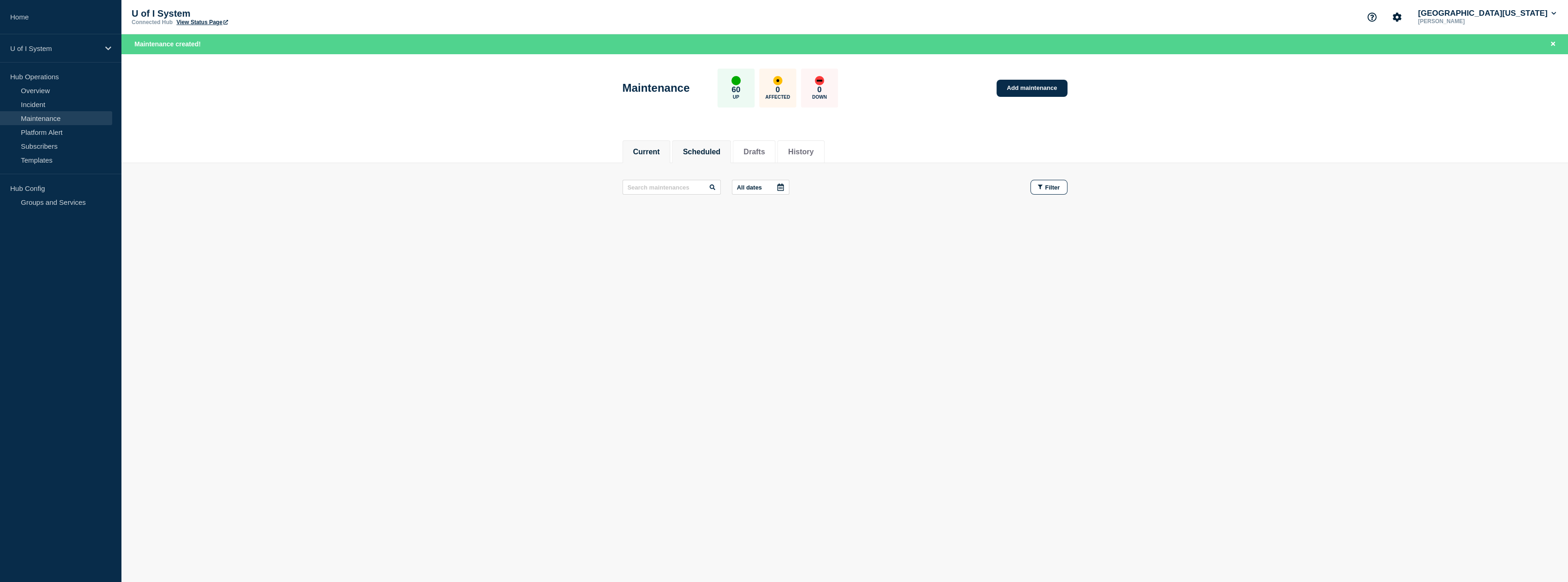
click at [720, 152] on button "Scheduled" at bounding box center [702, 152] width 38 height 9
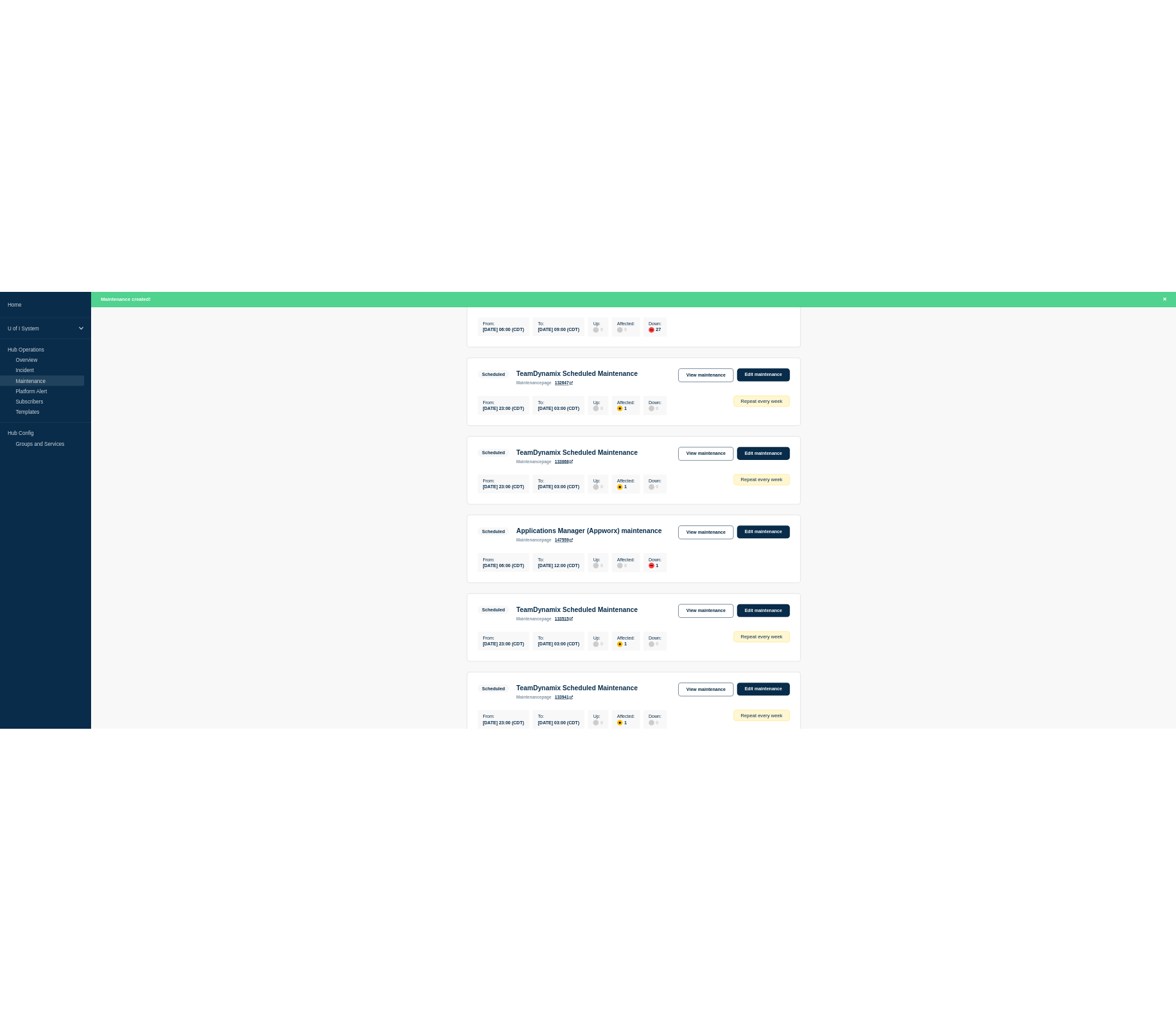
scroll to position [409, 0]
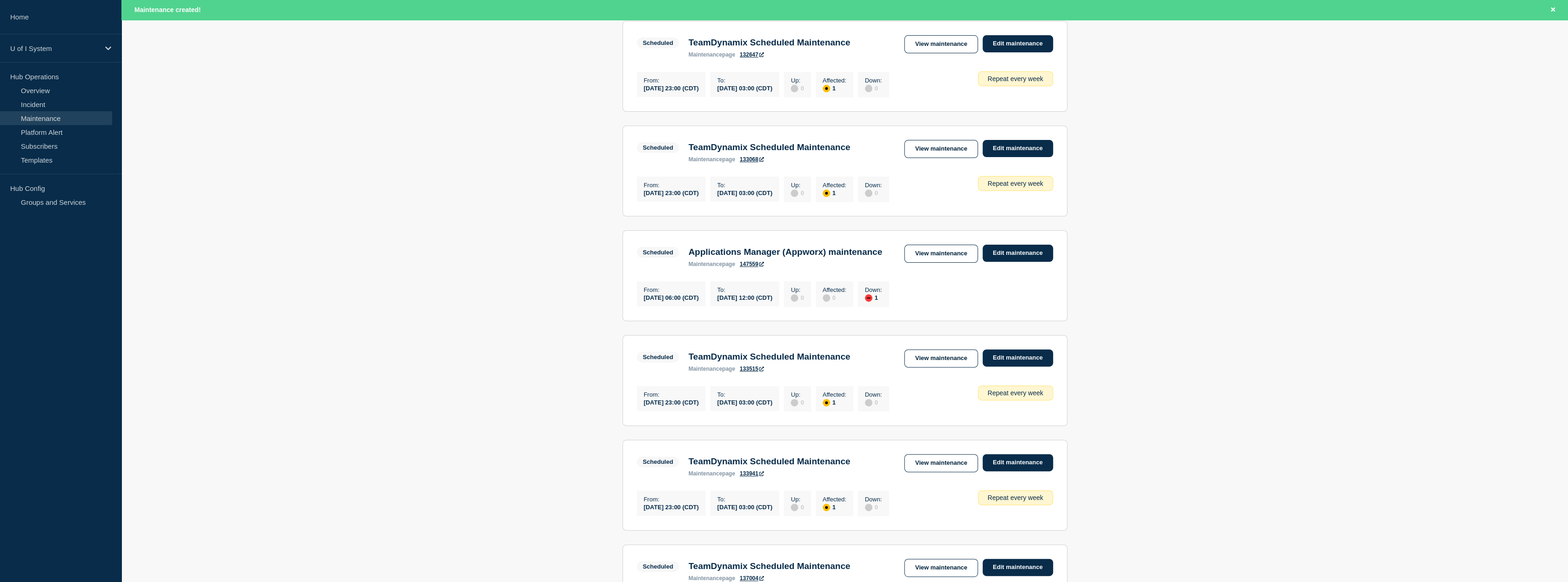
click at [849, 73] on main "All dates Filter Scheduled 27 Down AITS production Oracle database maintenance …" at bounding box center [845, 416] width 1446 height 1096
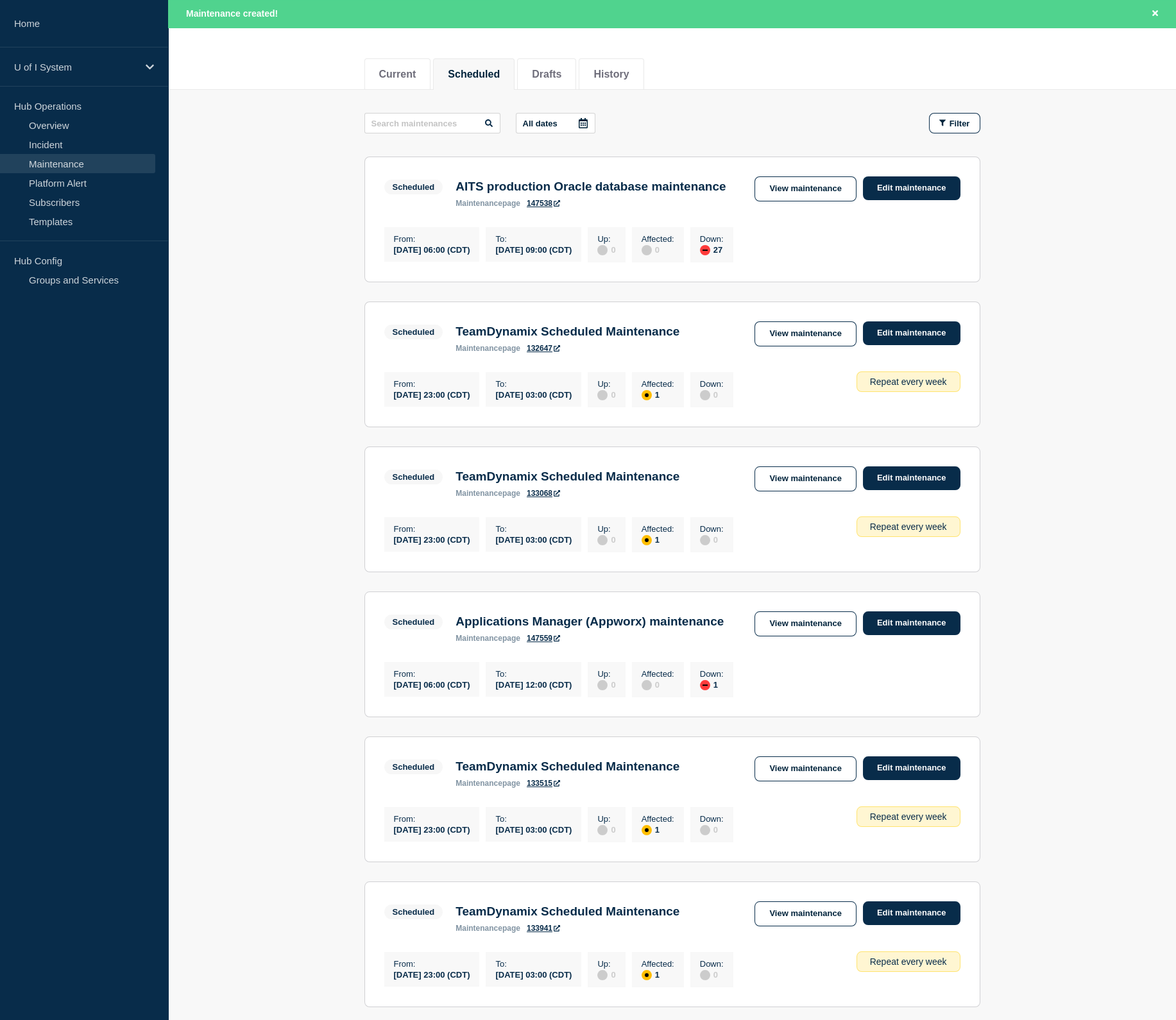
scroll to position [0, 0]
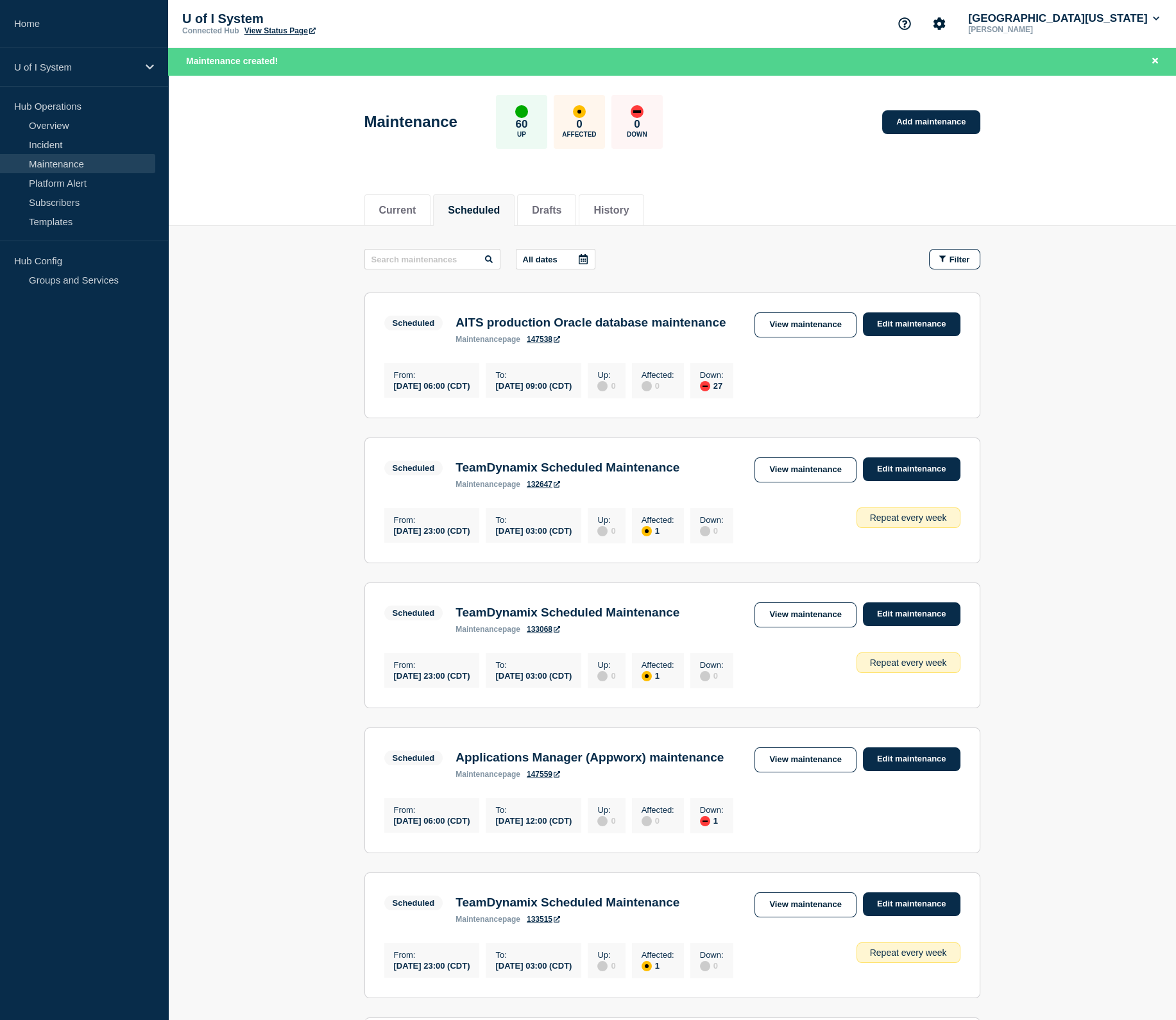
click at [268, 29] on link "View Status Page" at bounding box center [280, 30] width 72 height 9
click at [269, 28] on link "View Status Page" at bounding box center [280, 30] width 72 height 9
